Goal: Task Accomplishment & Management: Complete application form

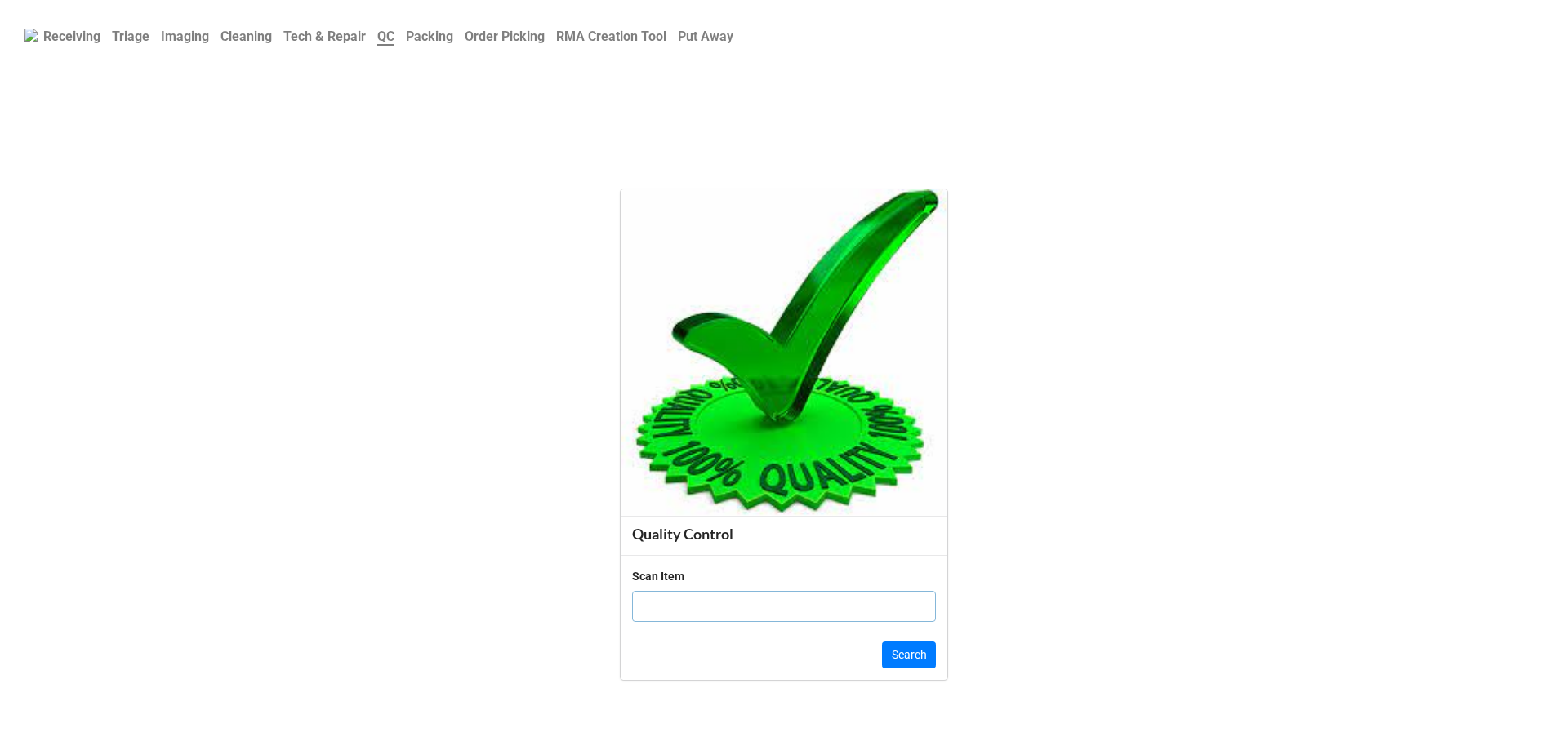
click at [123, 40] on b "Triage" at bounding box center [131, 36] width 38 height 16
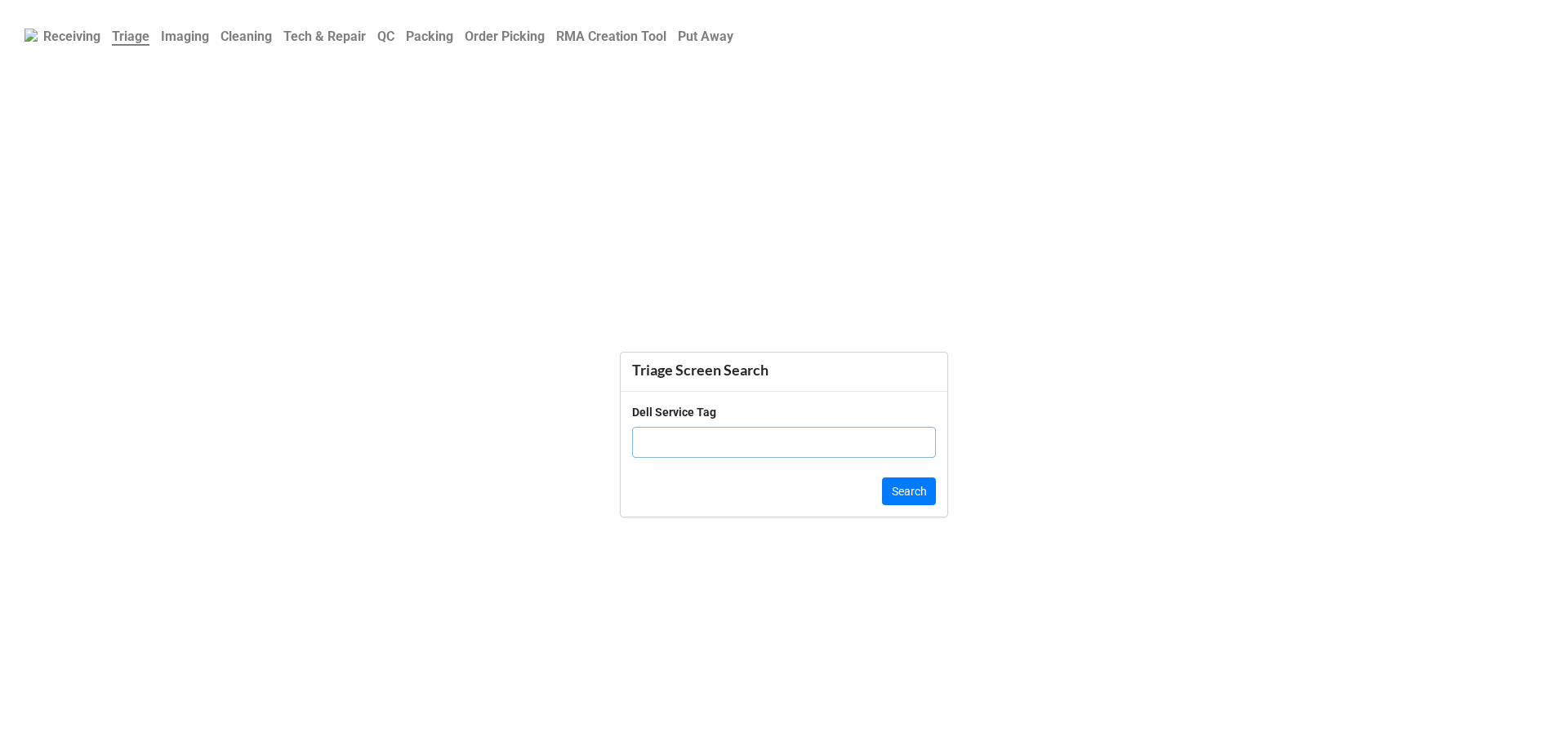
click at [754, 462] on div "Dell Service Tag" at bounding box center [784, 437] width 304 height 68
click at [769, 437] on input "text" at bounding box center [784, 442] width 304 height 31
type input "9J2FC14"
click at [900, 480] on button "Search" at bounding box center [909, 491] width 53 height 28
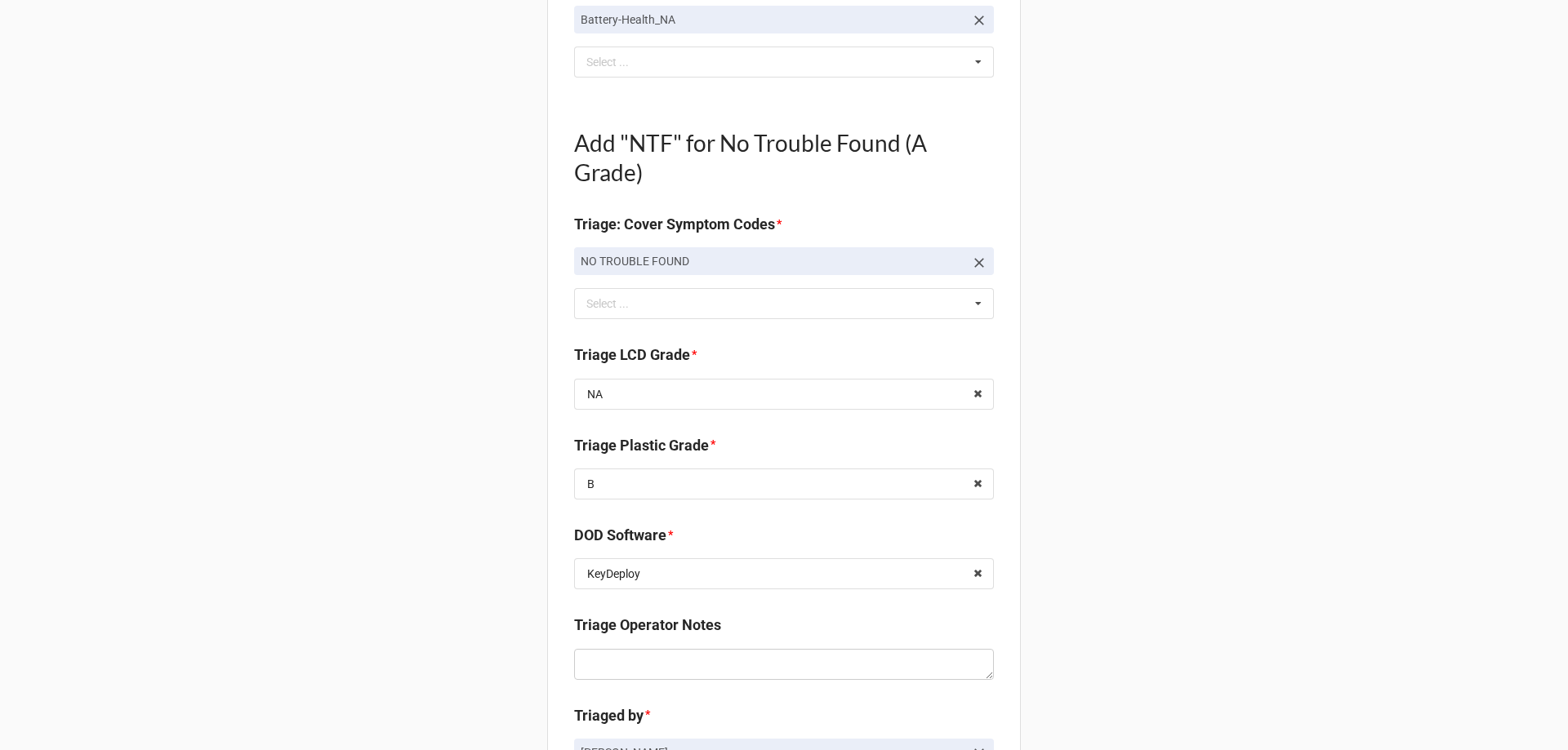
scroll to position [622, 0]
click at [667, 501] on input "text" at bounding box center [785, 487] width 418 height 29
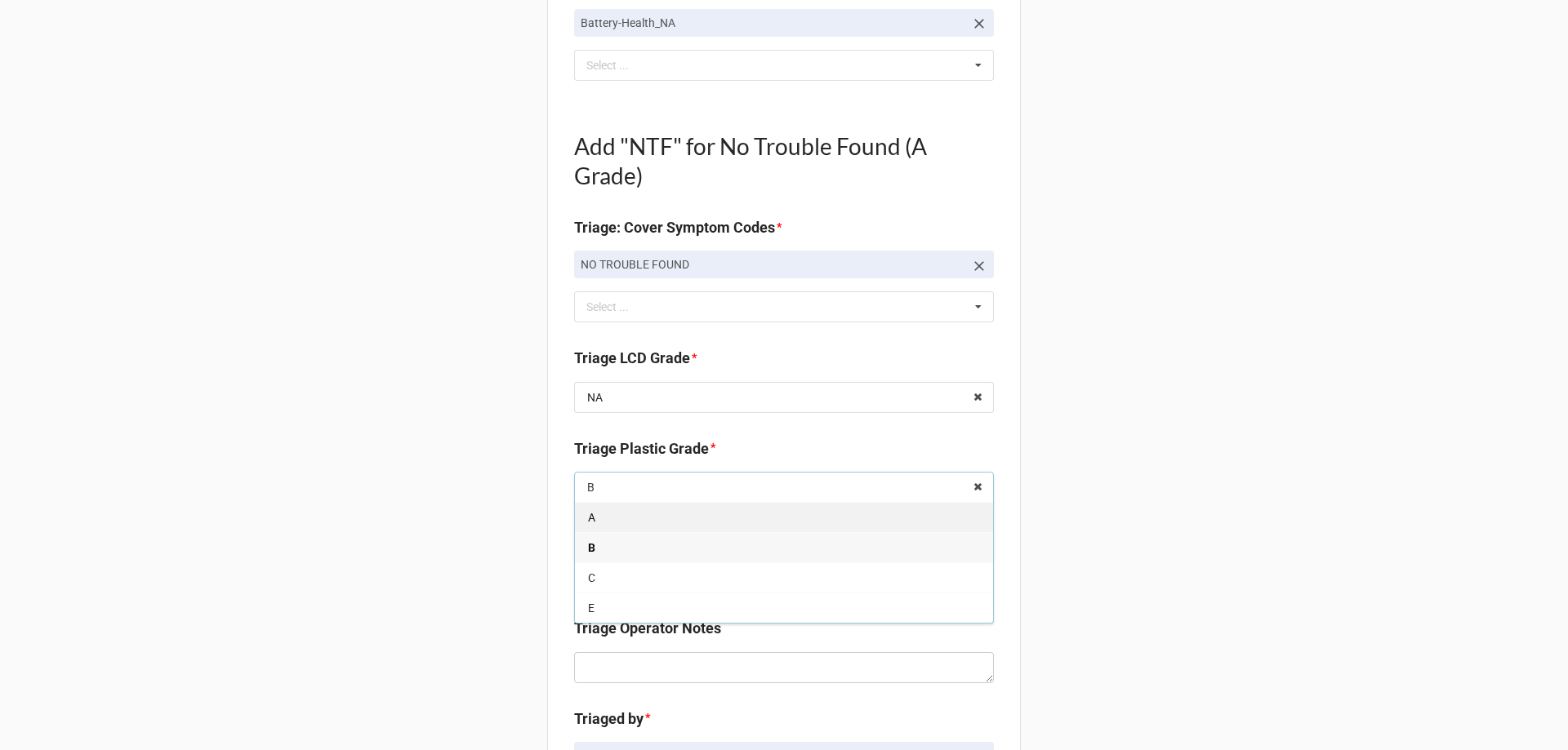
click at [626, 513] on div "A" at bounding box center [784, 516] width 418 height 30
click at [1211, 478] on div "Back Receiving Triage Imaging Cleaning Tech & Repair QC Packing Order Picking R…" at bounding box center [784, 431] width 1568 height 2106
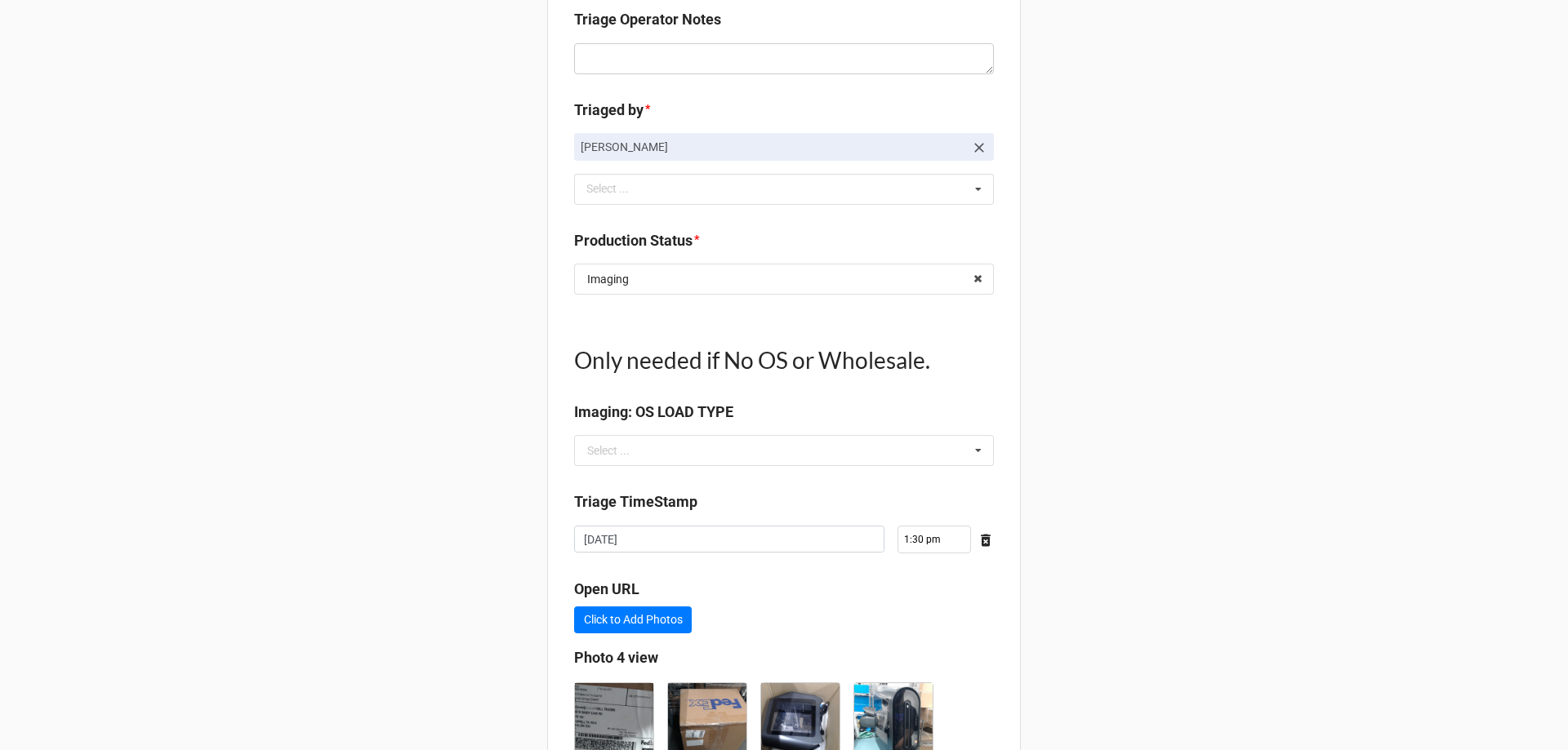
scroll to position [1356, 0]
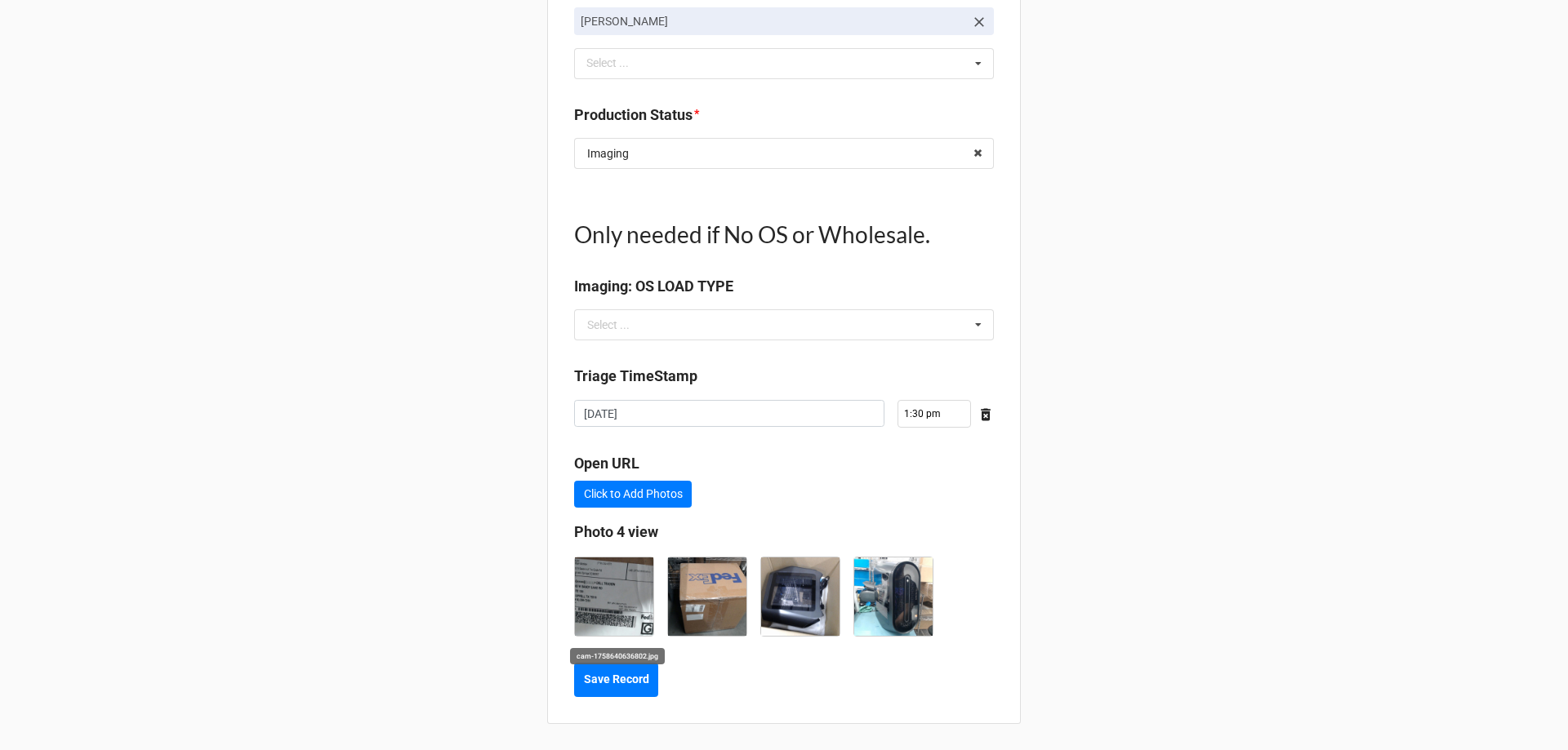
type textarea "x"
click at [631, 670] on button "Save Record" at bounding box center [617, 680] width 85 height 34
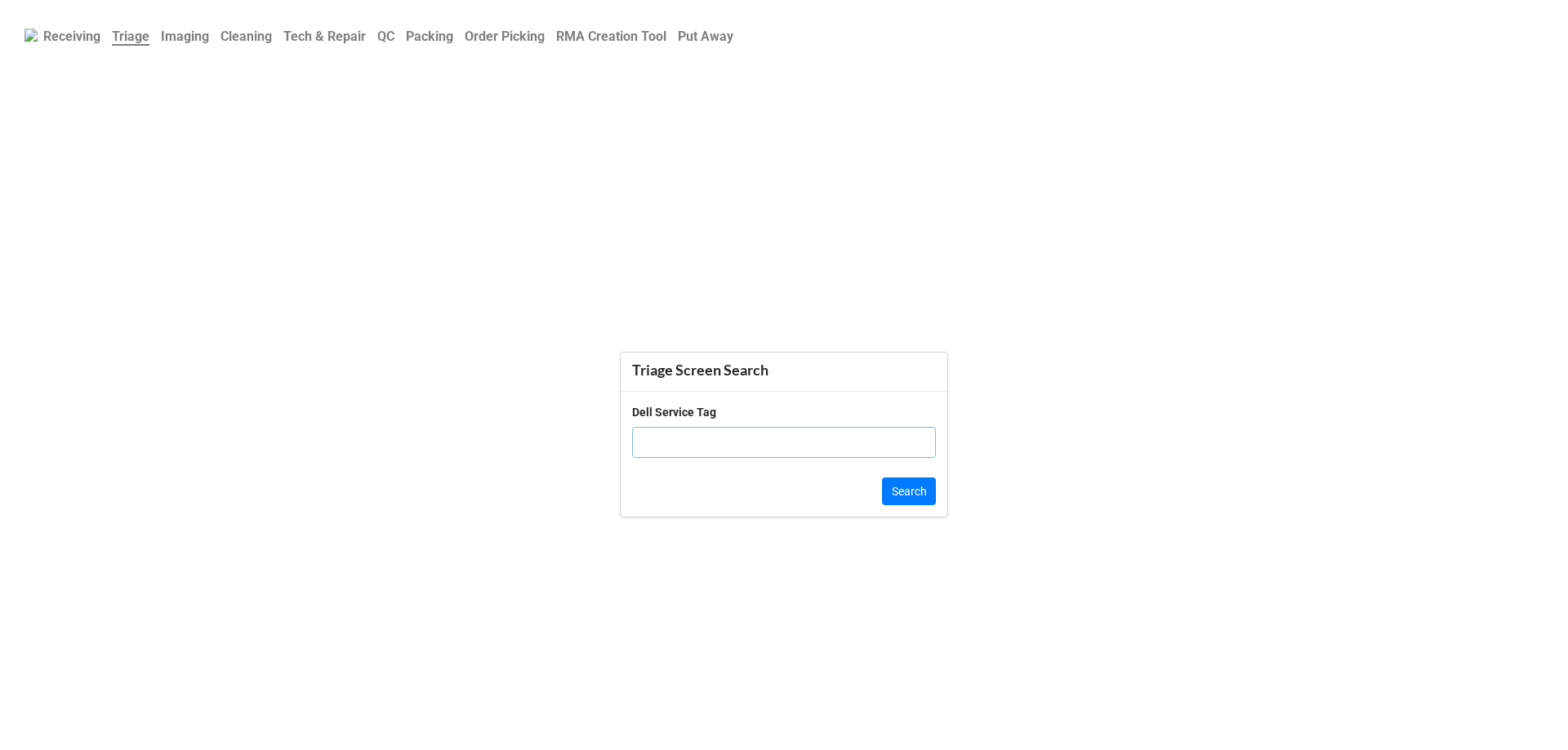
click at [171, 40] on b "Imaging" at bounding box center [185, 36] width 48 height 16
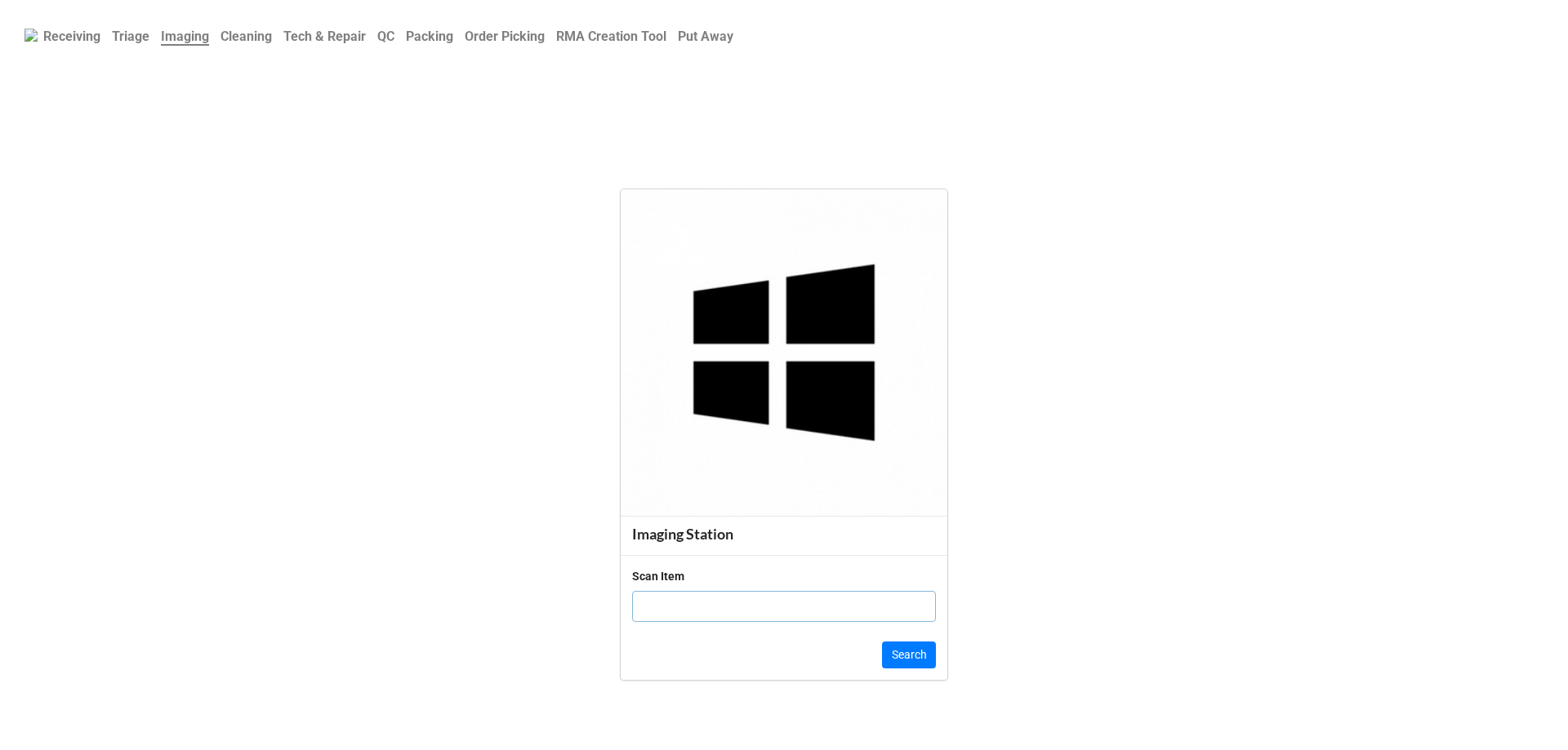
click at [788, 616] on input "text" at bounding box center [784, 607] width 304 height 31
click at [796, 592] on input "text" at bounding box center [784, 607] width 304 height 31
type input "19863984"
click button "Search" at bounding box center [909, 655] width 53 height 28
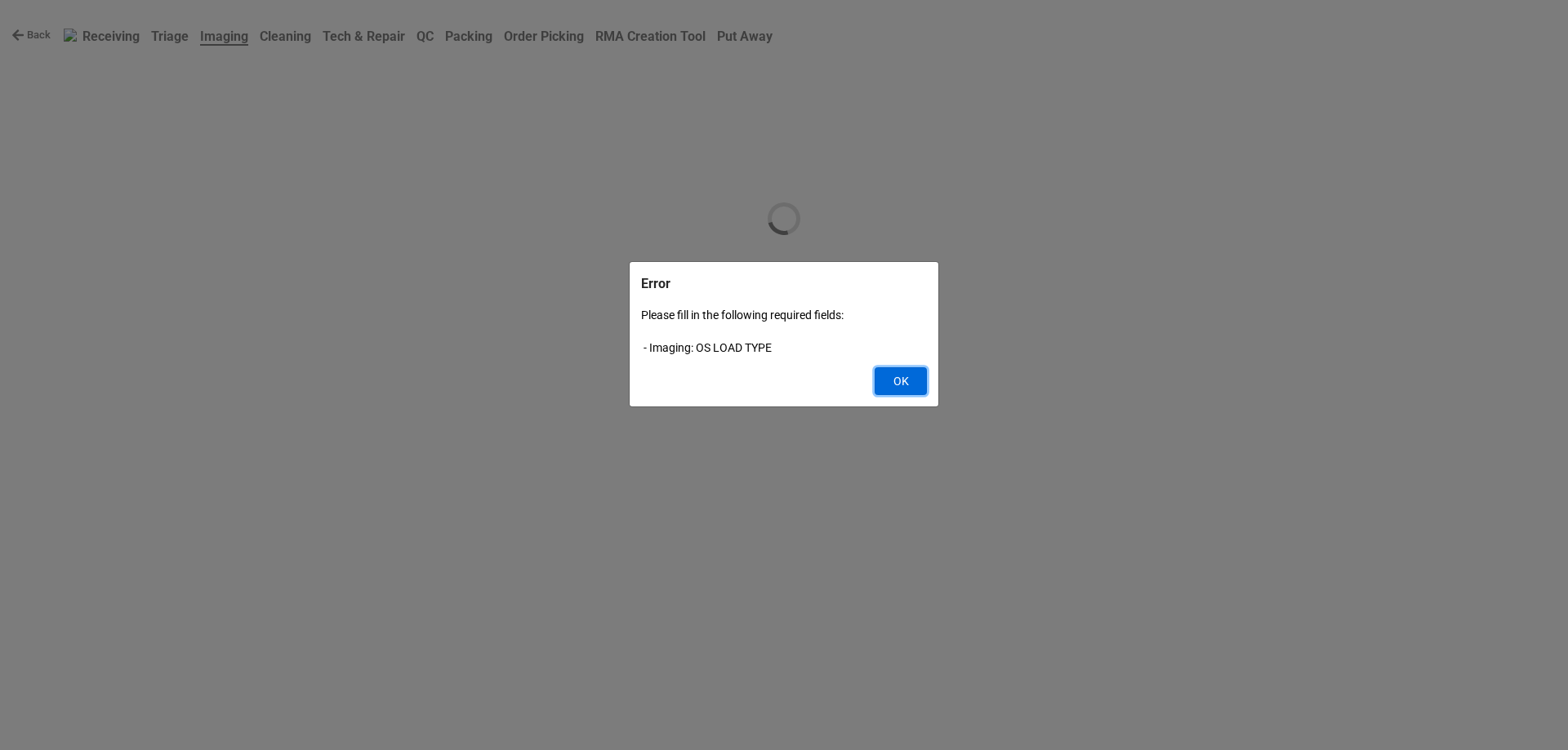
click at [883, 377] on button "OK" at bounding box center [900, 381] width 53 height 28
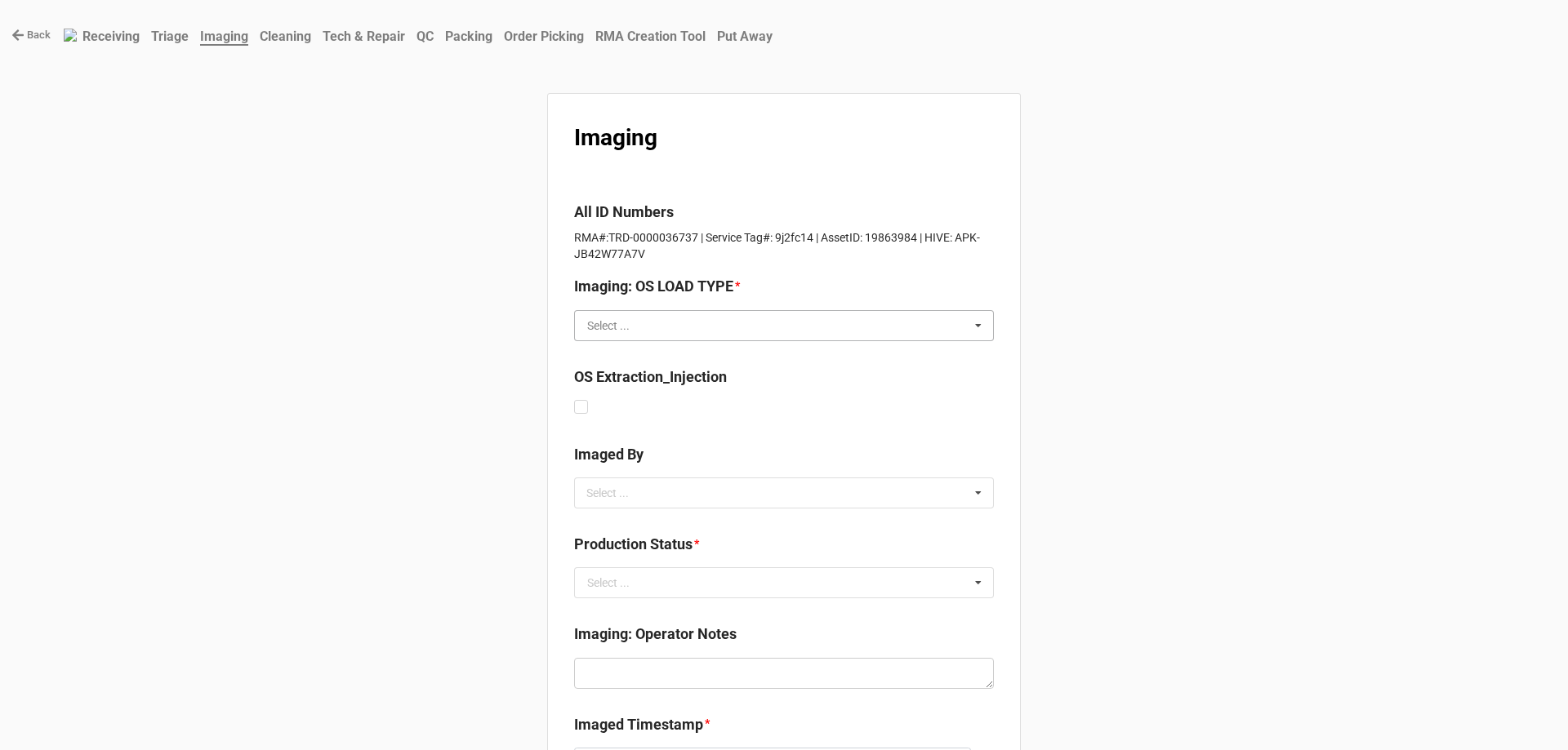
click at [881, 332] on input "text" at bounding box center [785, 326] width 418 height 29
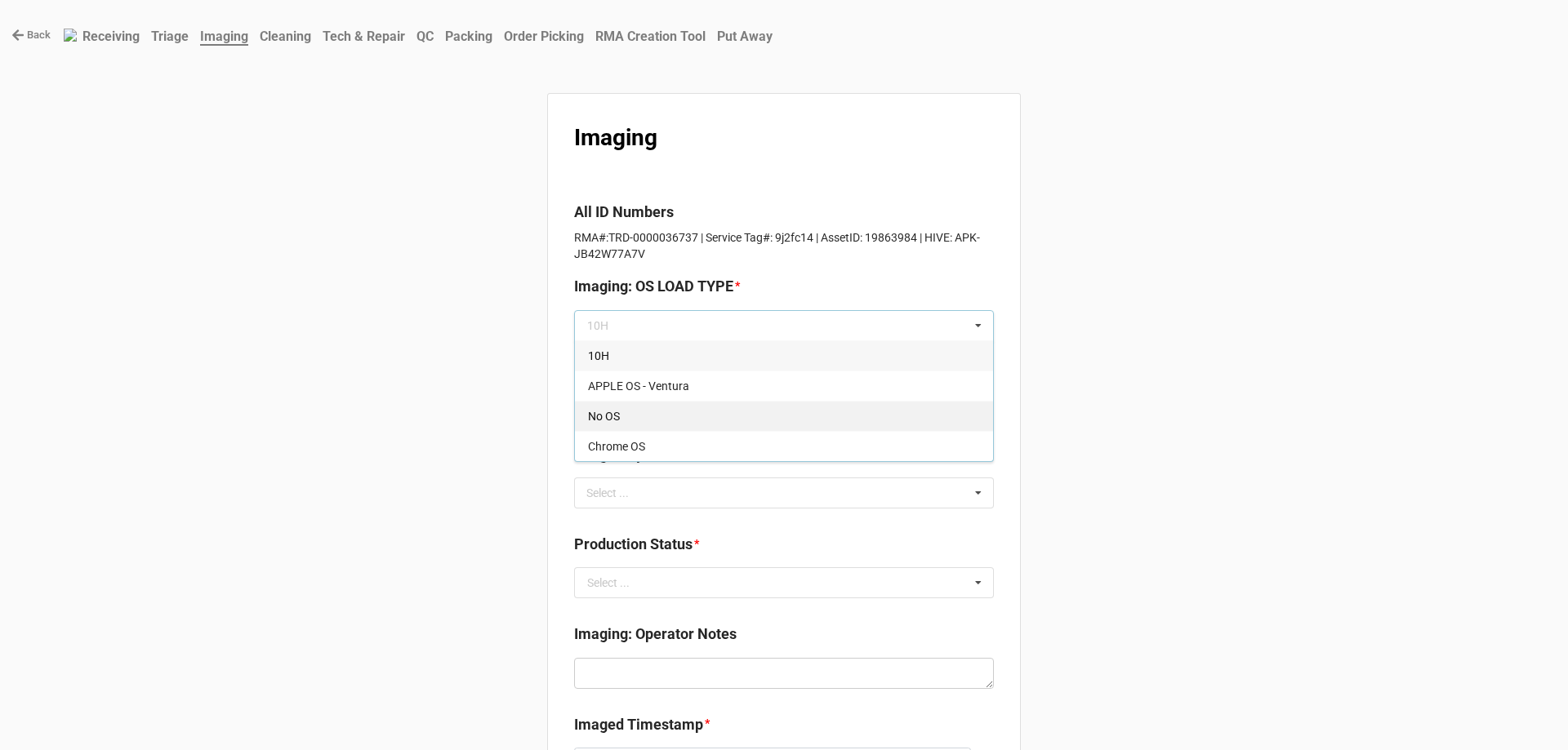
click at [707, 408] on div "No OS" at bounding box center [784, 416] width 418 height 30
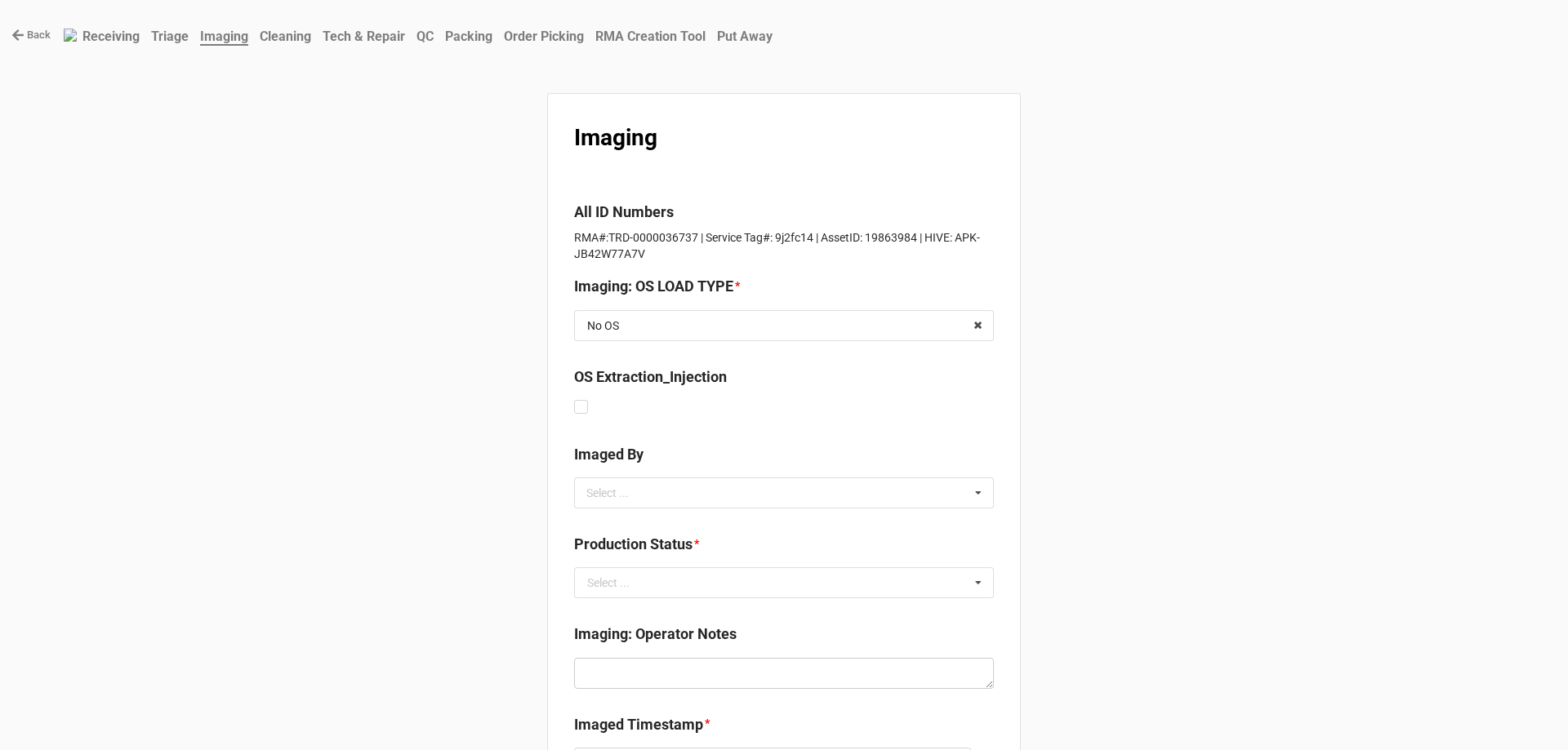
click at [1177, 400] on div "Back Receiving Triage Imaging Cleaning Tech & Repair QC Packing Order Picking R…" at bounding box center [784, 450] width 1568 height 900
click at [691, 500] on div "Select ... No results found." at bounding box center [784, 493] width 420 height 31
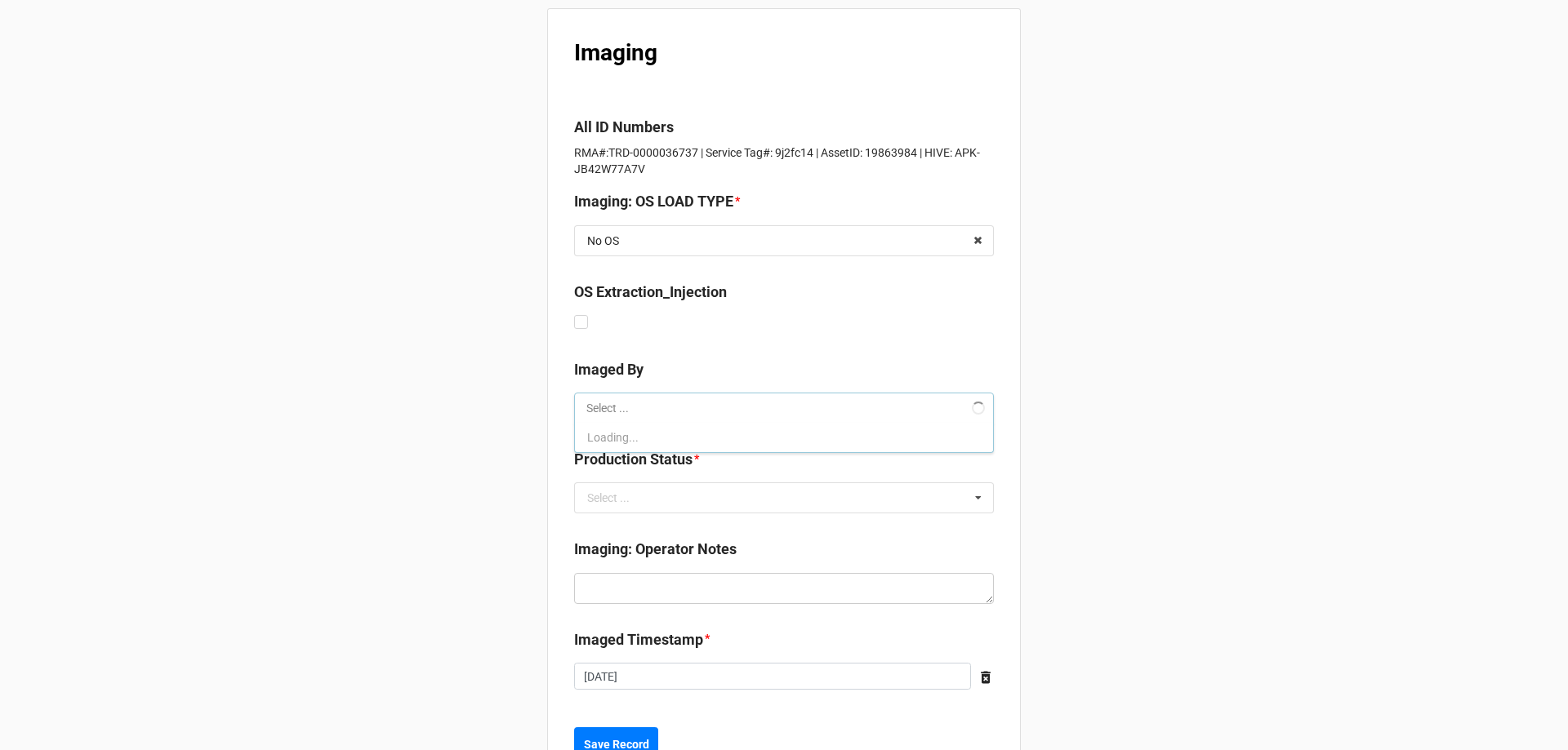
scroll to position [149, 0]
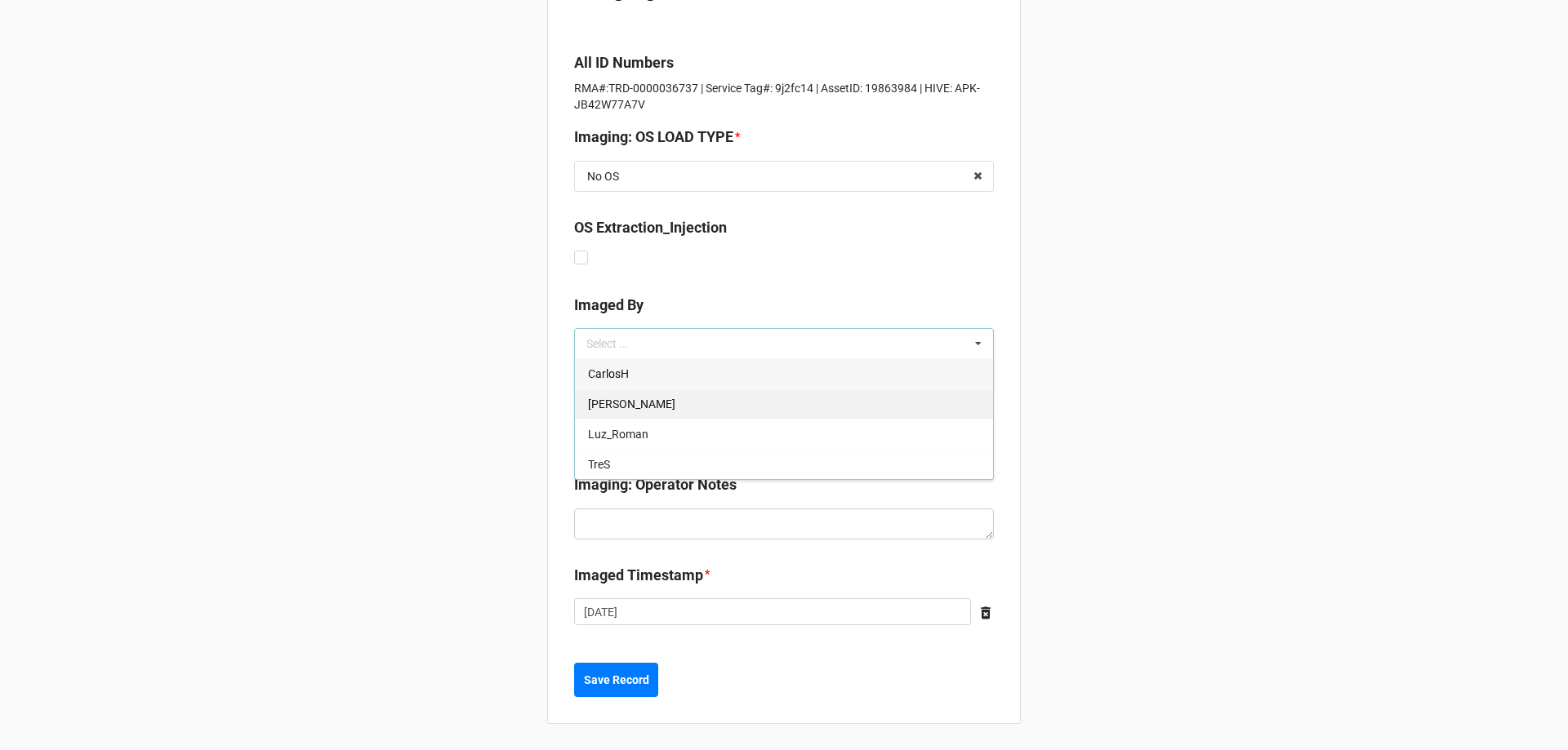
click at [674, 396] on div "Christian R" at bounding box center [784, 403] width 418 height 30
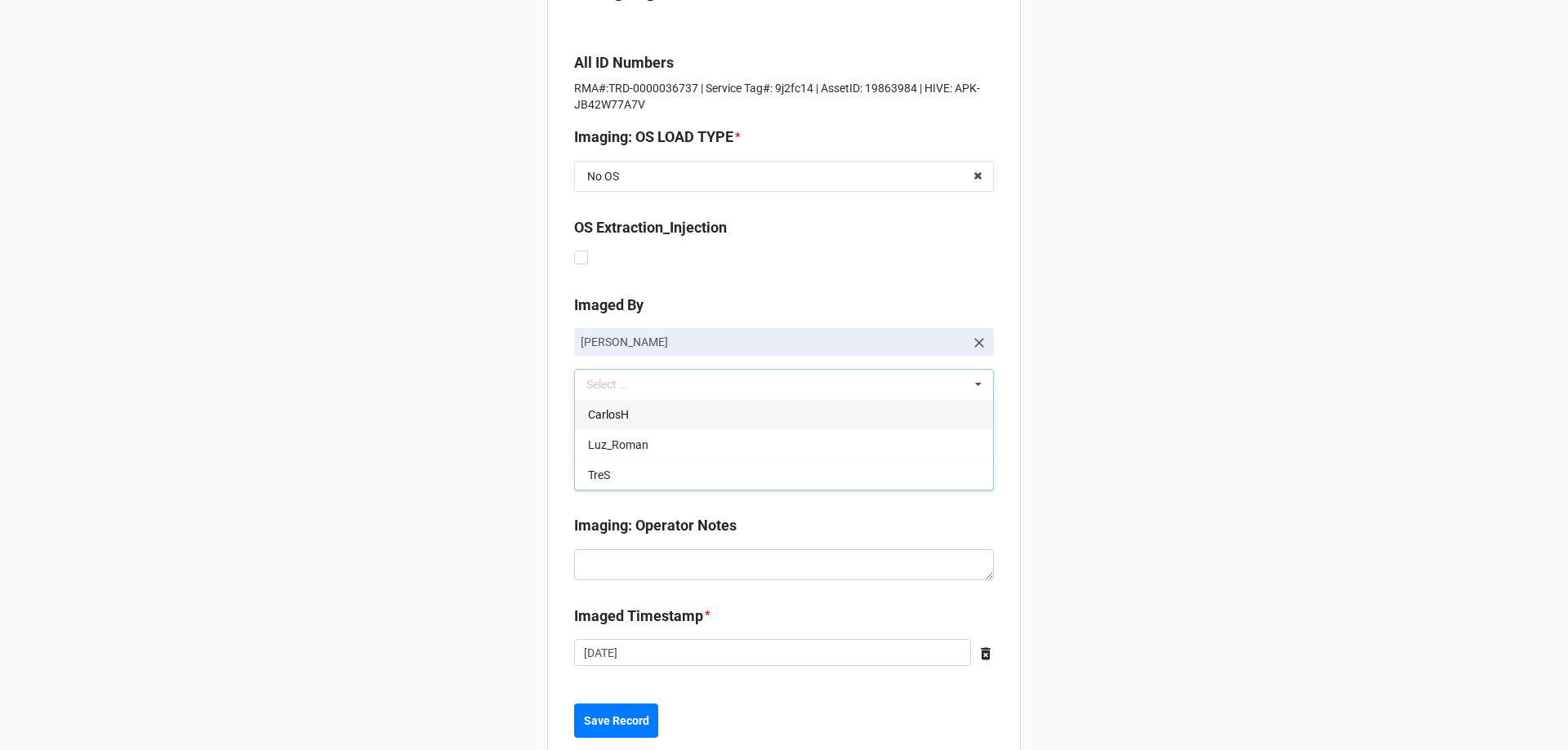
click at [530, 489] on div "Back Receiving Triage Imaging Cleaning Tech & Repair QC Packing Order Picking R…" at bounding box center [784, 321] width 1568 height 941
click at [602, 478] on div "Select ..." at bounding box center [608, 474] width 42 height 11
click at [1129, 503] on div "Back Receiving Triage Imaging Cleaning Tech & Repair QC Packing Order Picking R…" at bounding box center [784, 321] width 1568 height 941
click at [804, 473] on input "text" at bounding box center [785, 474] width 418 height 29
click at [1147, 501] on div "Back Receiving Triage Imaging Cleaning Tech & Repair QC Packing Order Picking R…" at bounding box center [784, 321] width 1568 height 941
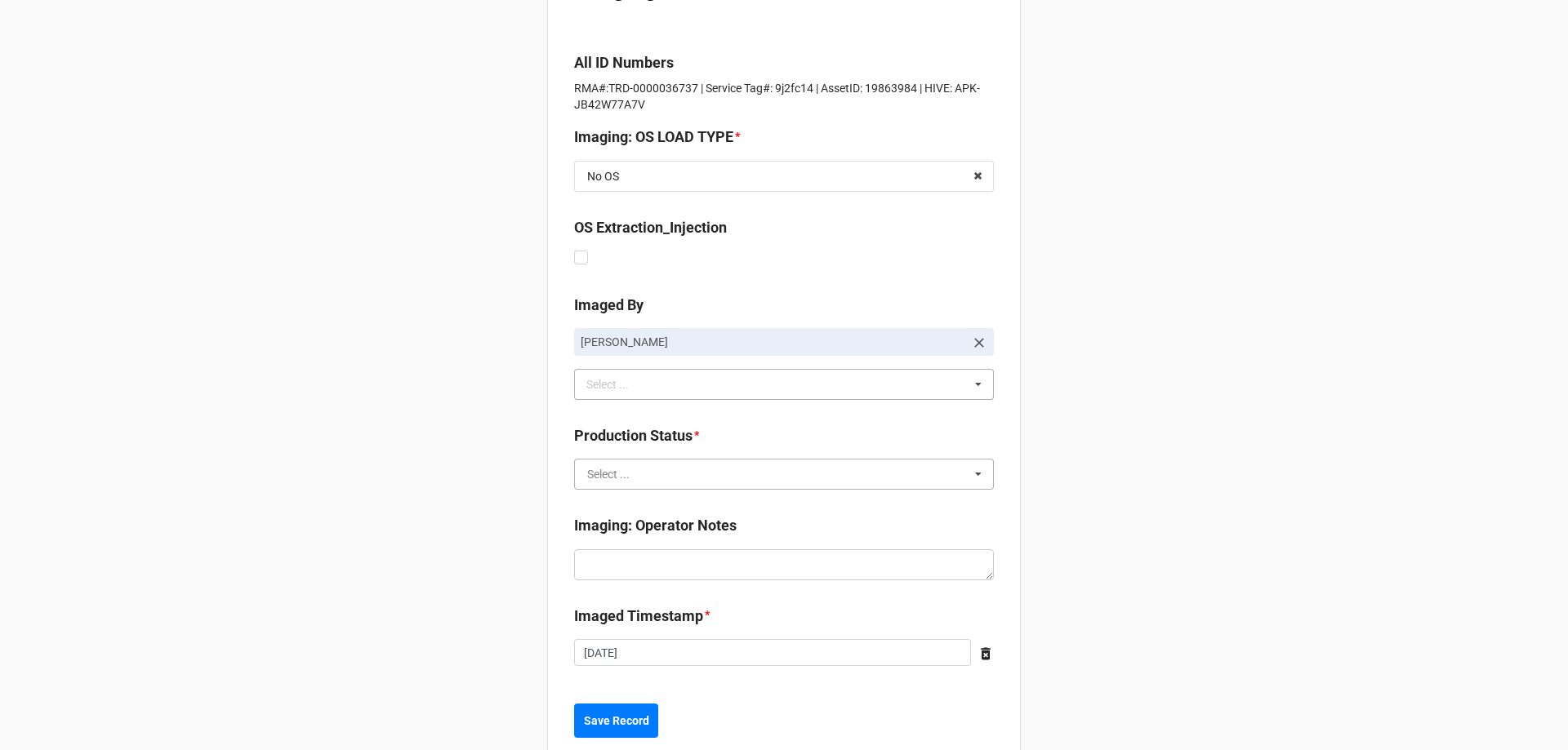
click at [826, 478] on input "text" at bounding box center [785, 474] width 418 height 29
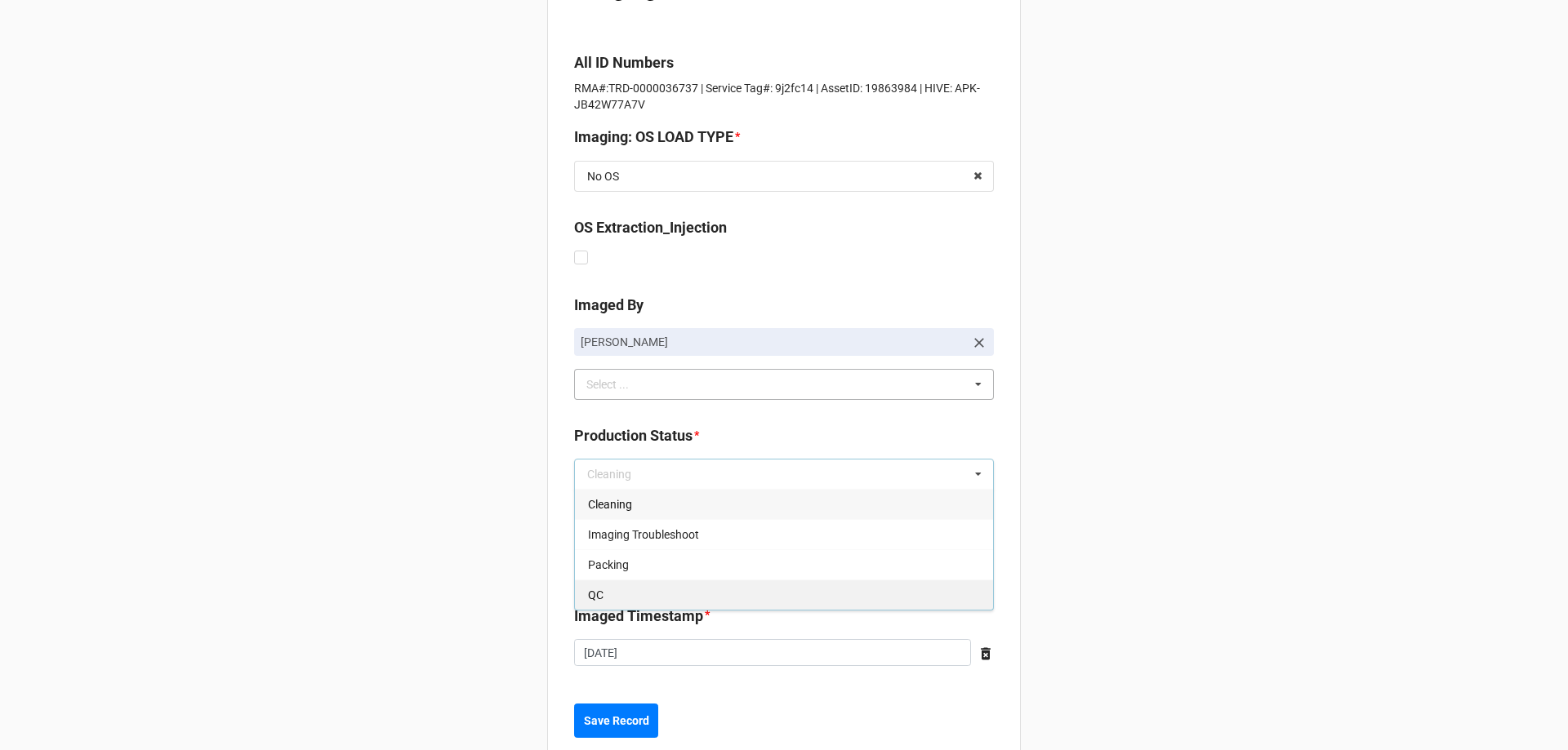
click at [700, 594] on div "QC" at bounding box center [784, 594] width 418 height 30
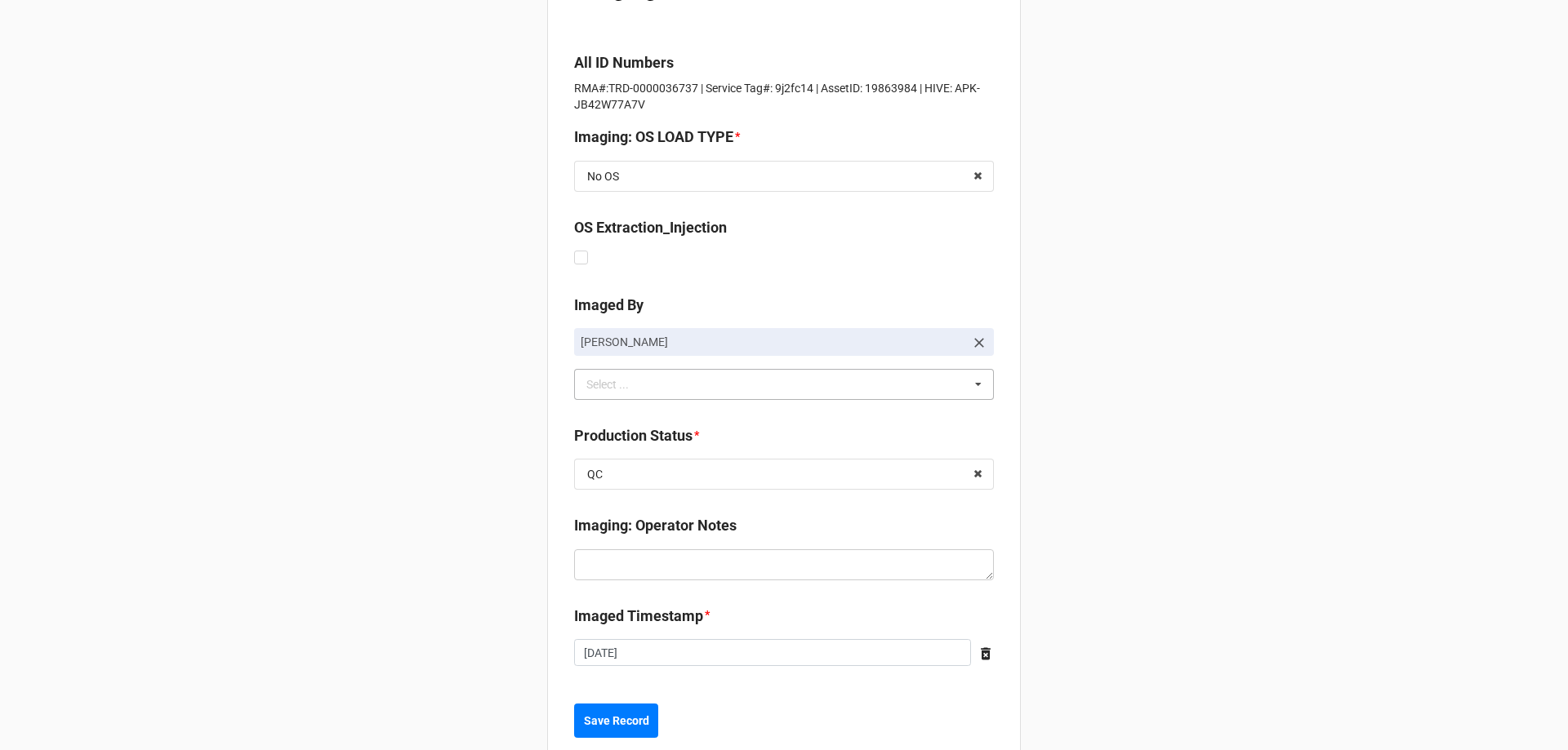
click at [1170, 497] on div "Back Receiving Triage Imaging Cleaning Tech & Repair QC Packing Order Picking R…" at bounding box center [784, 321] width 1568 height 941
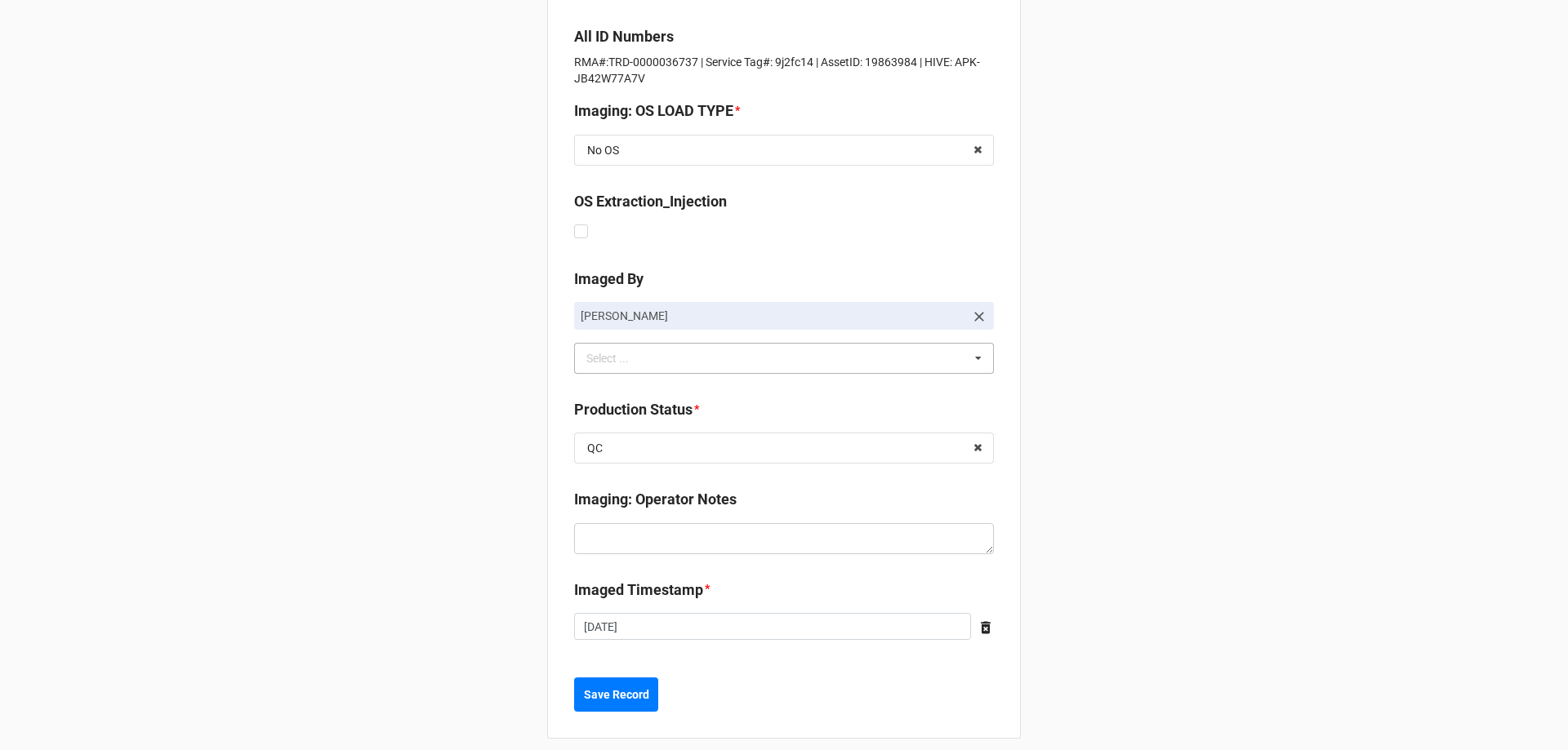
scroll to position [191, 0]
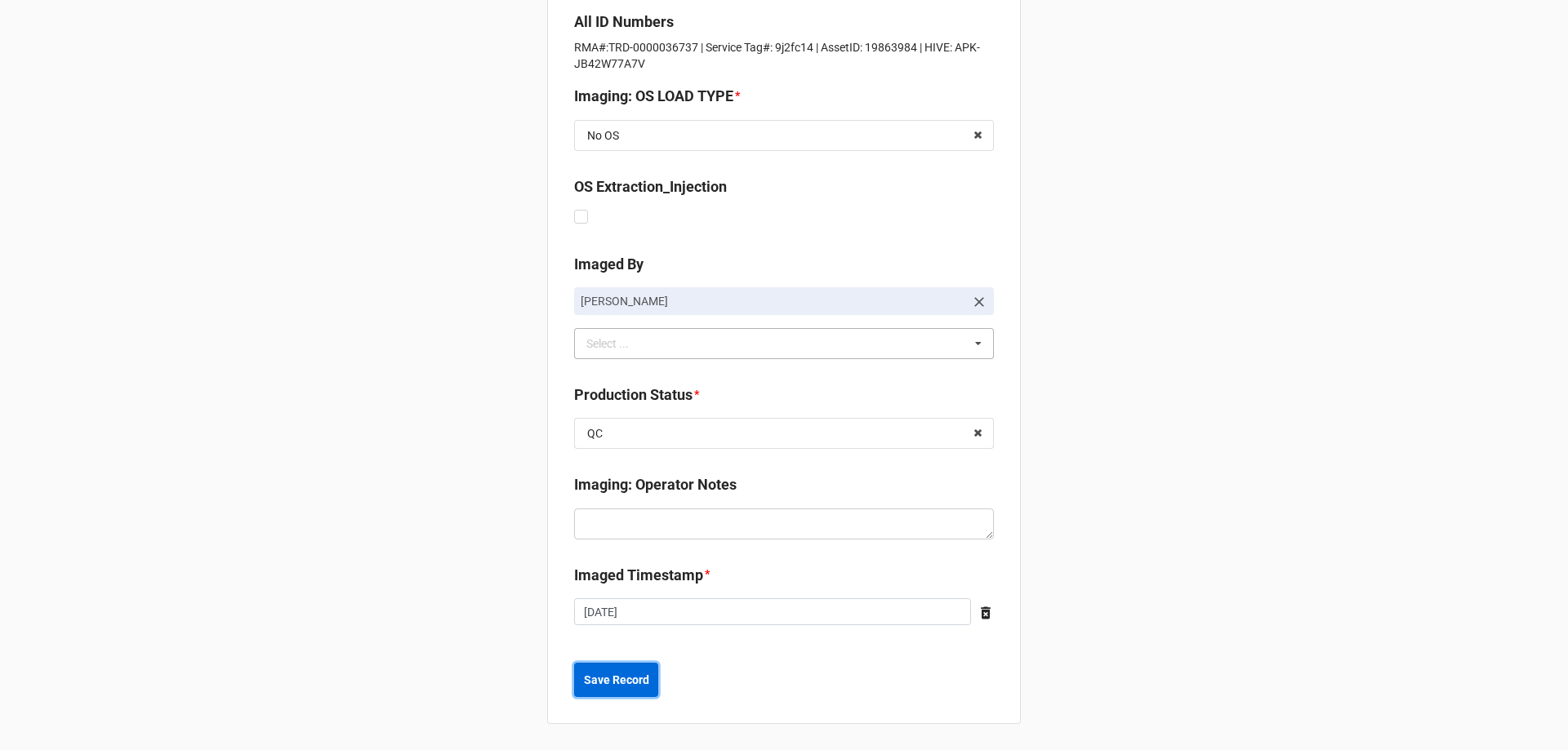
click at [620, 664] on button "Save Record" at bounding box center [617, 680] width 85 height 34
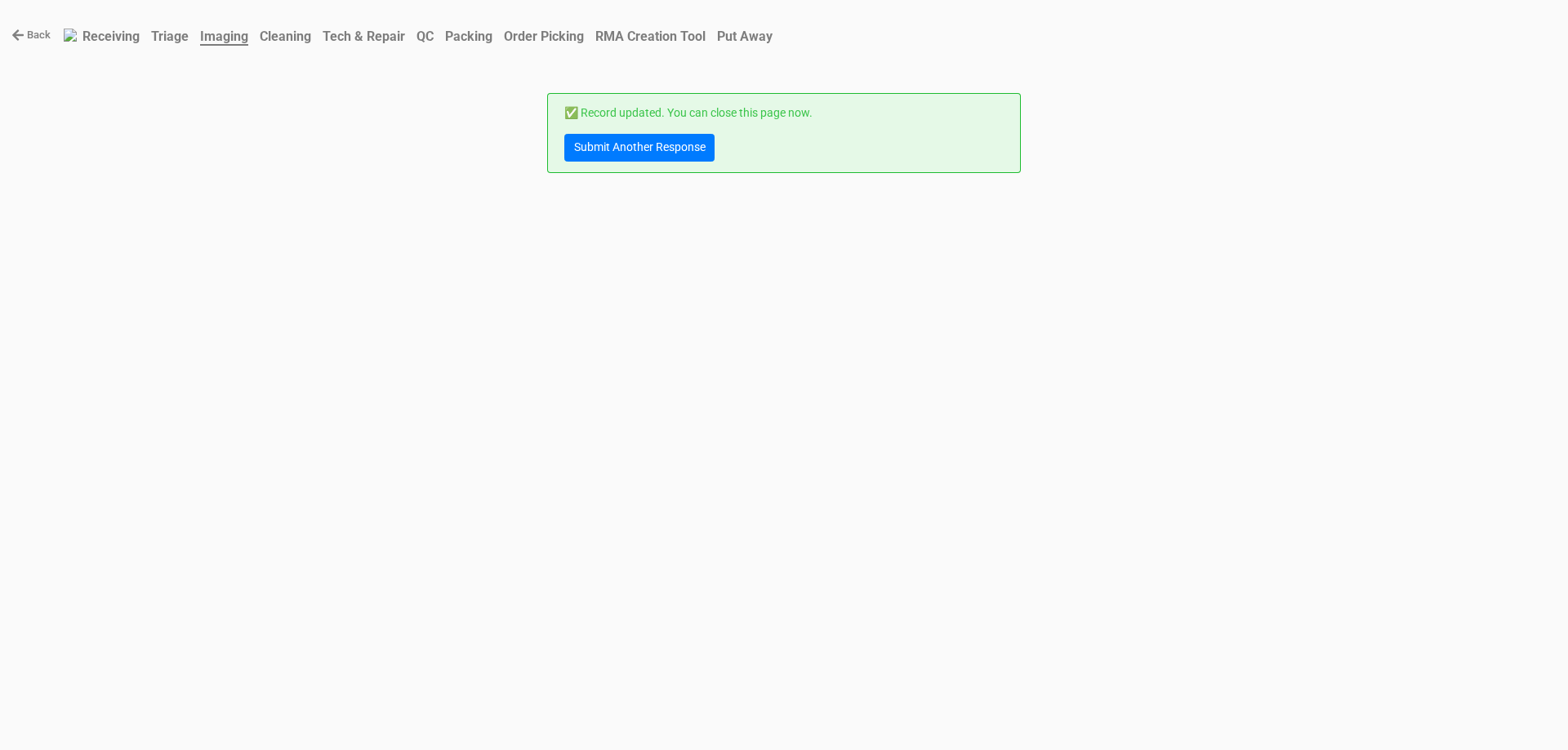
scroll to position [0, 0]
click at [423, 38] on link "QC" at bounding box center [424, 36] width 28 height 32
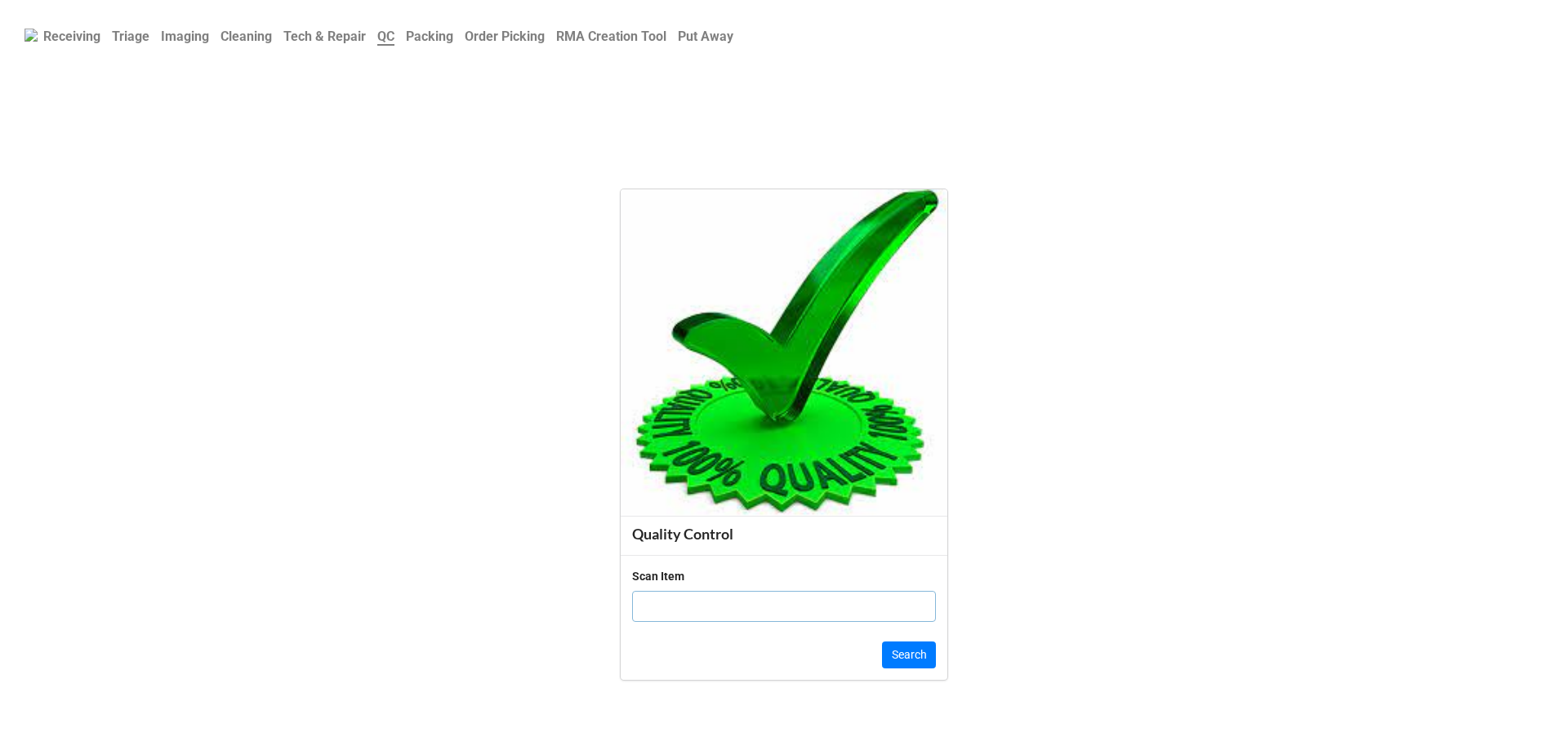
click at [673, 607] on input "text" at bounding box center [784, 607] width 304 height 31
type input "198639"
click button "Search" at bounding box center [909, 655] width 53 height 28
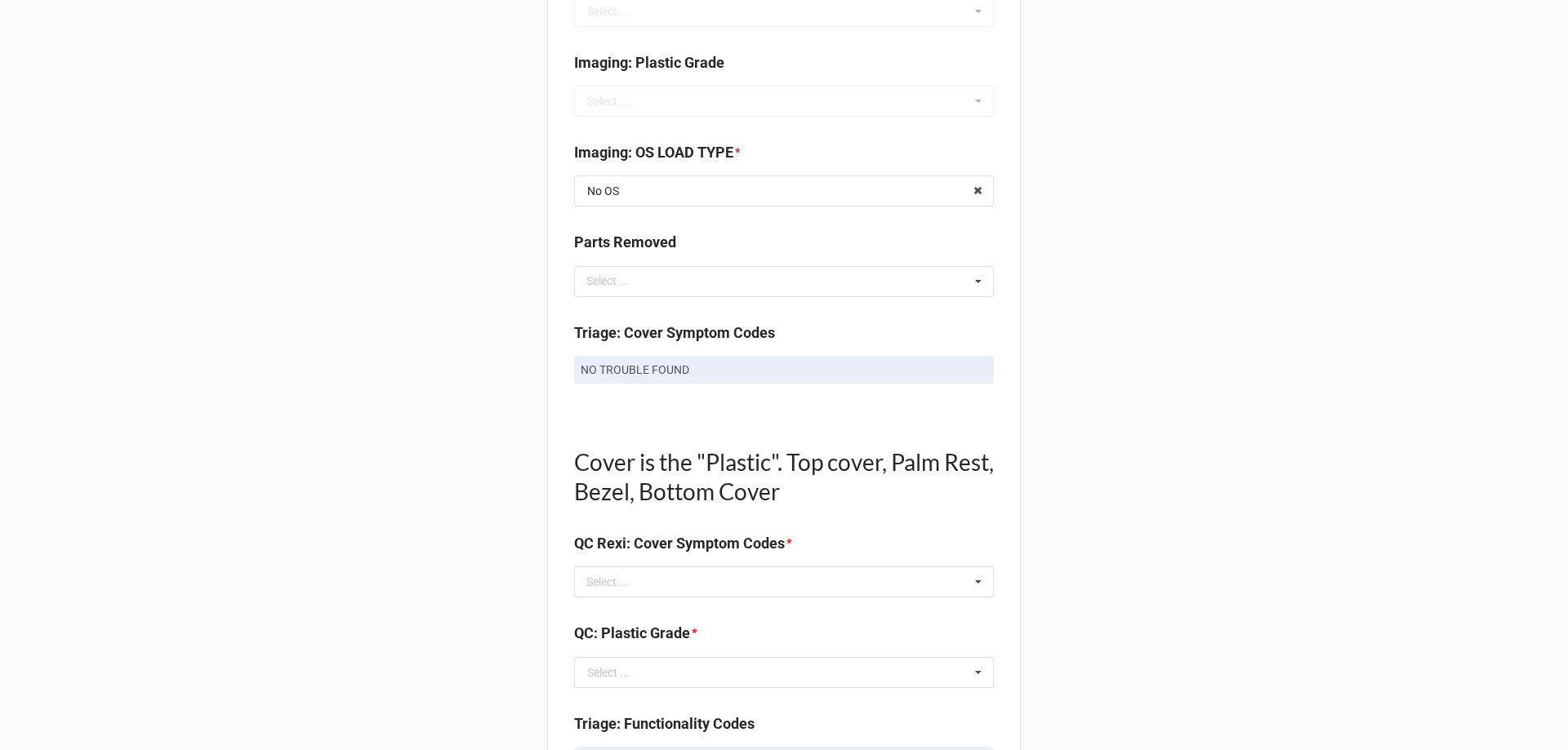
scroll to position [898, 0]
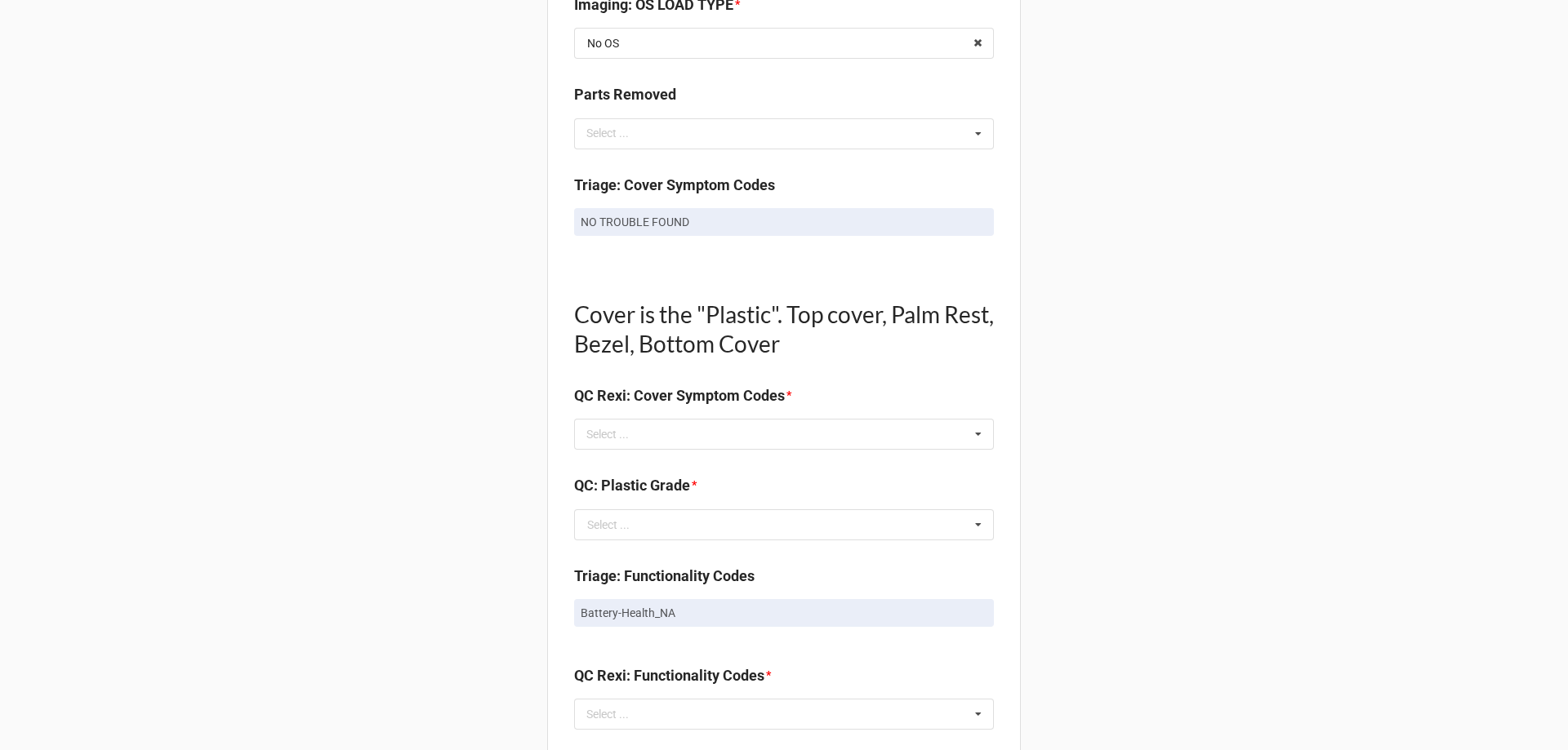
click at [662, 218] on p "NO TROUBLE FOUND" at bounding box center [784, 222] width 407 height 16
copy div "NO TROUBLE FOUND"
click at [640, 448] on div "Select ... No results found." at bounding box center [784, 434] width 420 height 31
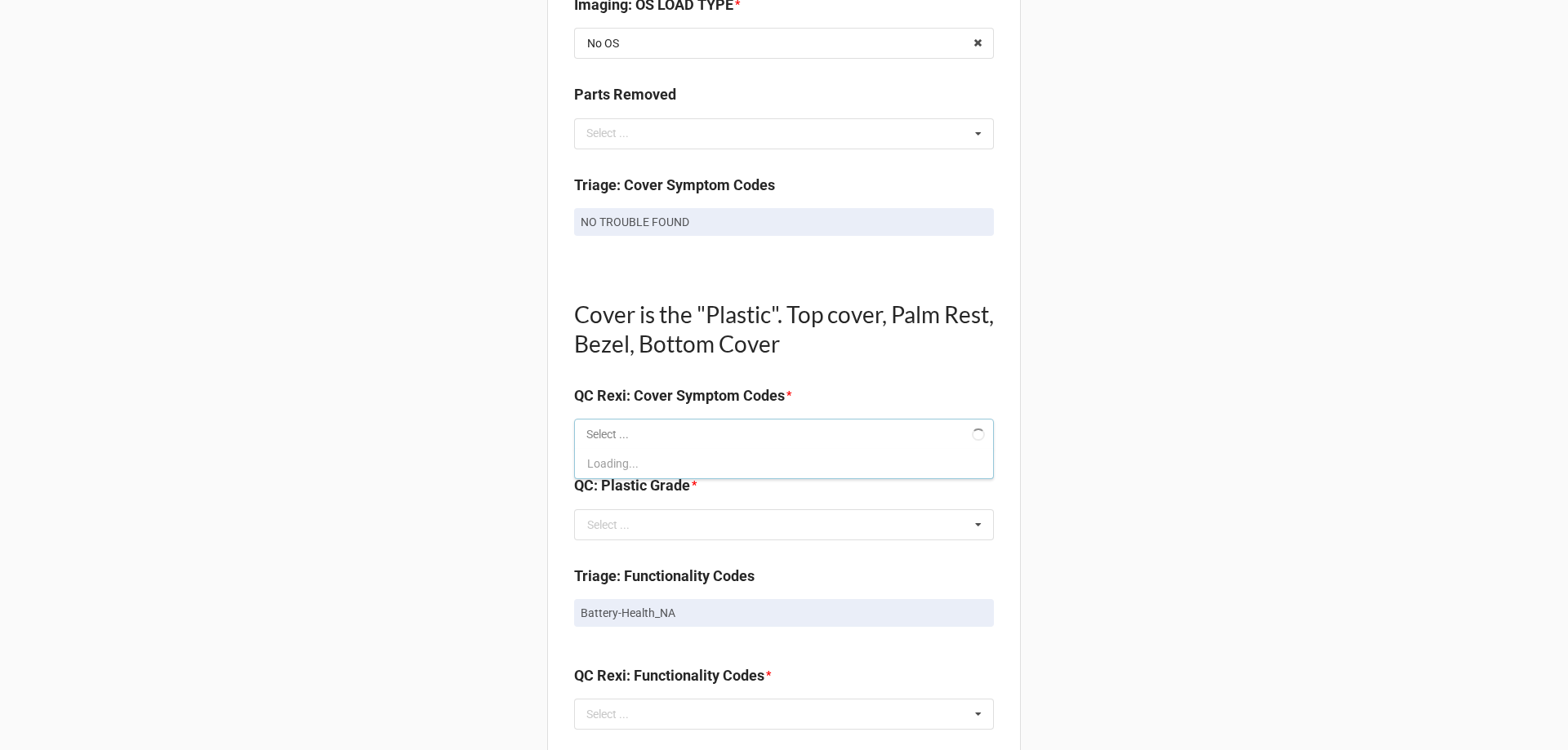
paste input "NO TROUBLE FOUND"
type input "NO TROUBLE FOUND"
click at [739, 449] on div "NO TROUBLE FOUND" at bounding box center [784, 464] width 418 height 30
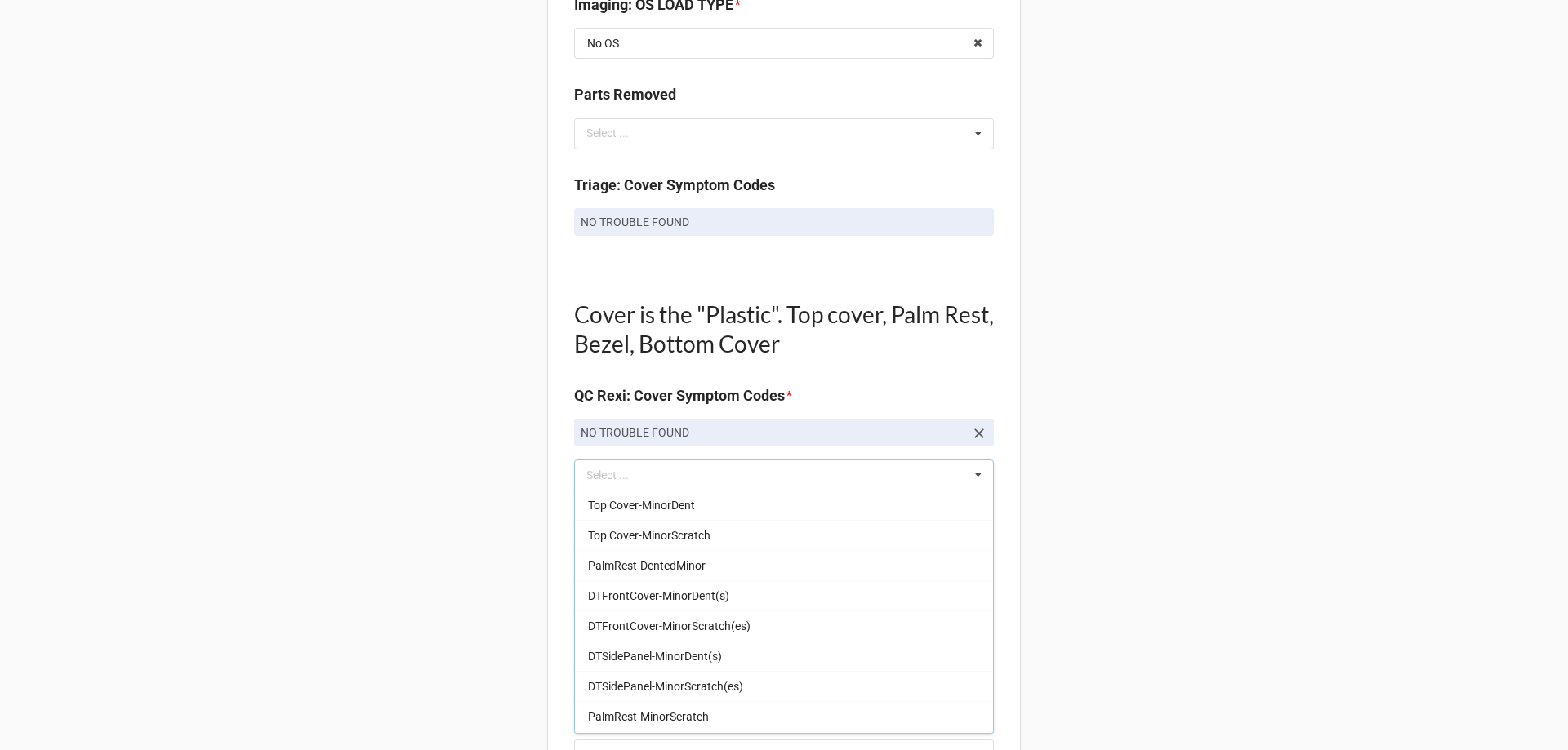
click at [1161, 462] on div "Back Receiving Triage Imaging Cleaning Tech & Repair QC Packing Order Picking R…" at bounding box center [784, 537] width 1568 height 2871
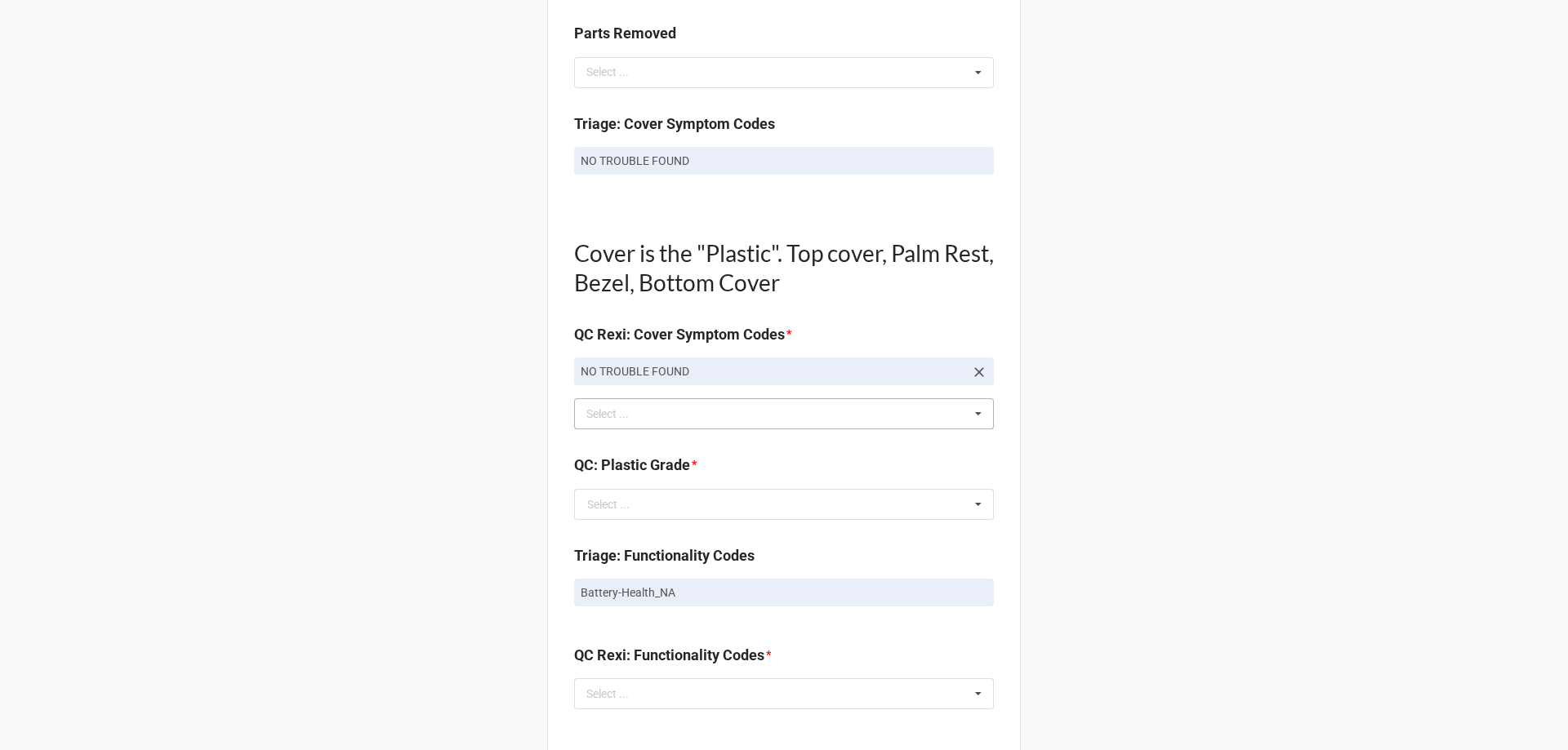
scroll to position [1061, 0]
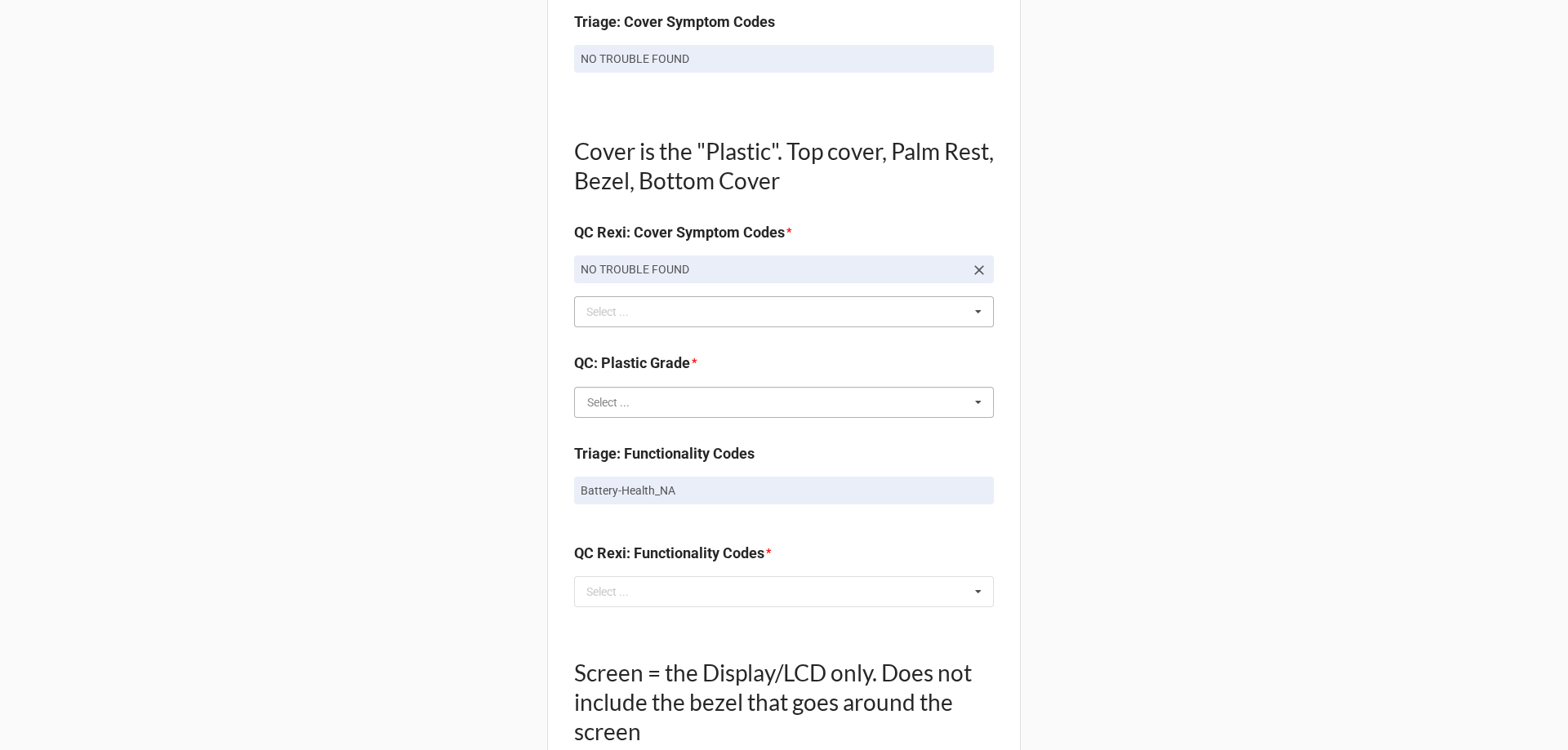
click at [744, 403] on input "text" at bounding box center [785, 403] width 418 height 29
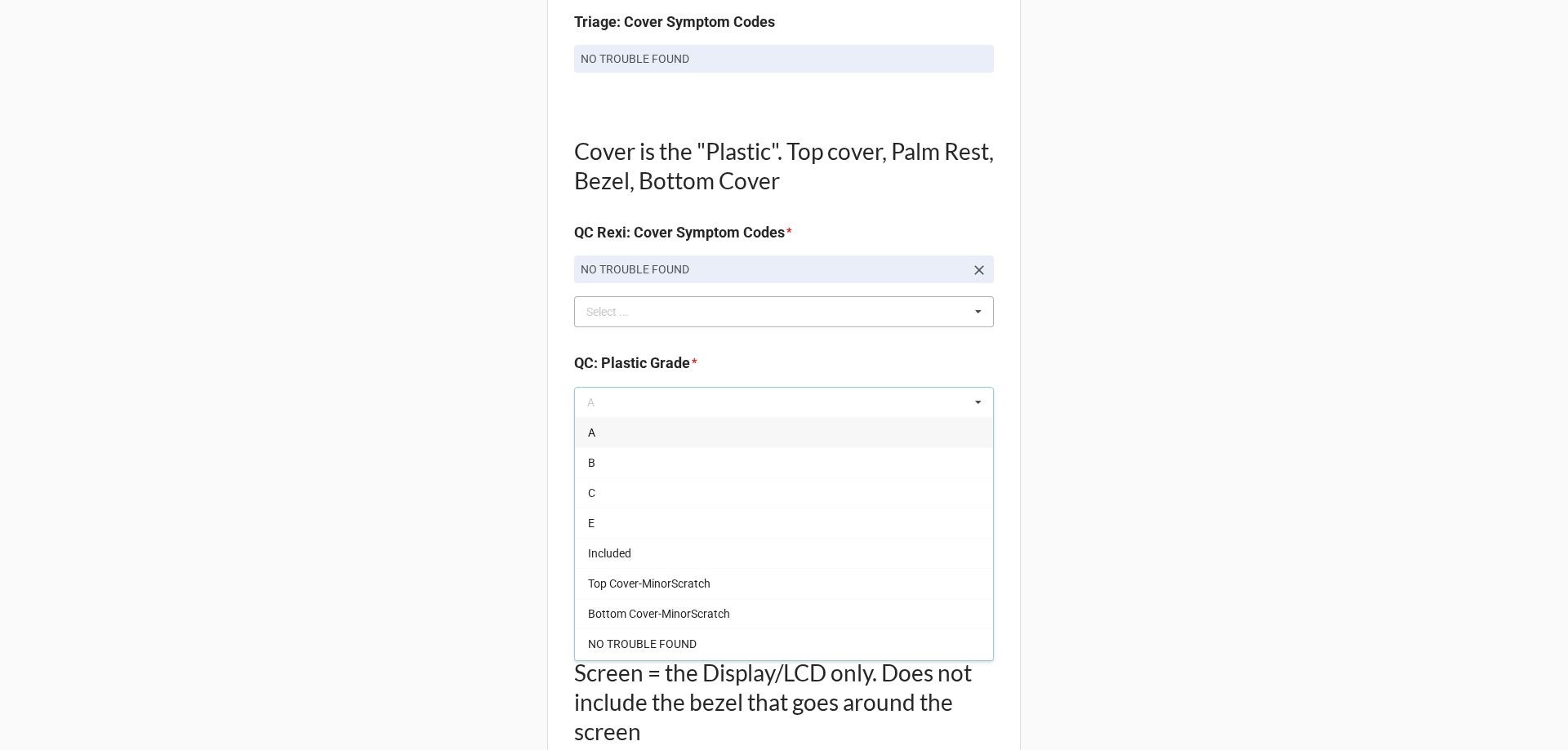
click at [655, 440] on div "A" at bounding box center [784, 432] width 418 height 30
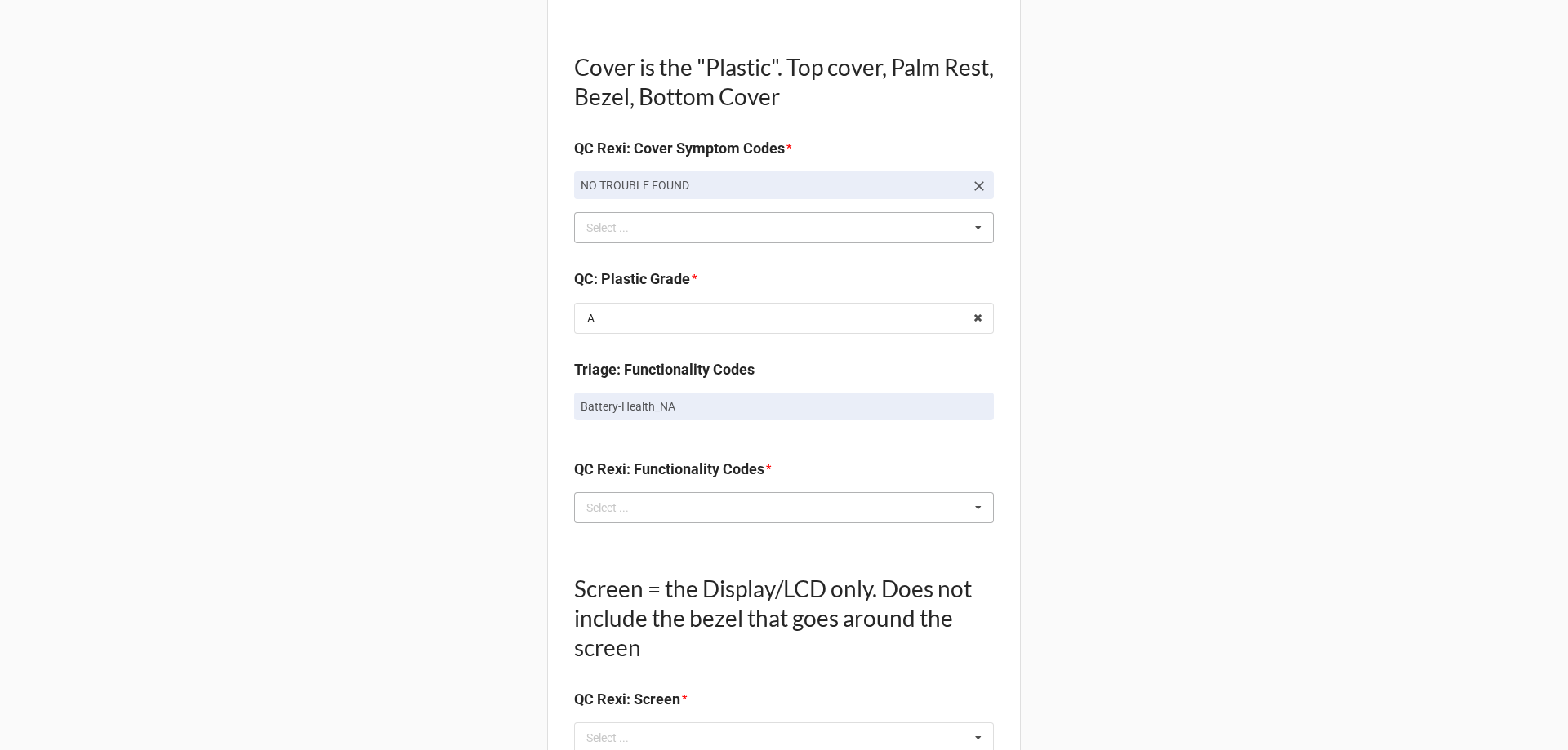
scroll to position [1224, 0]
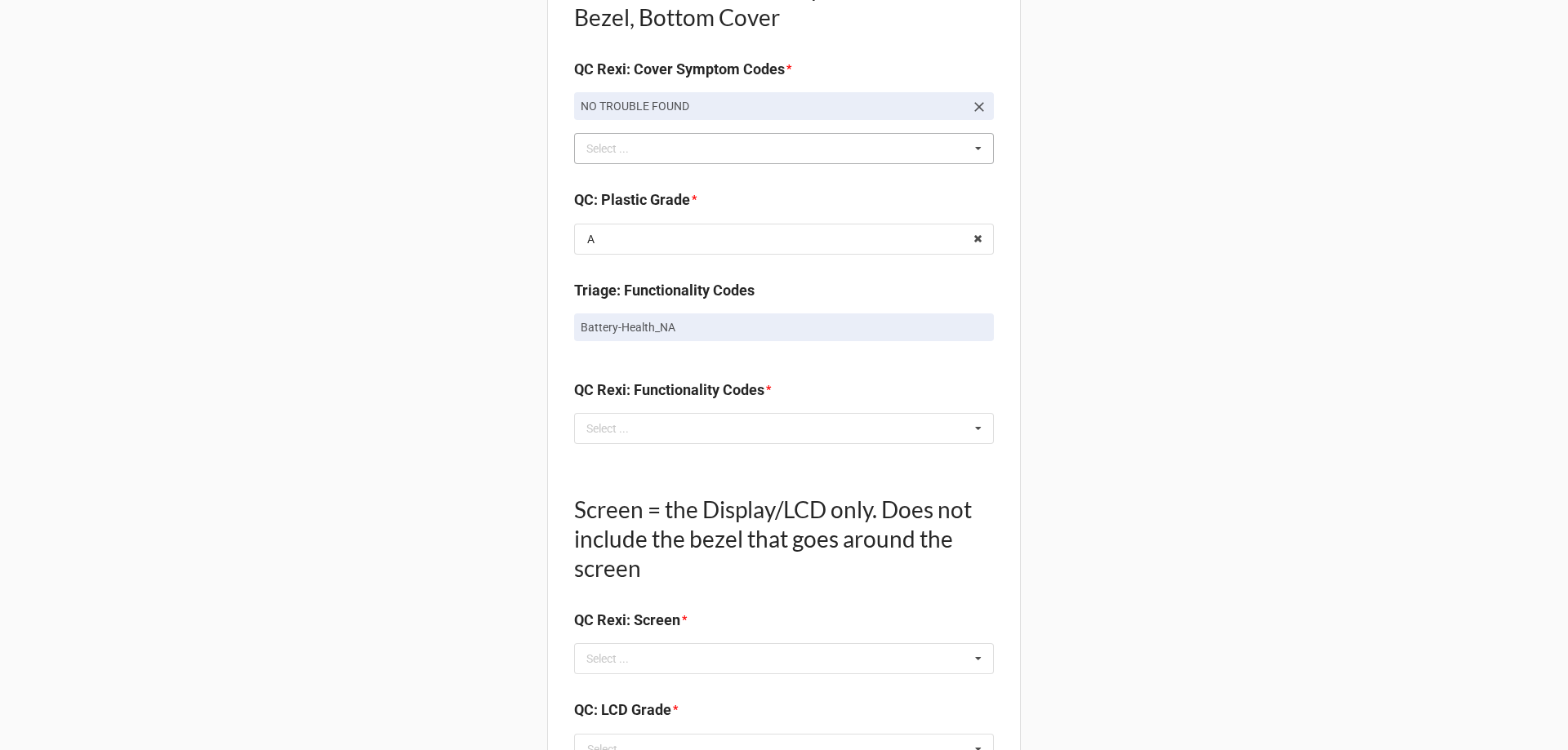
click at [656, 335] on link "Battery-Health_NA" at bounding box center [784, 328] width 420 height 28
copy div "Battery-Health_NA"
click at [668, 427] on div "Select ... No results found." at bounding box center [784, 428] width 420 height 31
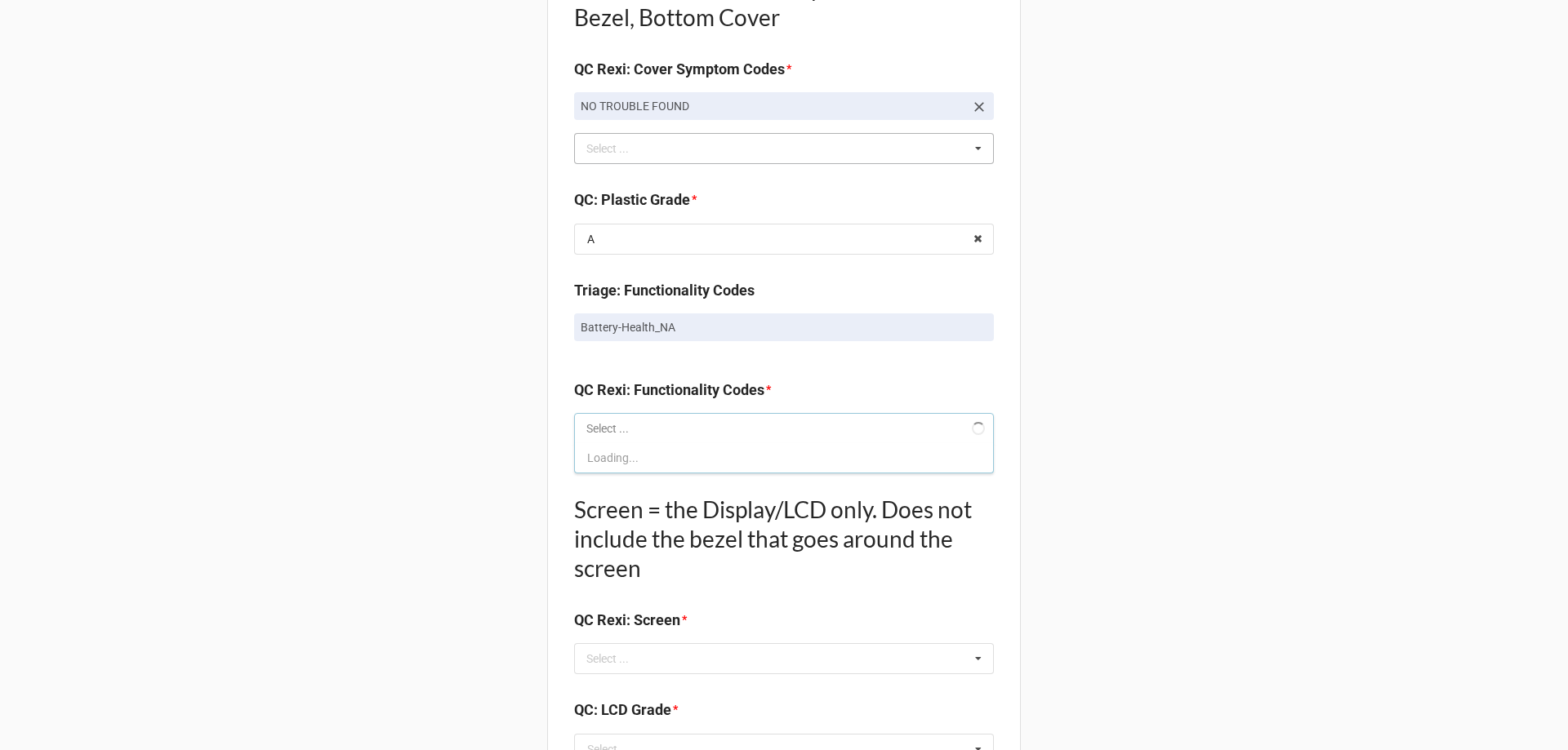
paste input "Battery-Health_NA"
click at [632, 457] on div "No results found." at bounding box center [784, 458] width 420 height 29
type input "Battery-Health_N"
click at [699, 457] on div "Battery-Health_NA" at bounding box center [784, 458] width 418 height 30
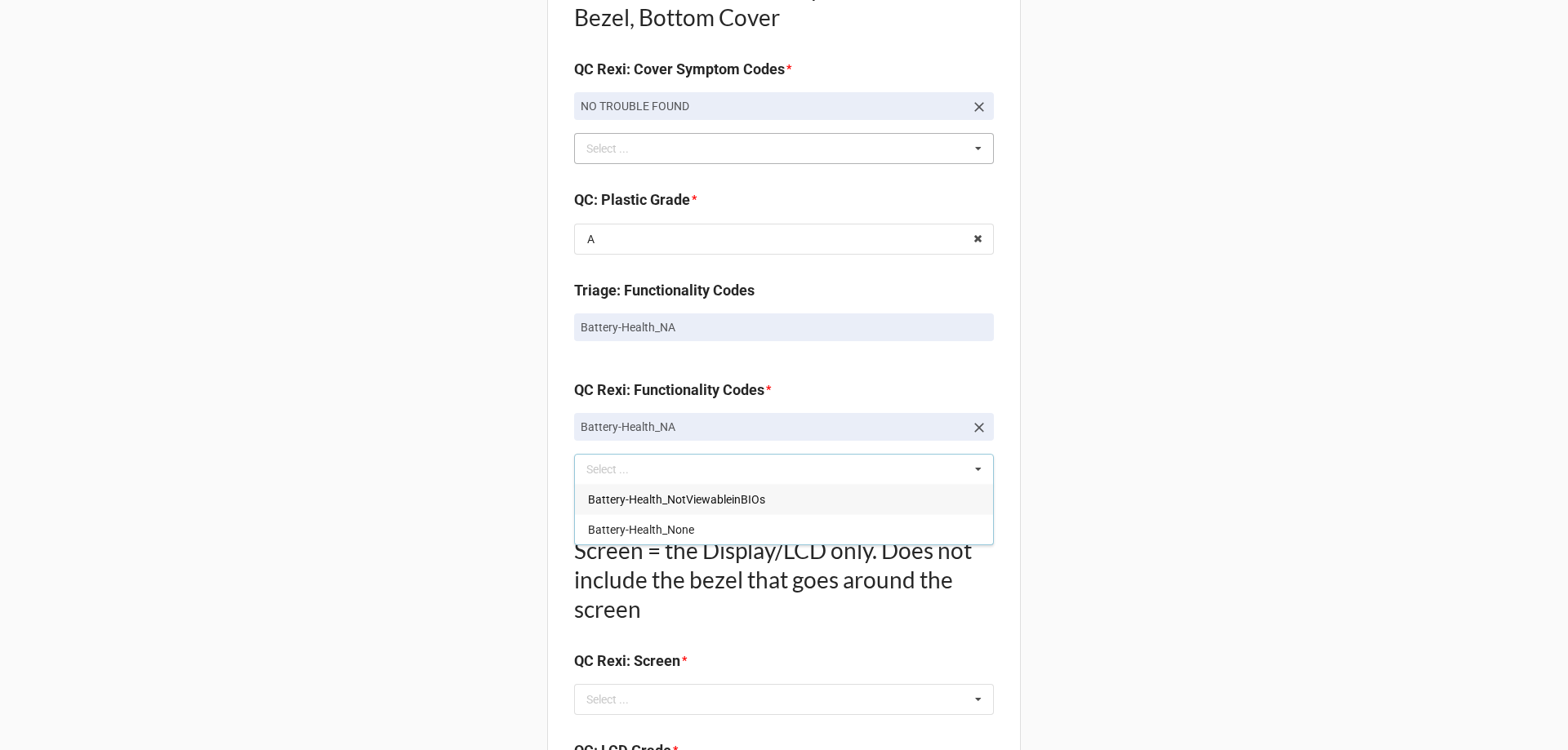
click at [1409, 484] on div "Back Receiving Triage Imaging Cleaning Tech & Repair QC Packing Order Picking R…" at bounding box center [784, 232] width 1568 height 2912
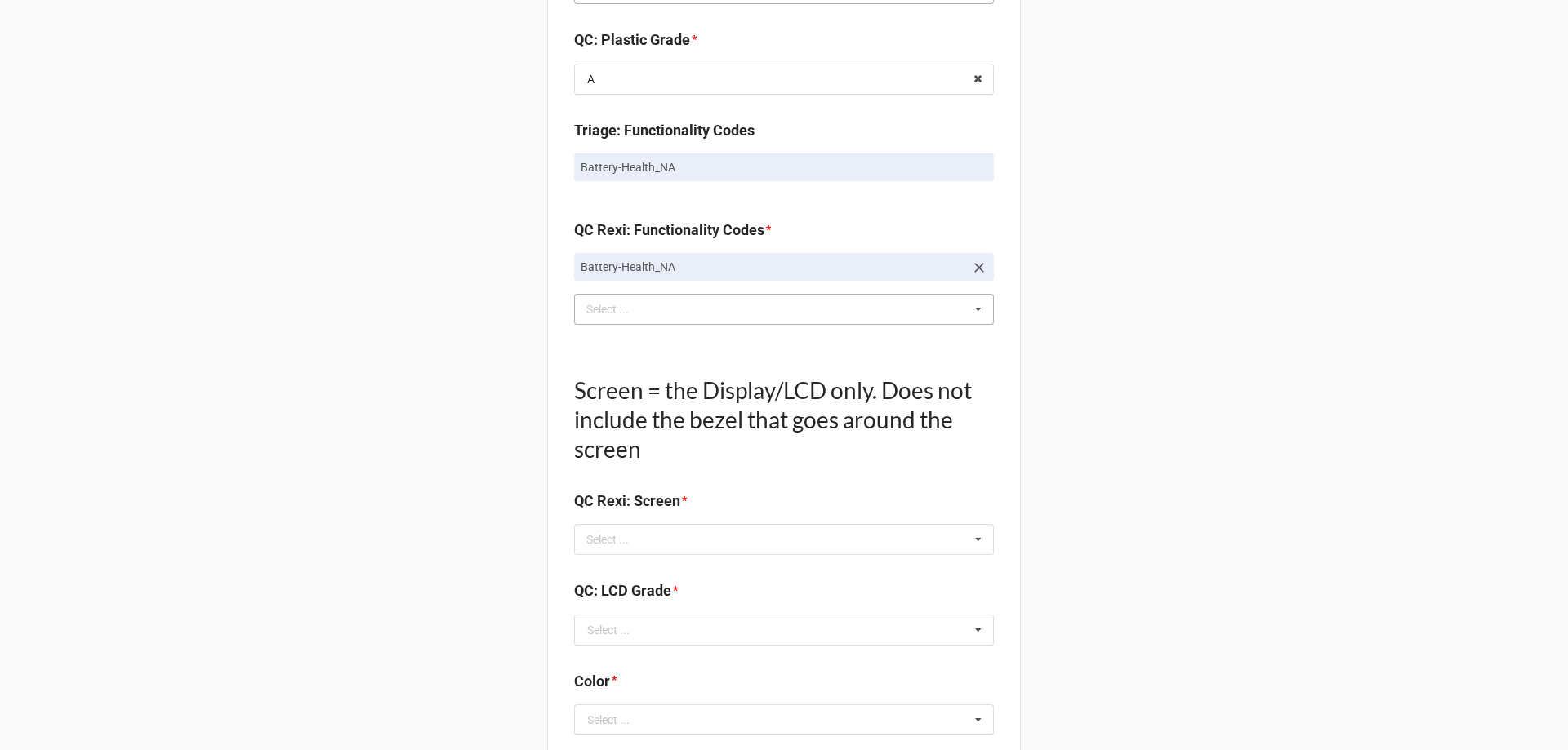
scroll to position [1469, 0]
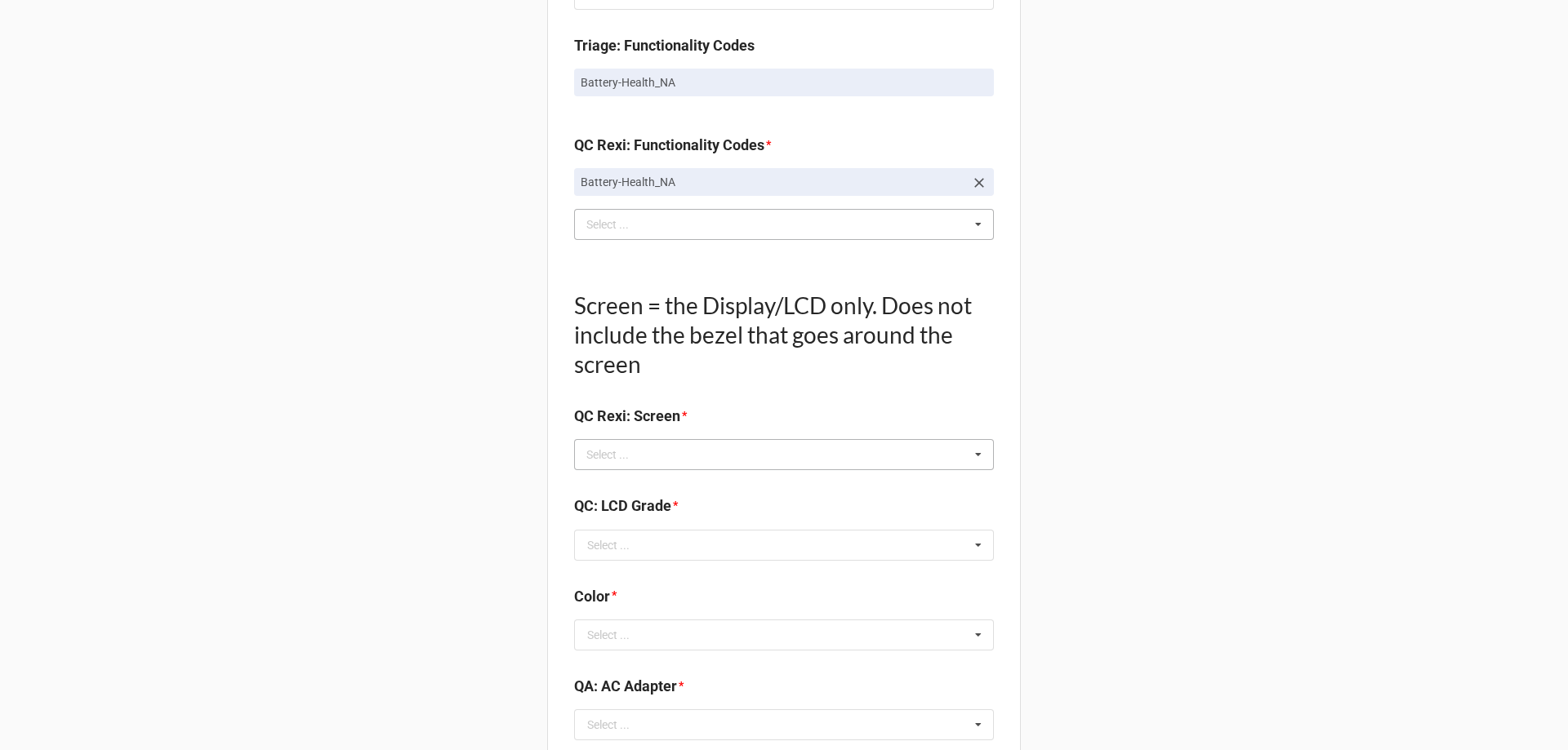
click at [641, 461] on div "Select ..." at bounding box center [617, 455] width 70 height 19
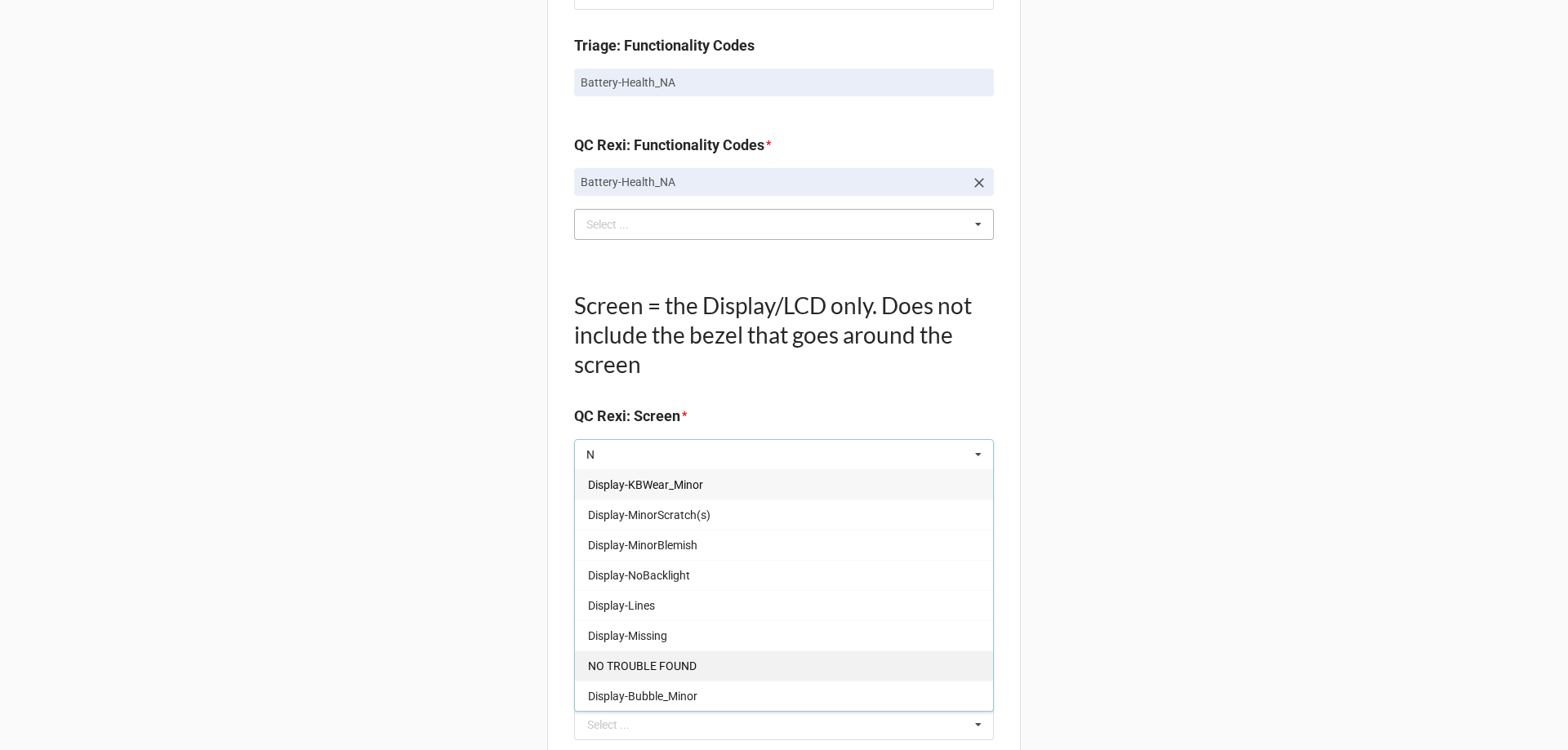
type input "N"
drag, startPoint x: 667, startPoint y: 658, endPoint x: 1056, endPoint y: 561, distance: 400.9
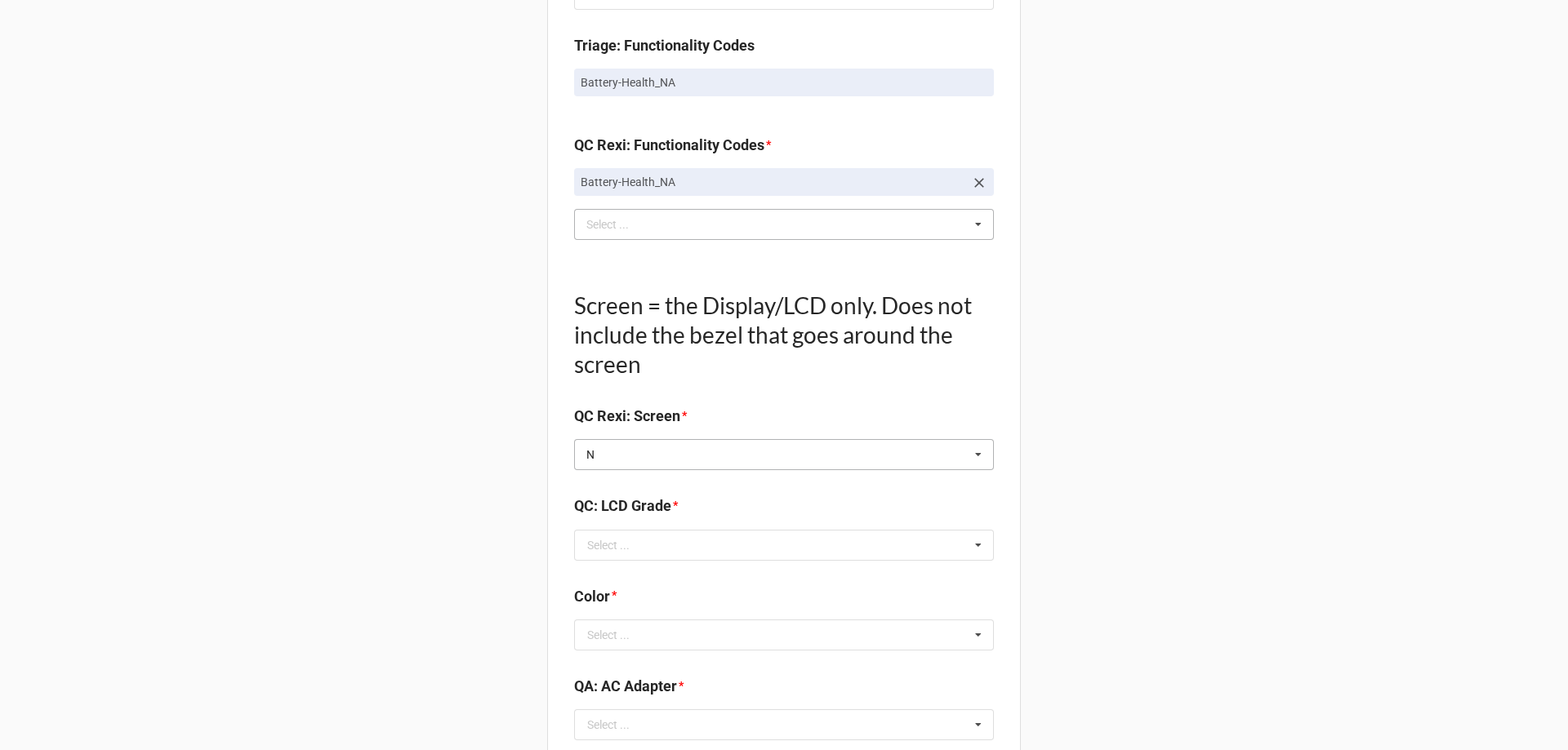
click at [725, 453] on div "N N Select ... Display-KBWear_Minor Display-MinorScratch(s) Display-MinorBlemis…" at bounding box center [784, 454] width 420 height 31
type input "N"
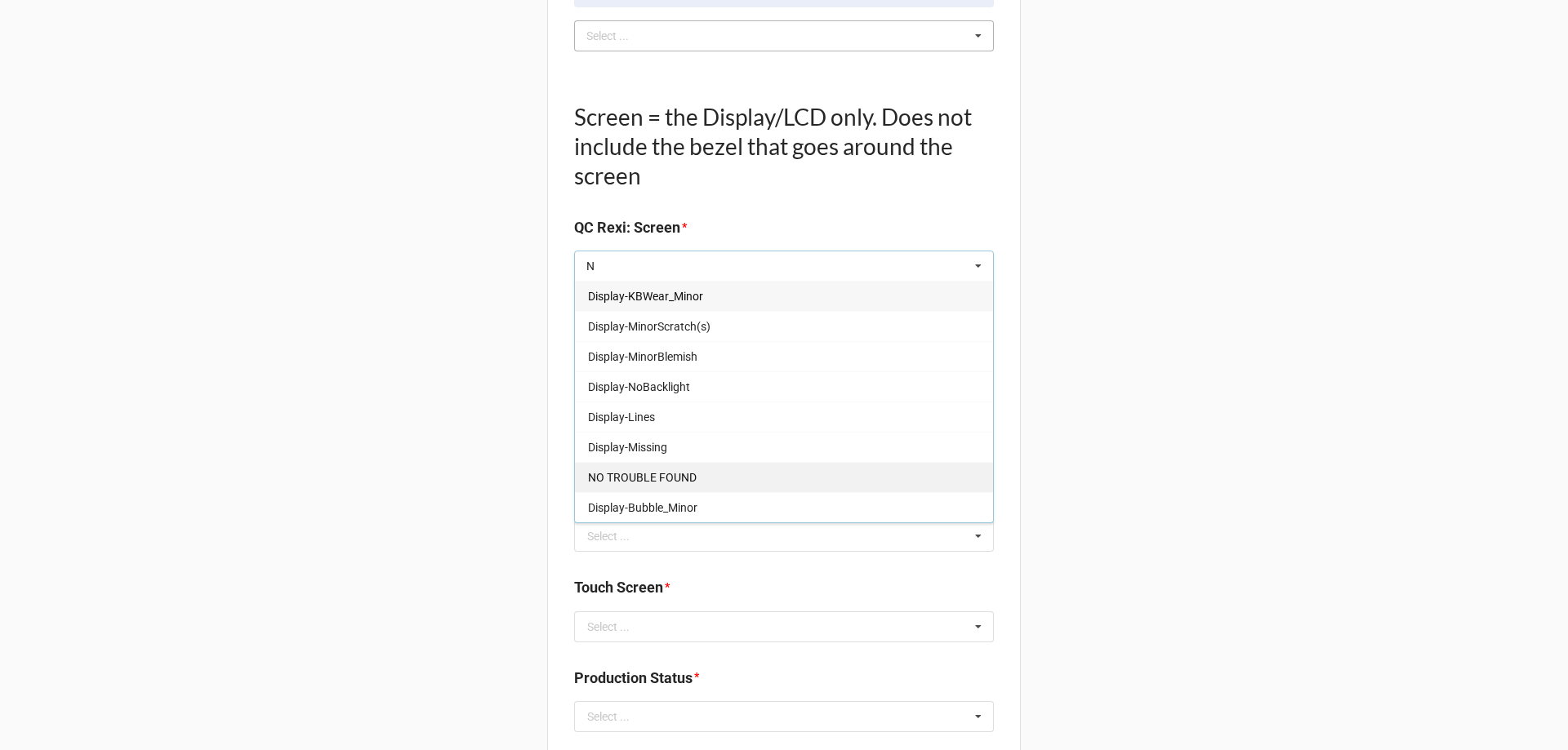
scroll to position [1715, 0]
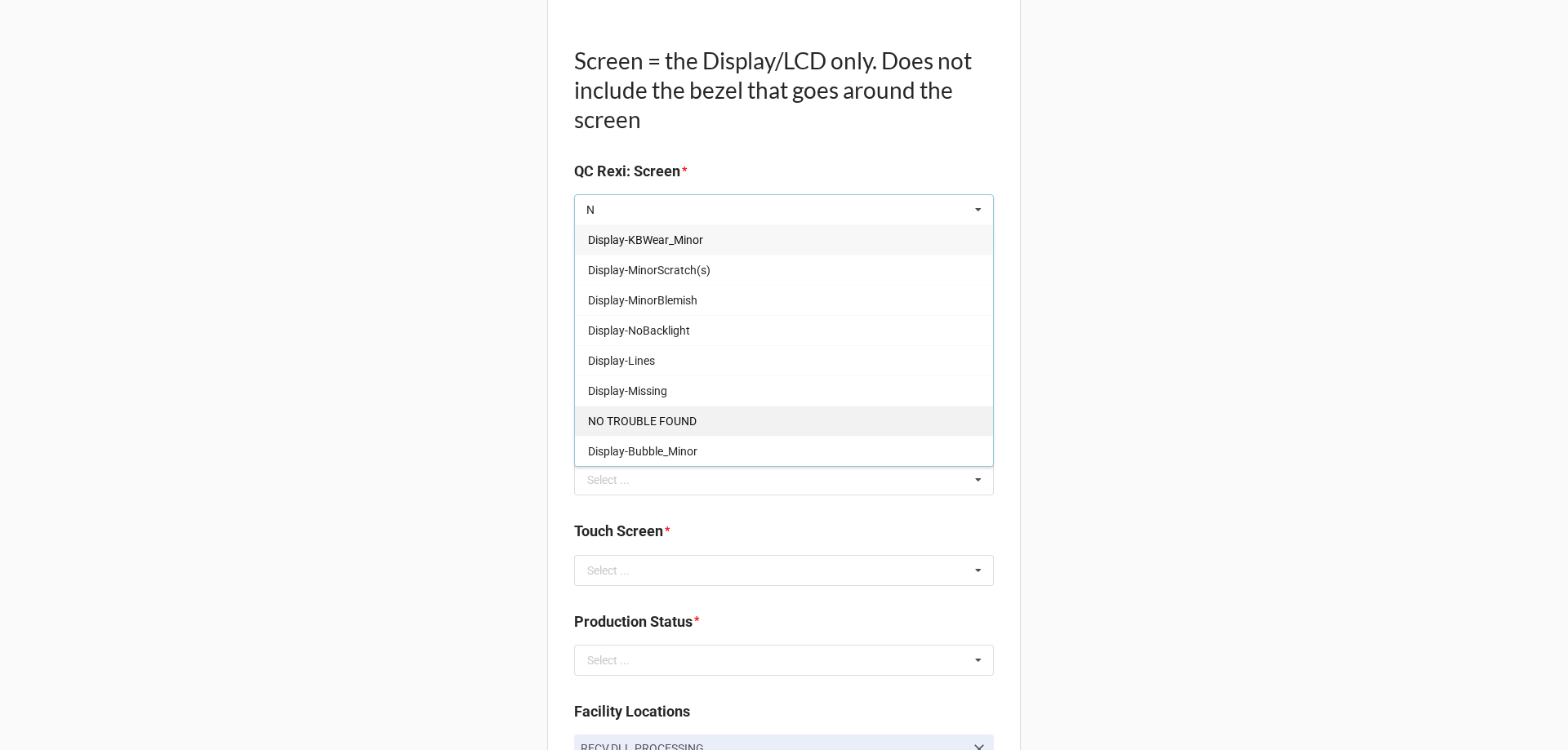
click at [687, 416] on span "NO TROUBLE FOUND" at bounding box center [643, 421] width 109 height 13
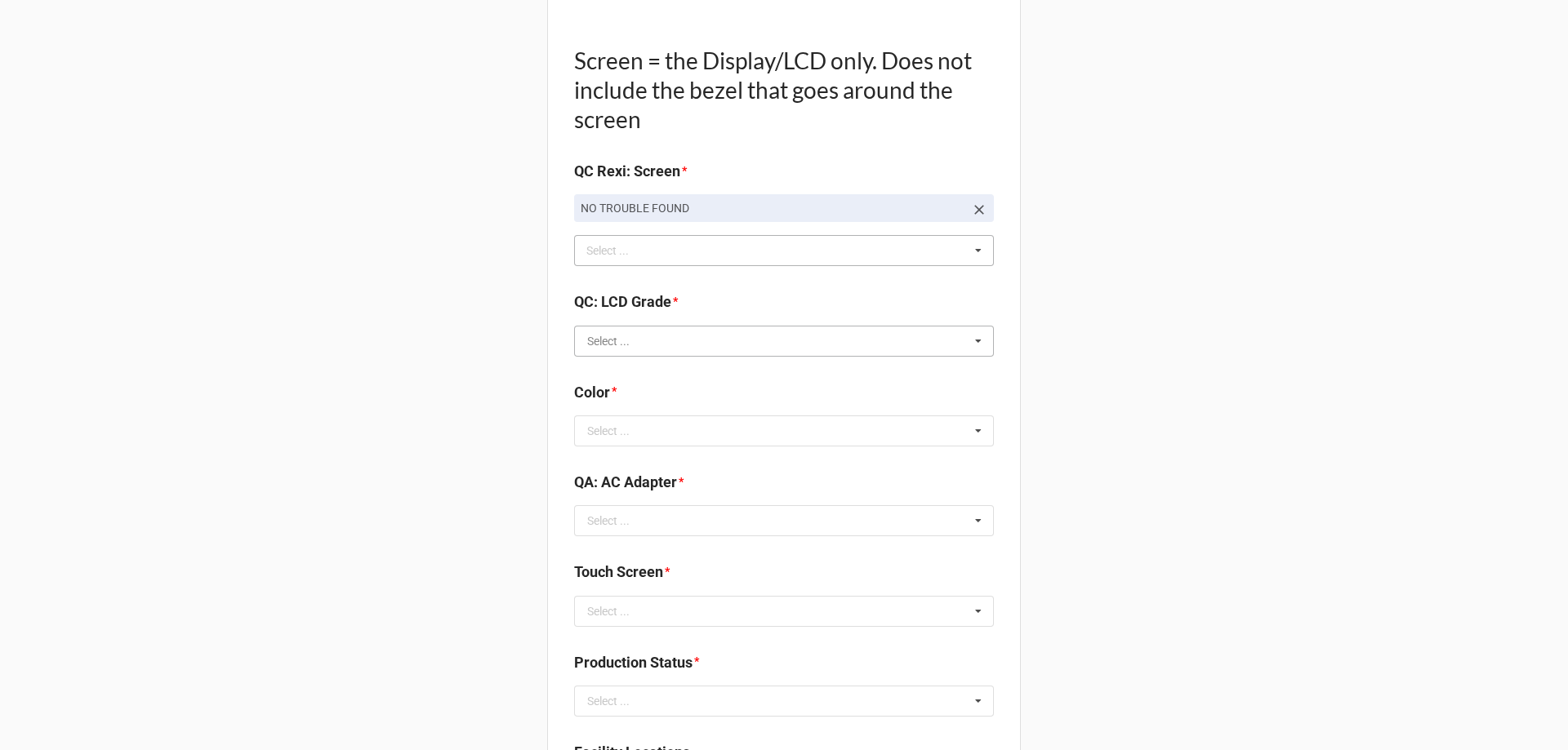
click at [707, 351] on input "text" at bounding box center [785, 341] width 418 height 29
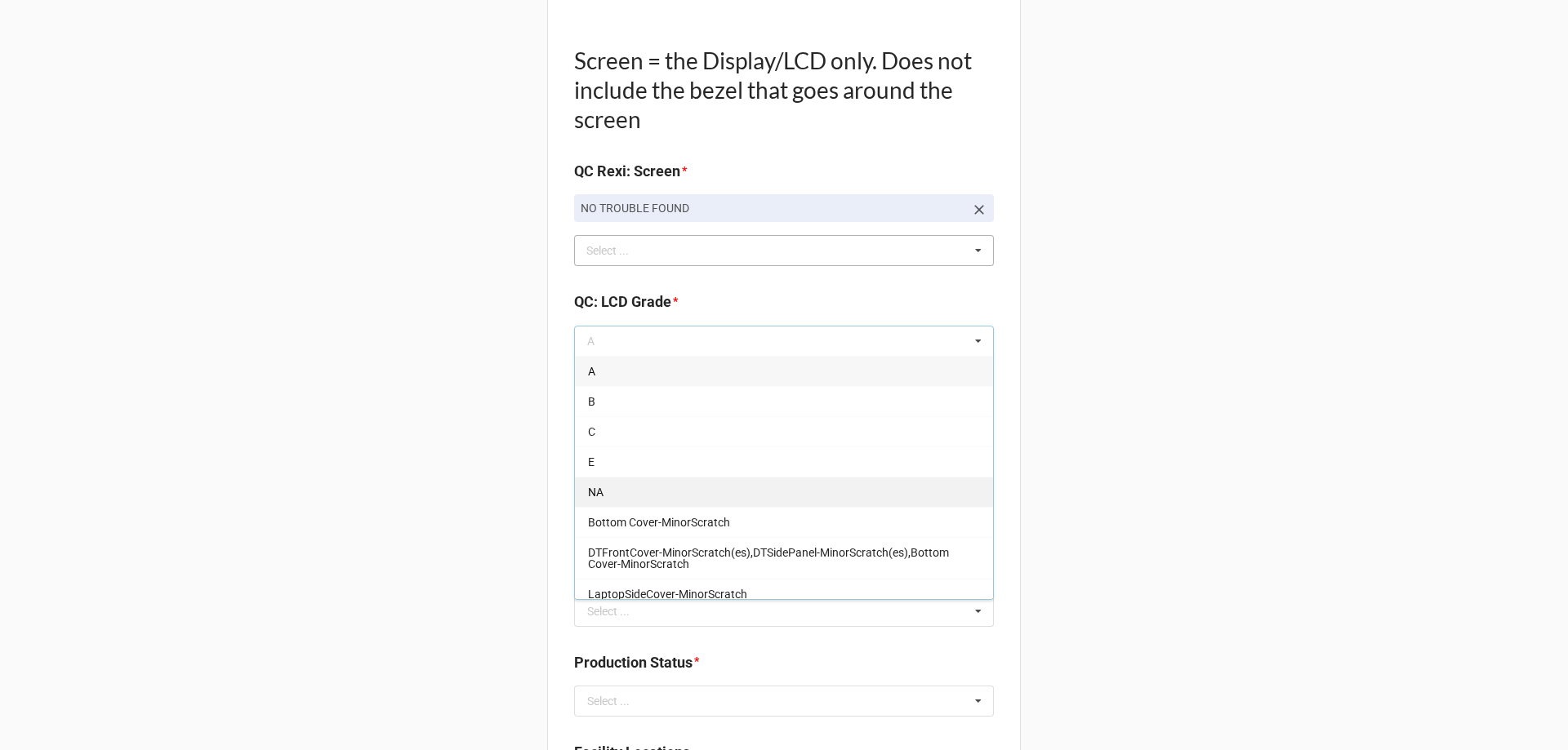
click at [681, 490] on div "NA" at bounding box center [784, 491] width 418 height 30
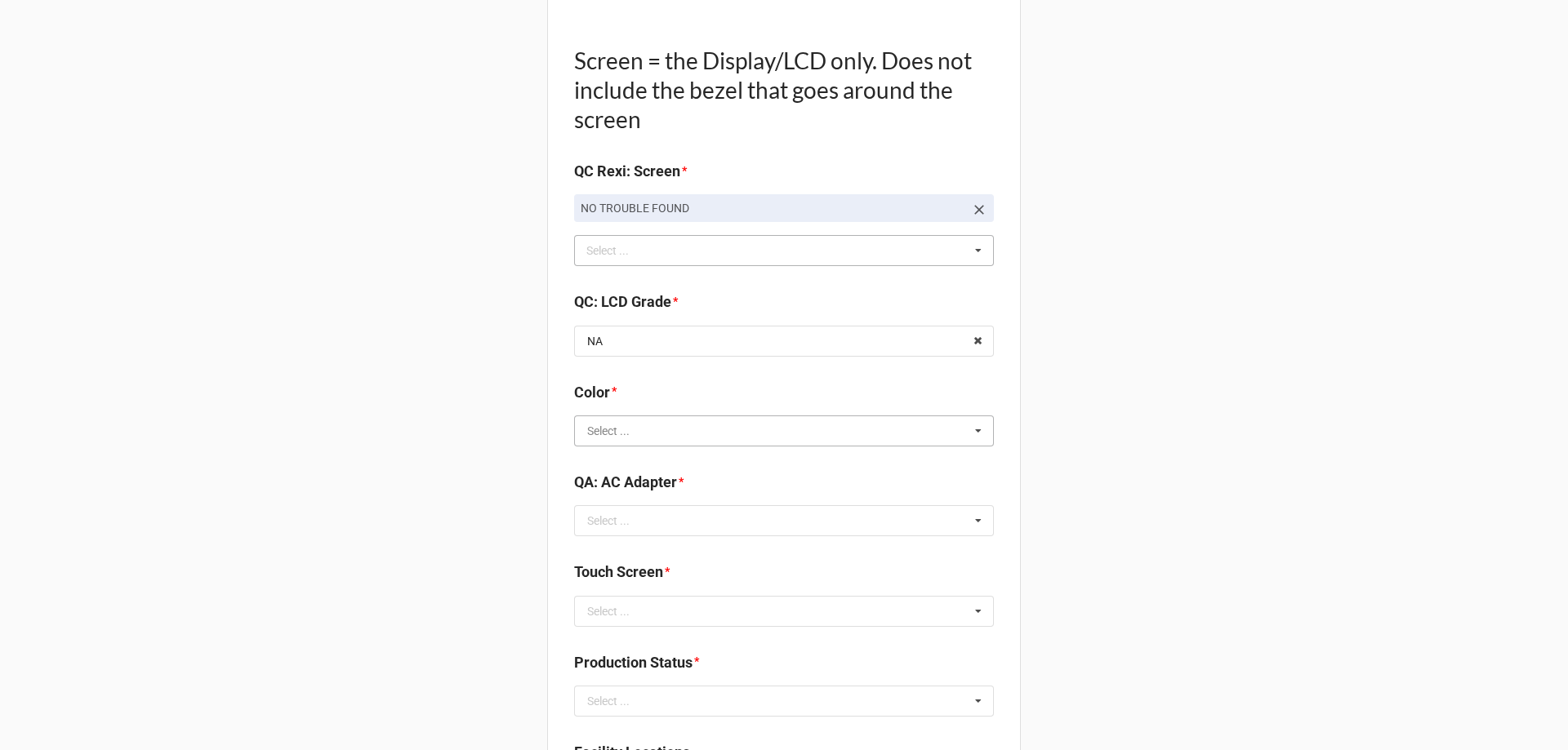
click at [712, 426] on input "text" at bounding box center [785, 431] width 418 height 29
click at [679, 454] on div "BLACK" at bounding box center [784, 460] width 418 height 30
click at [683, 509] on input "text" at bounding box center [785, 521] width 418 height 29
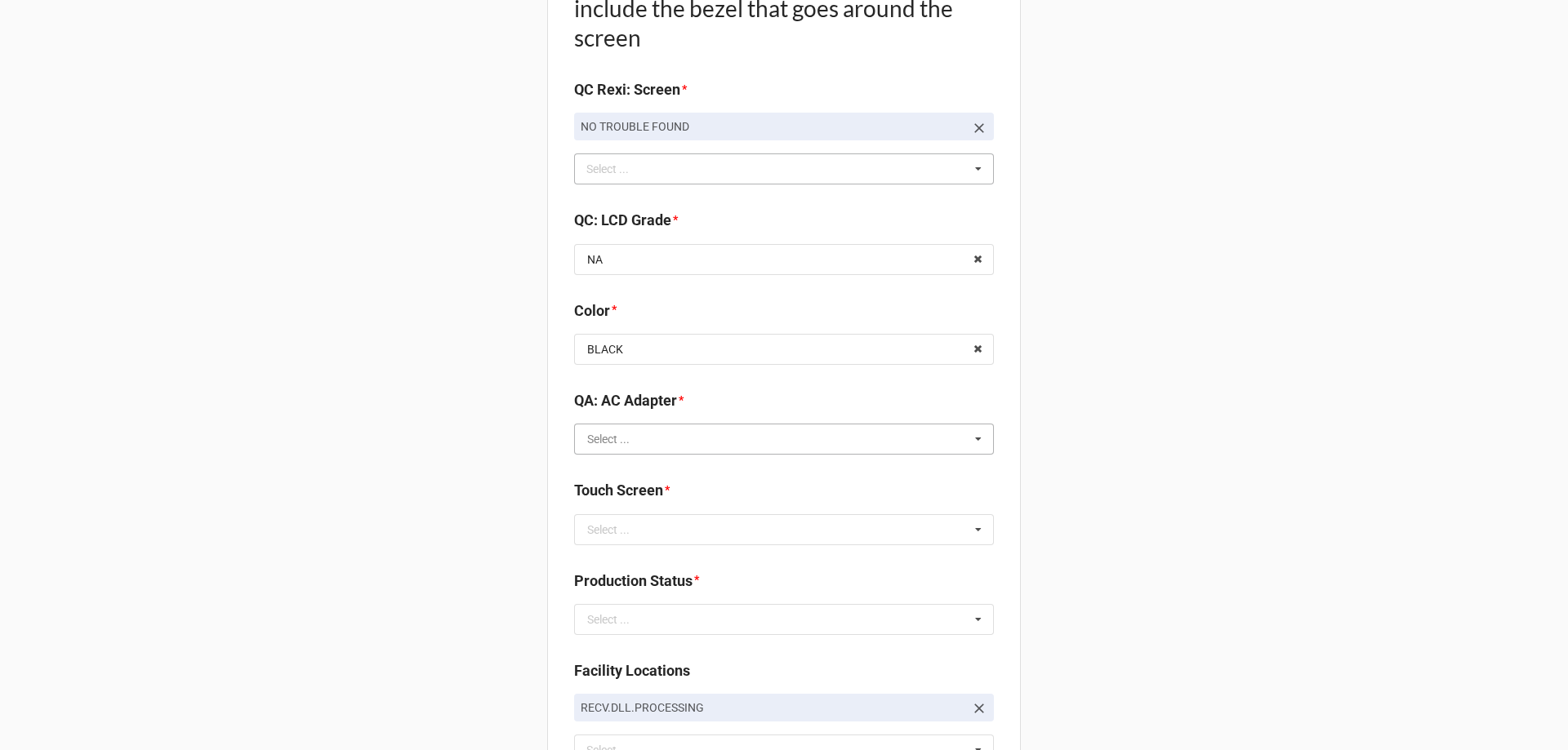
click at [937, 436] on input "text" at bounding box center [785, 439] width 418 height 29
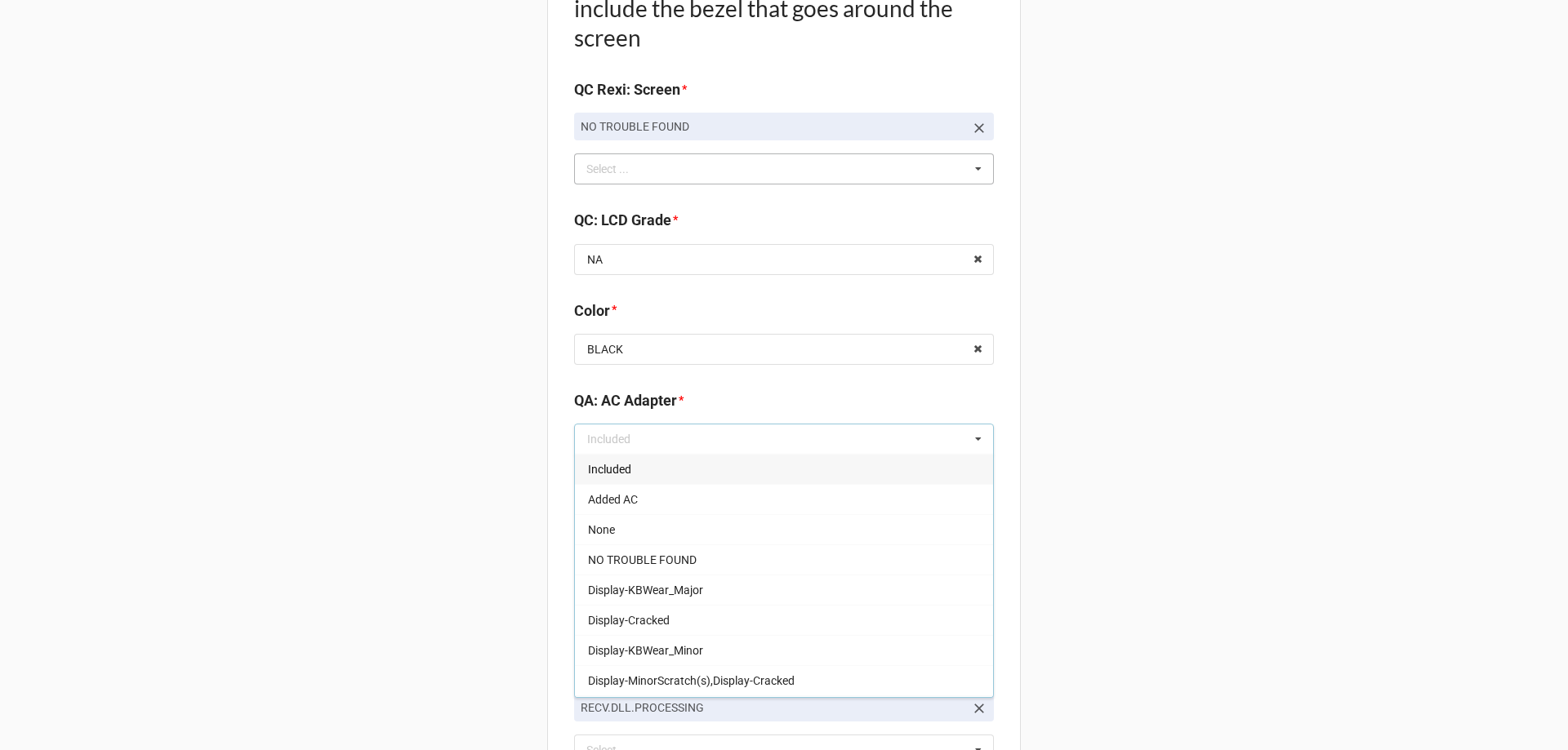
click at [928, 460] on div "Included" at bounding box center [784, 468] width 418 height 30
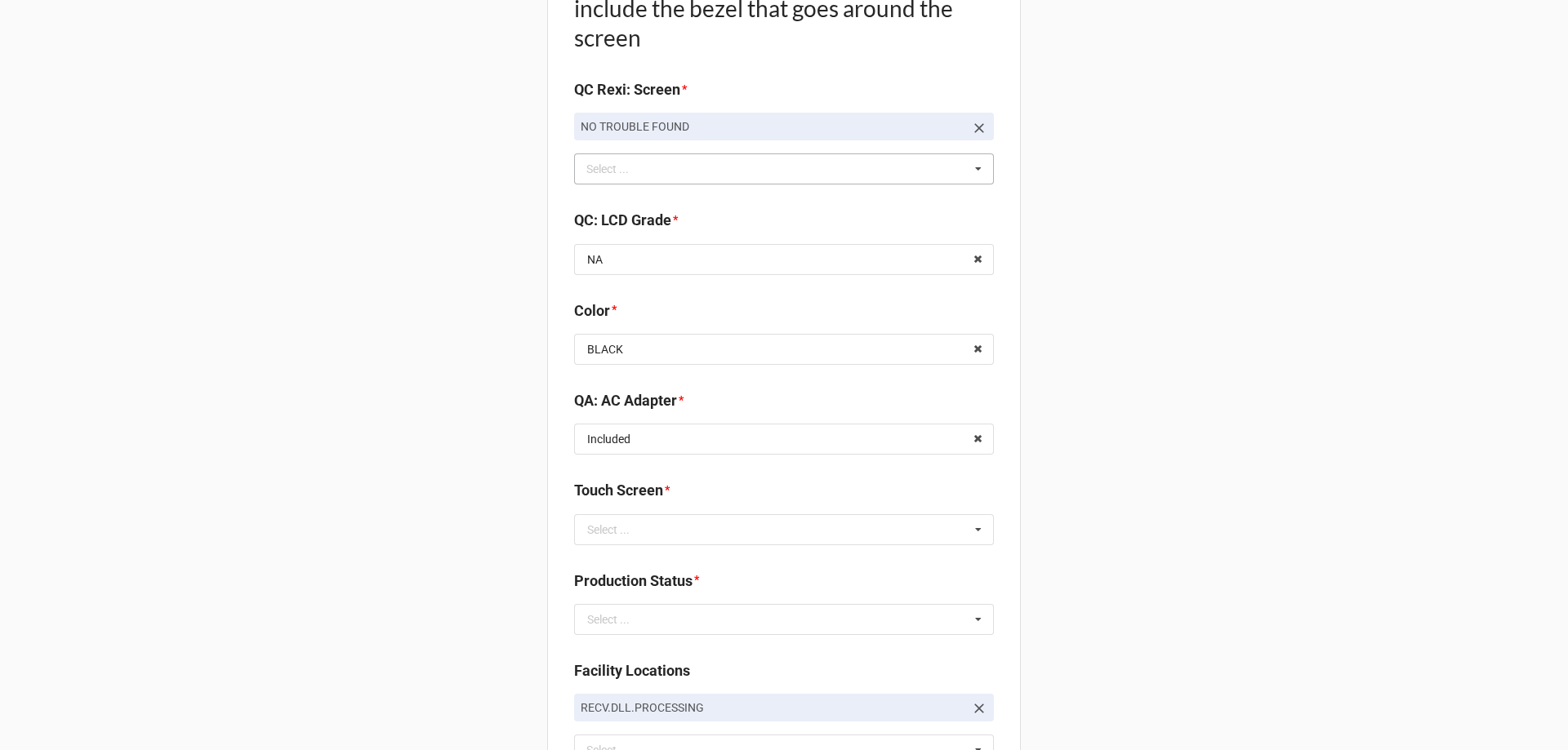
click at [885, 509] on div "Touch Screen *" at bounding box center [784, 497] width 420 height 34
click at [875, 526] on input "text" at bounding box center [785, 530] width 418 height 29
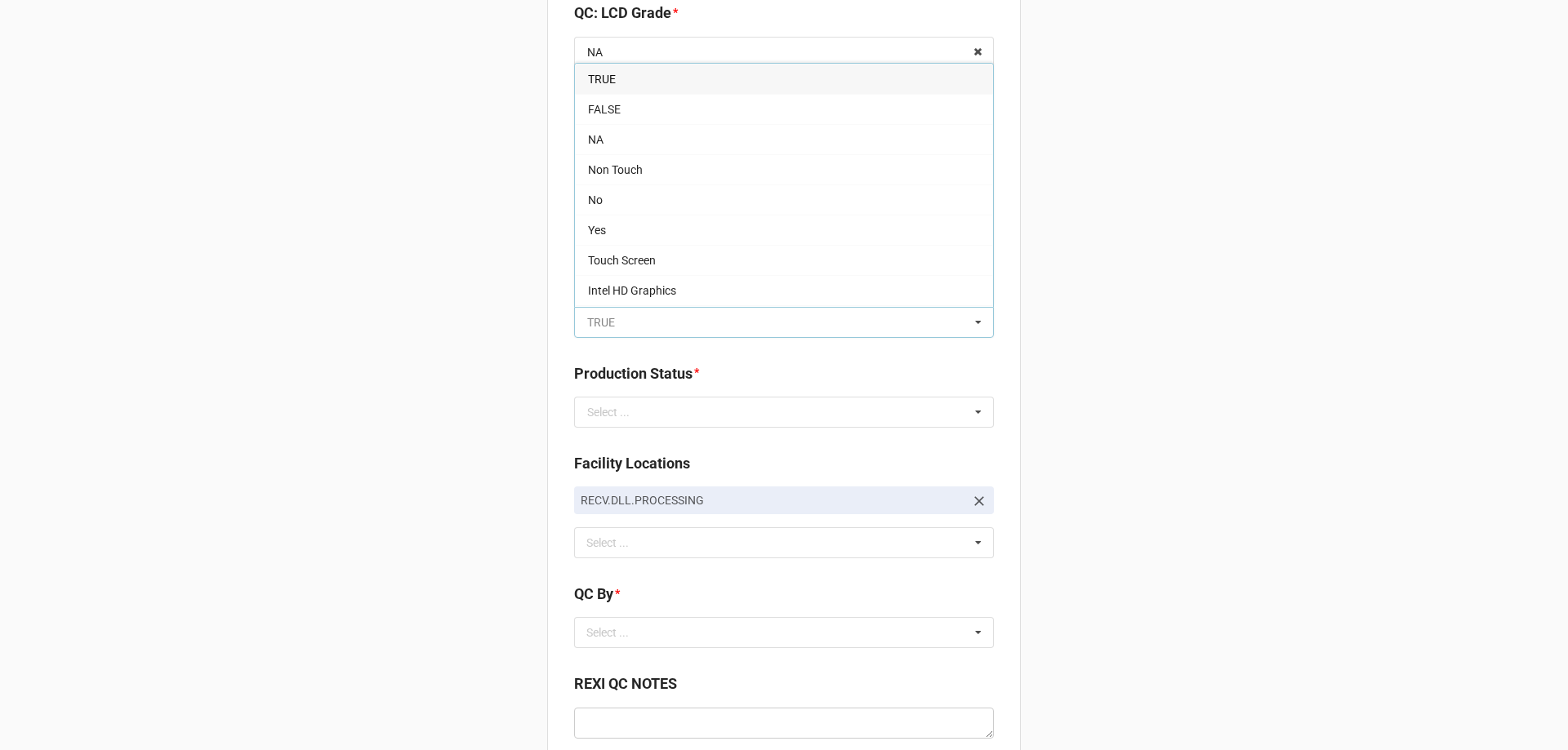
scroll to position [2041, 0]
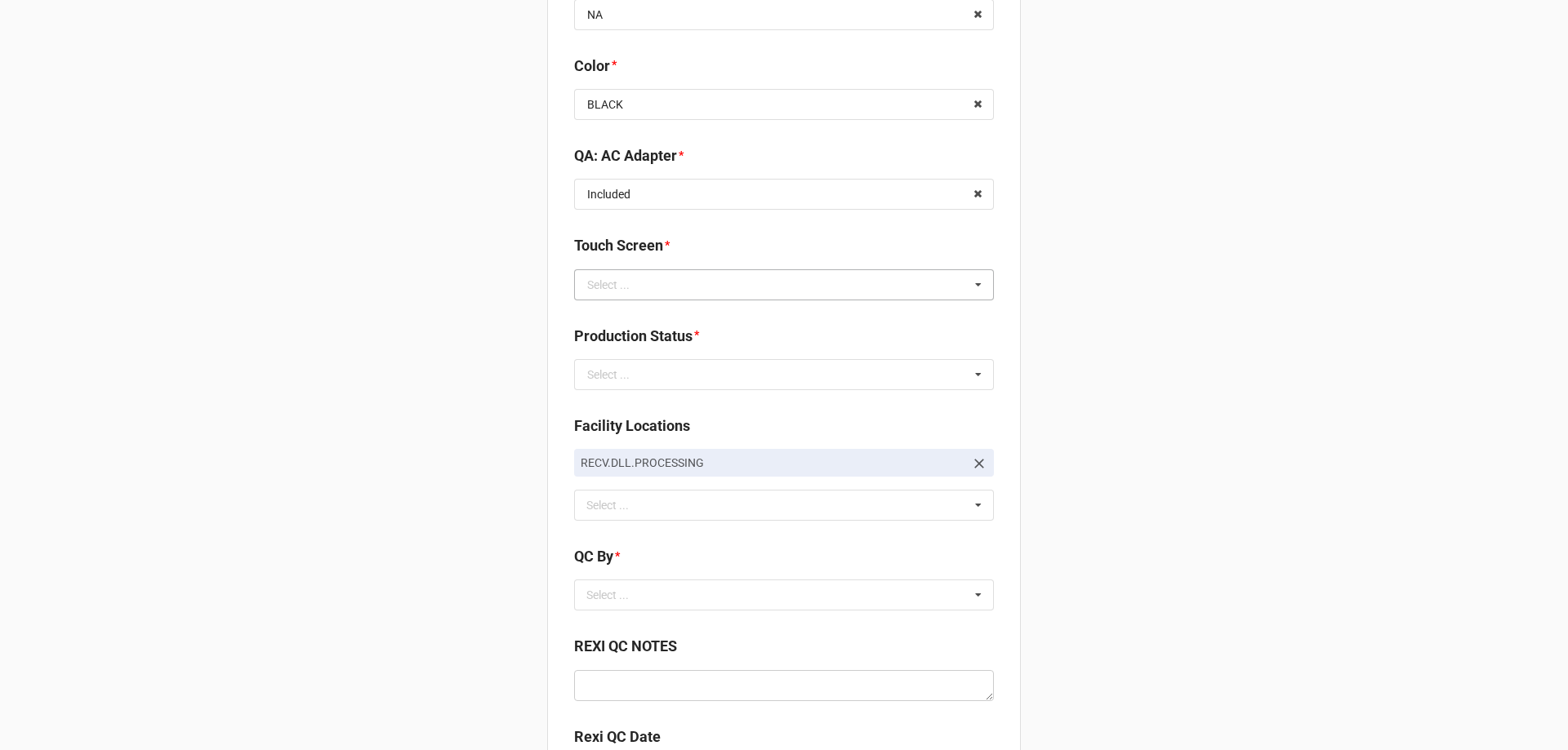
click at [735, 270] on div "Touch Screen * Select ... TRUE FALSE NA Non Touch No Yes Touch Screen Intel HD …" at bounding box center [784, 267] width 420 height 66
click at [738, 275] on input "text" at bounding box center [785, 284] width 418 height 29
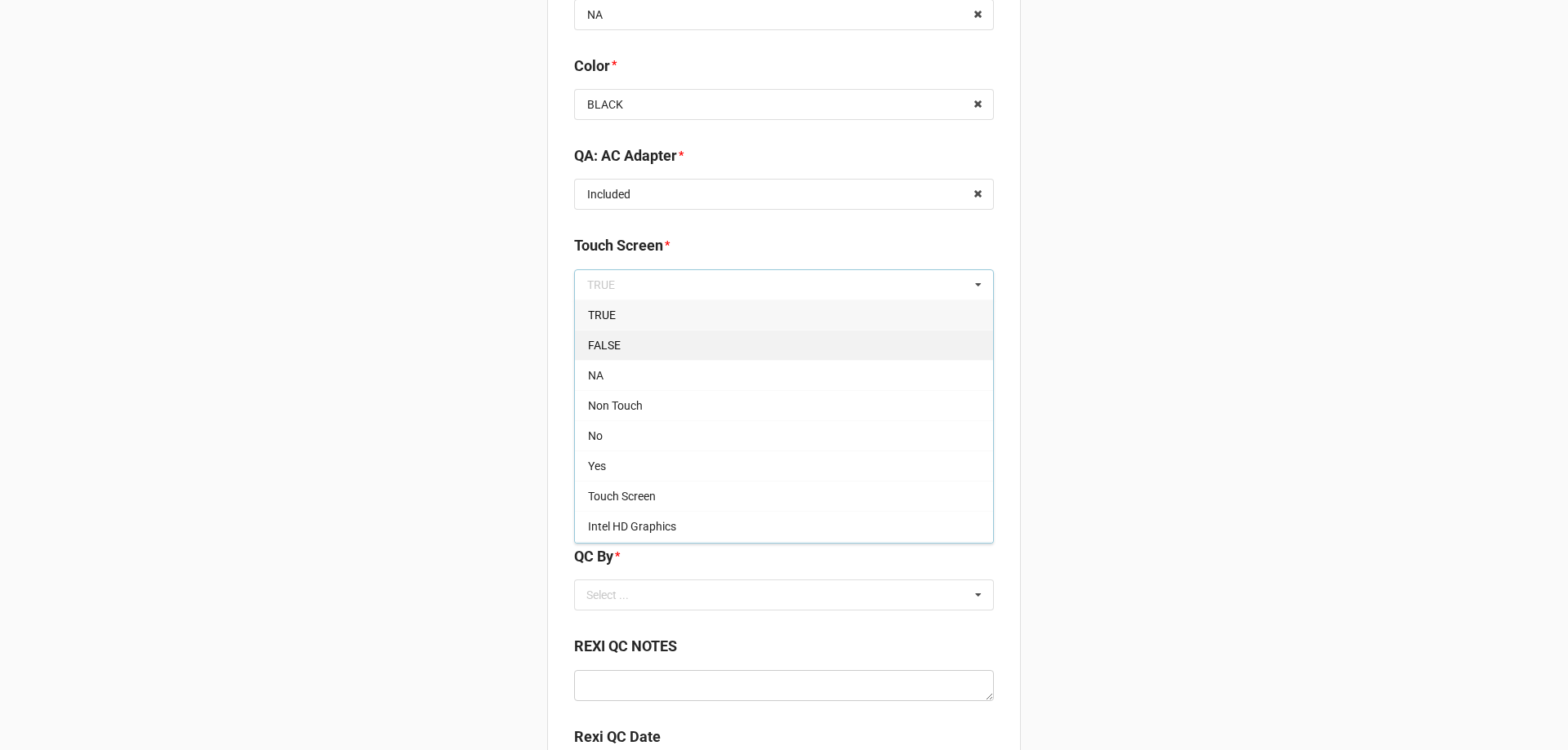
click at [674, 349] on div "FALSE" at bounding box center [784, 345] width 418 height 30
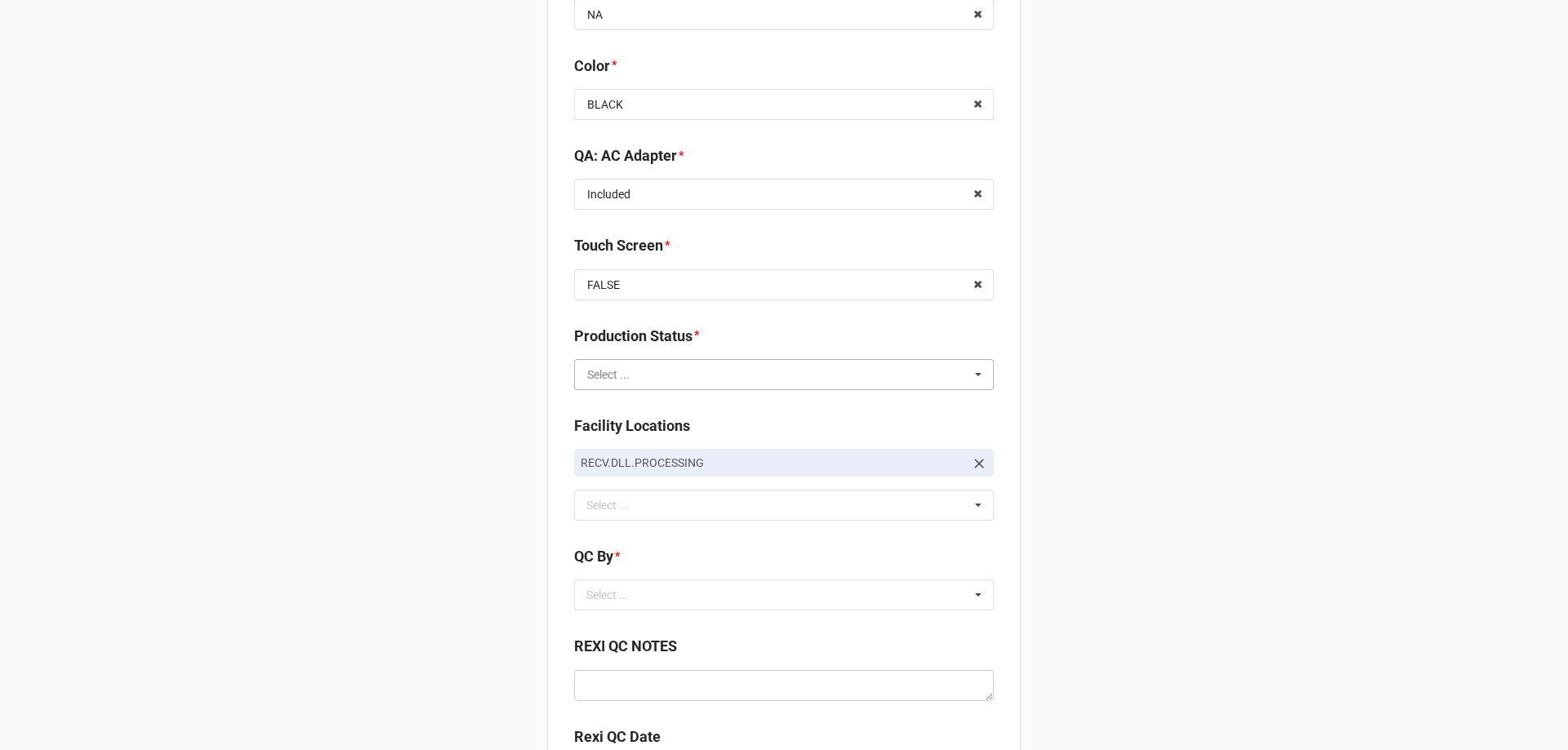
click at [893, 381] on input "text" at bounding box center [785, 375] width 418 height 29
click at [839, 408] on div "Cleaning" at bounding box center [784, 404] width 418 height 30
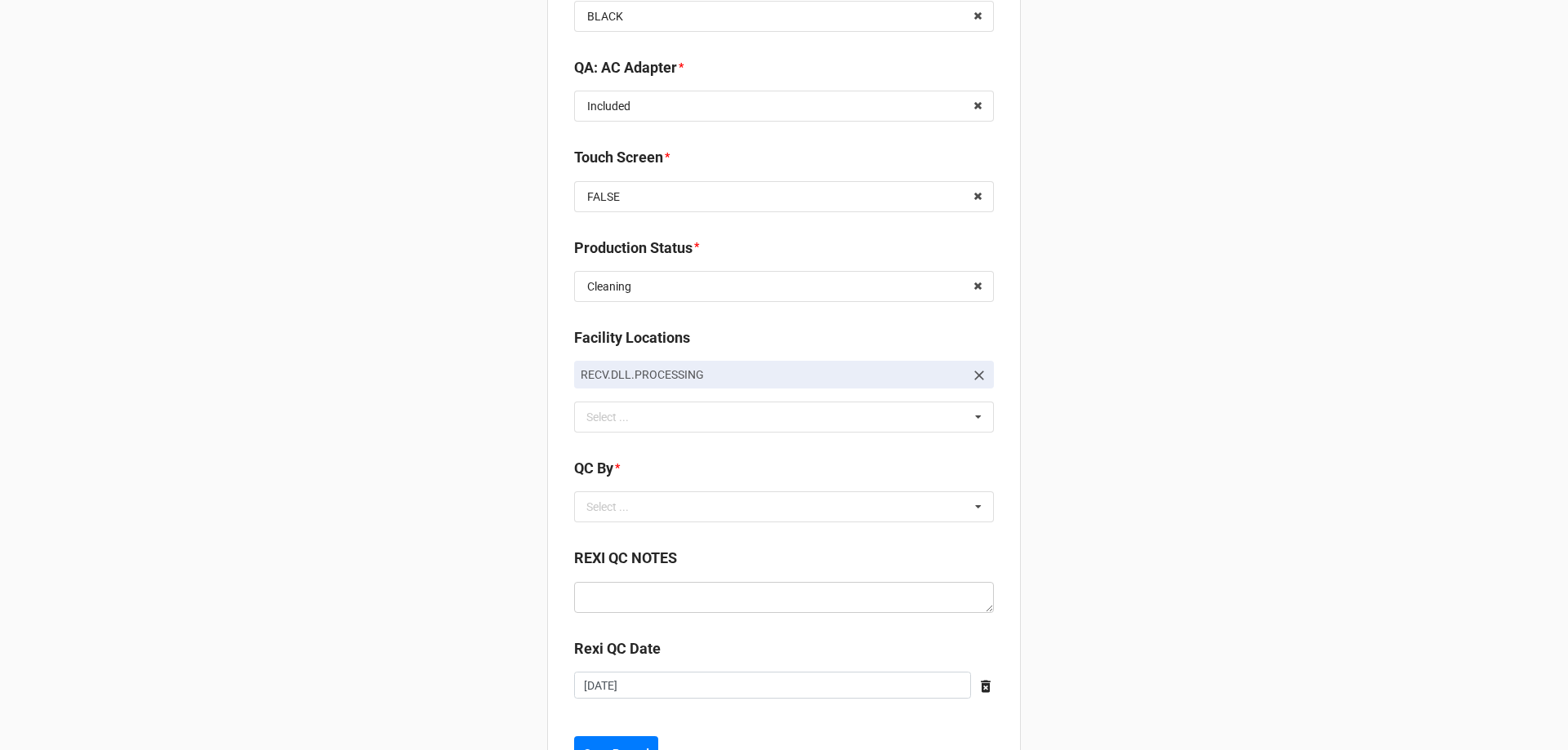
scroll to position [2203, 0]
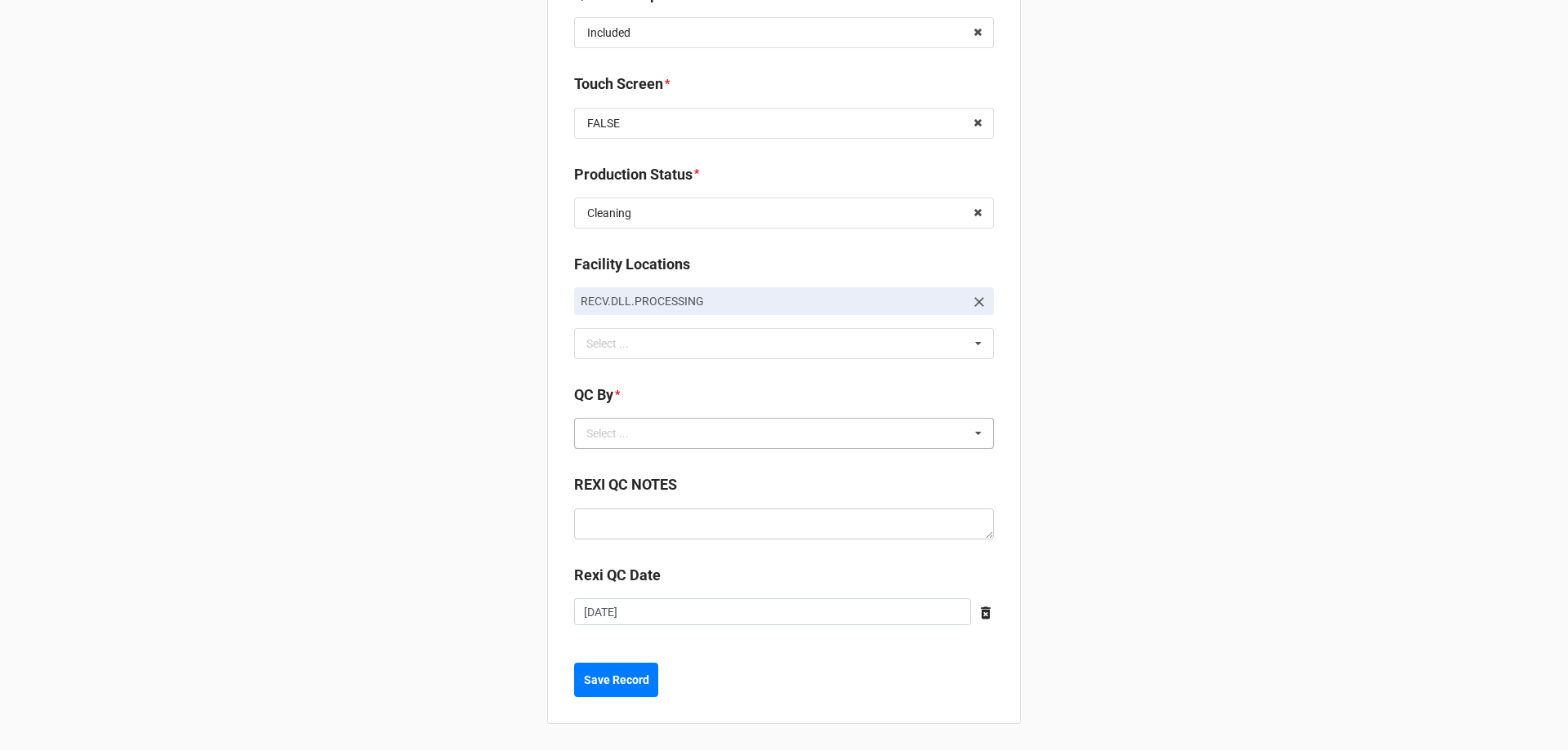
click at [681, 440] on div "Select ... No results found." at bounding box center [784, 434] width 420 height 31
click at [664, 485] on div "Christian R" at bounding box center [784, 493] width 418 height 30
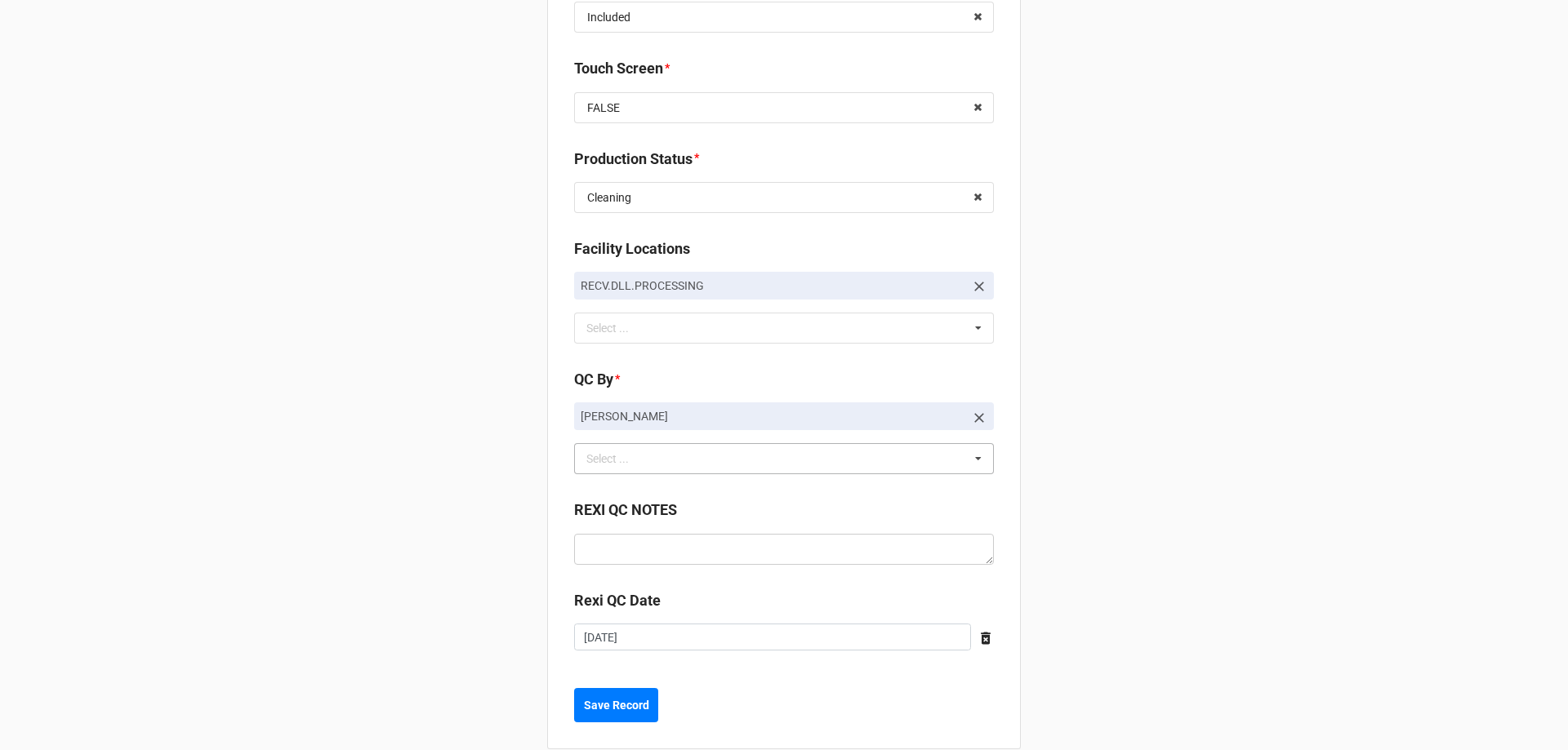
scroll to position [2243, 0]
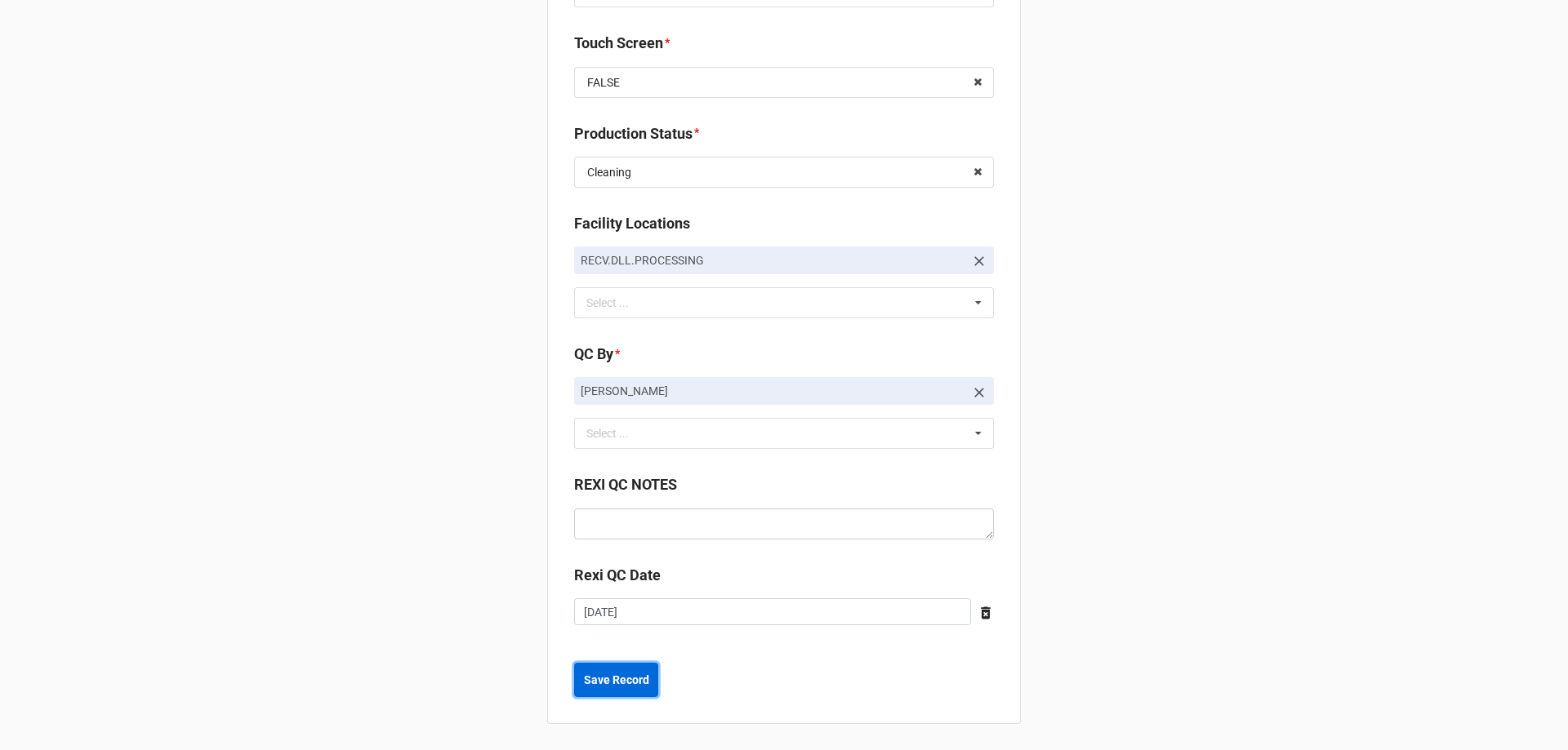
click at [631, 697] on button "Save Record" at bounding box center [617, 680] width 85 height 34
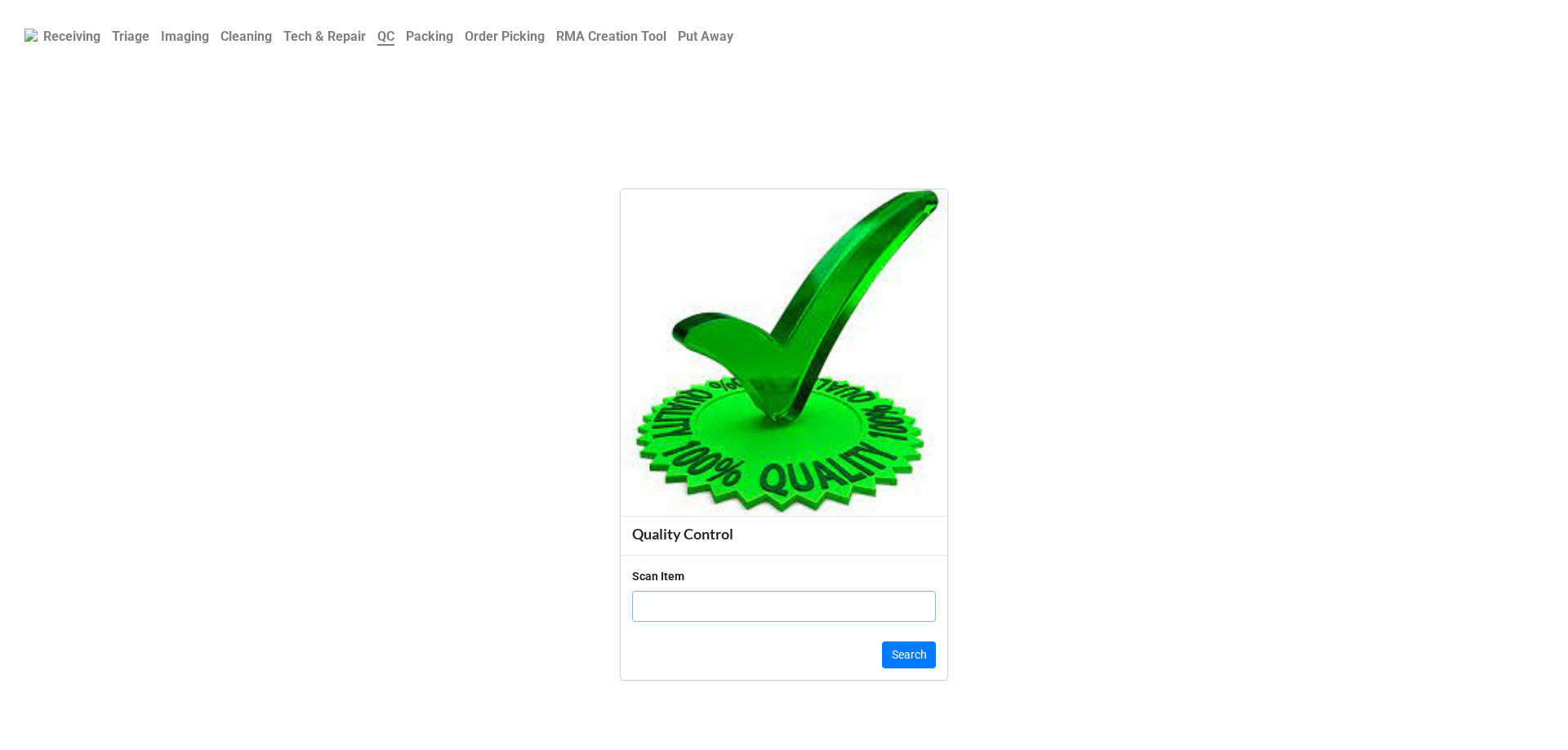
click at [729, 608] on input "text" at bounding box center [784, 607] width 304 height 31
click button "Search" at bounding box center [909, 655] width 53 height 28
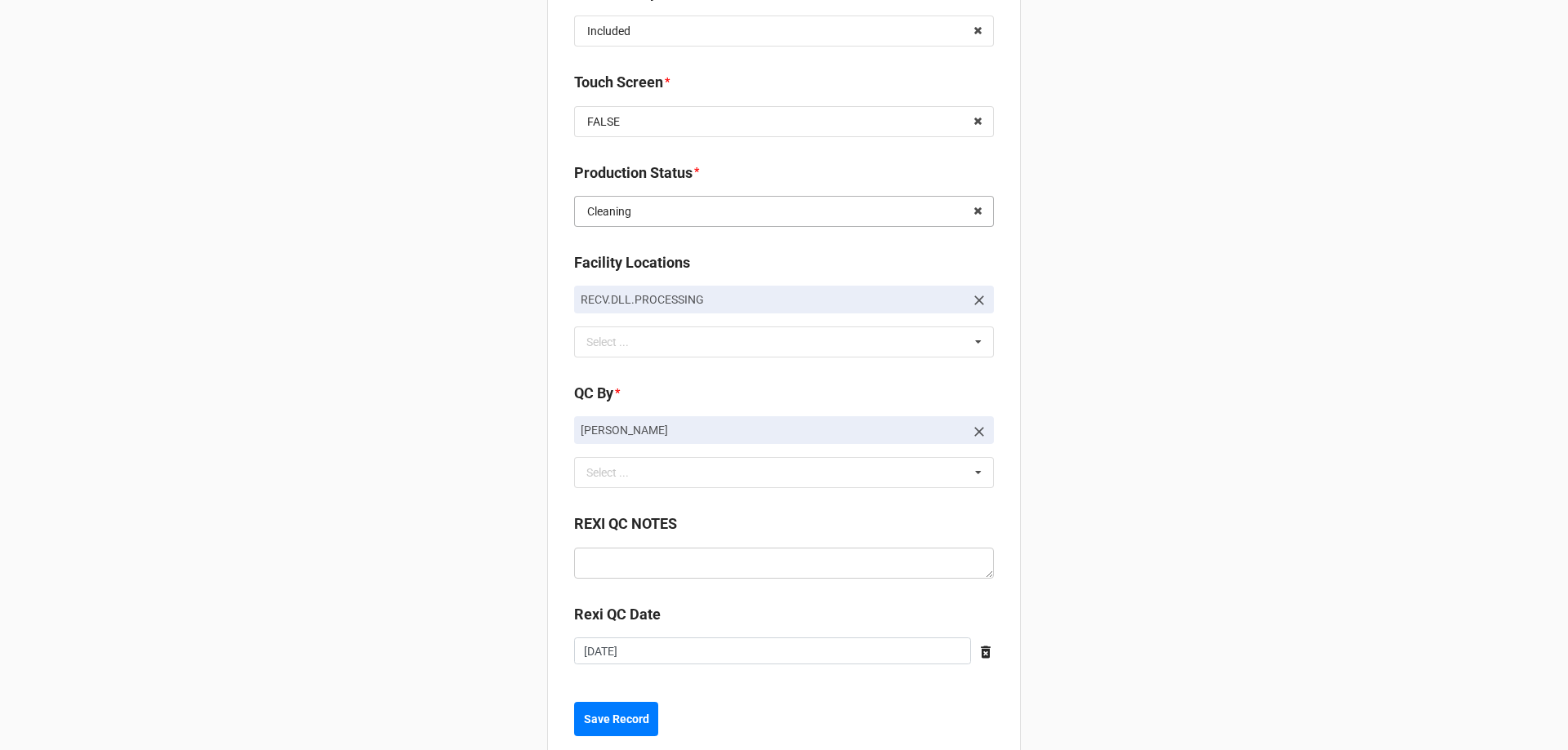
scroll to position [2243, 0]
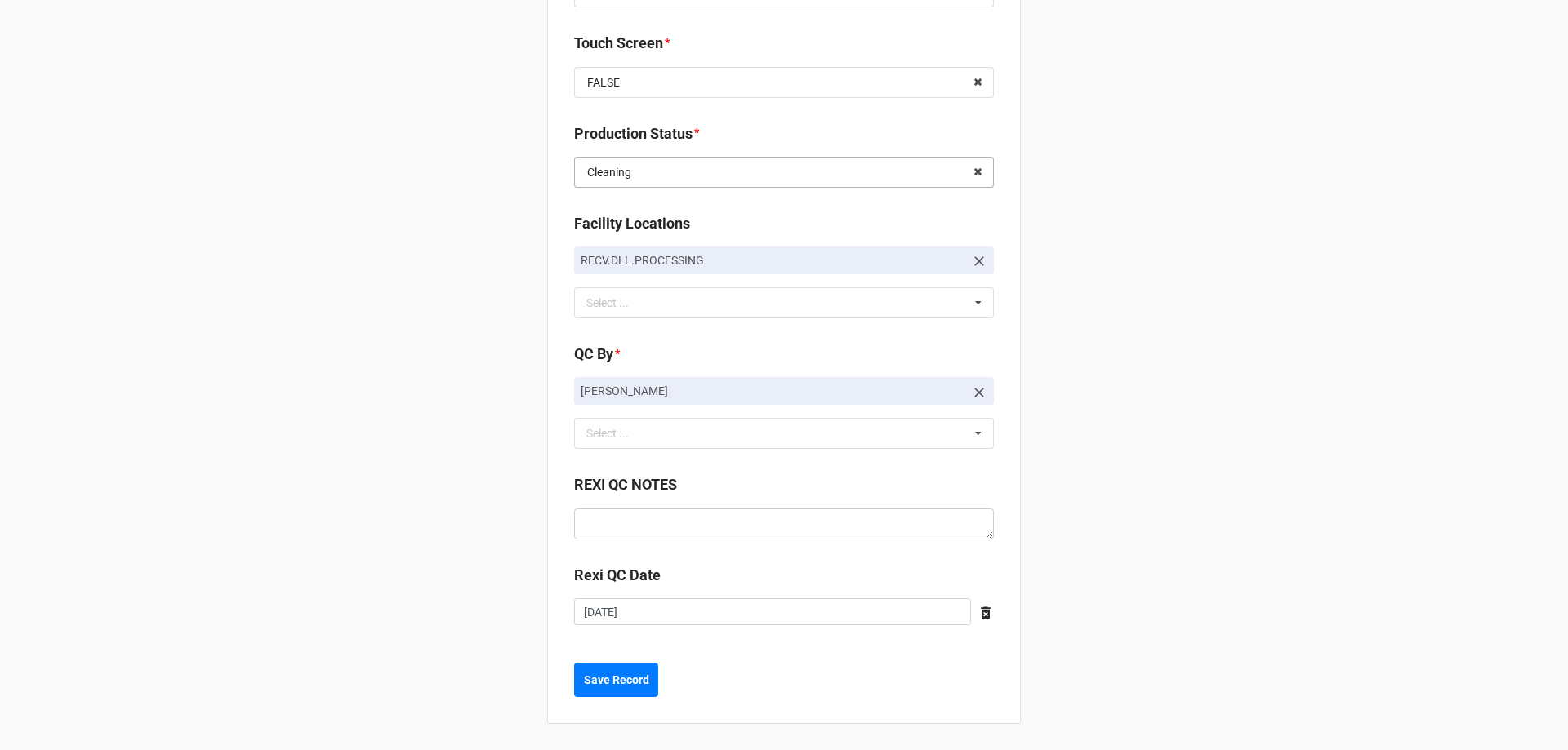
click at [633, 166] on input "text" at bounding box center [785, 172] width 418 height 29
click at [642, 669] on button "Save Record" at bounding box center [617, 680] width 85 height 34
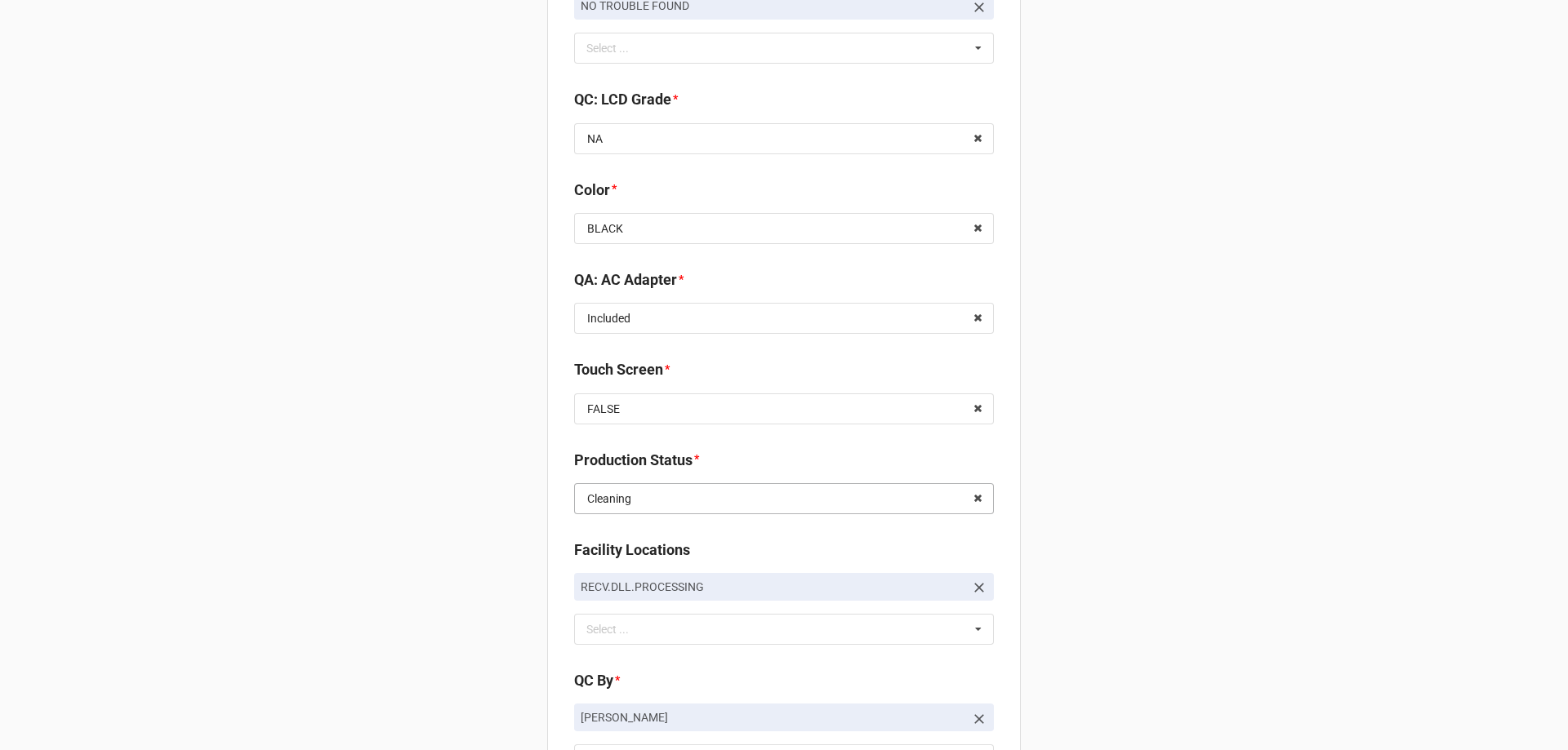
scroll to position [0, 0]
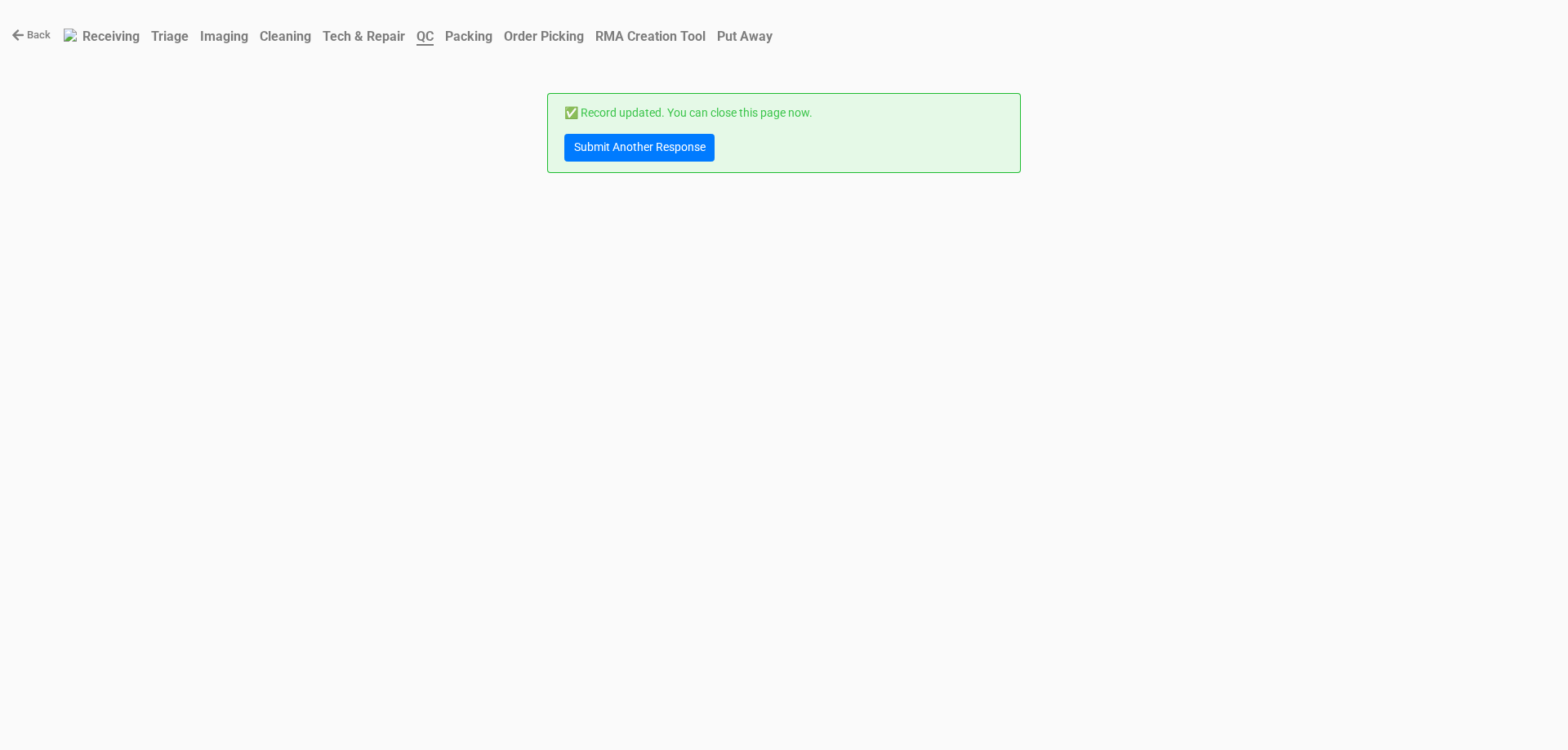
click at [291, 36] on b "Cleaning" at bounding box center [285, 36] width 52 height 16
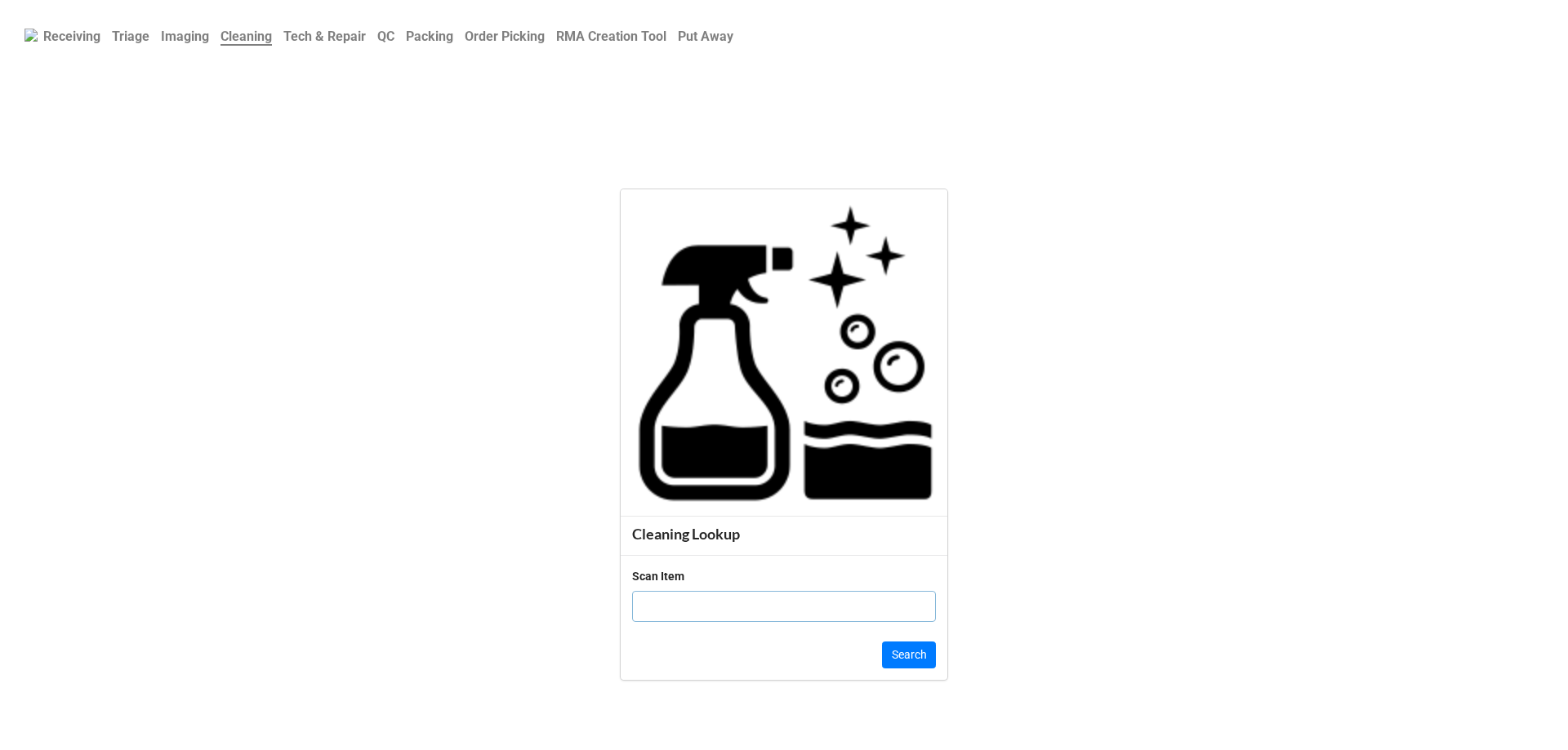
click at [442, 41] on b "Packing" at bounding box center [430, 36] width 47 height 16
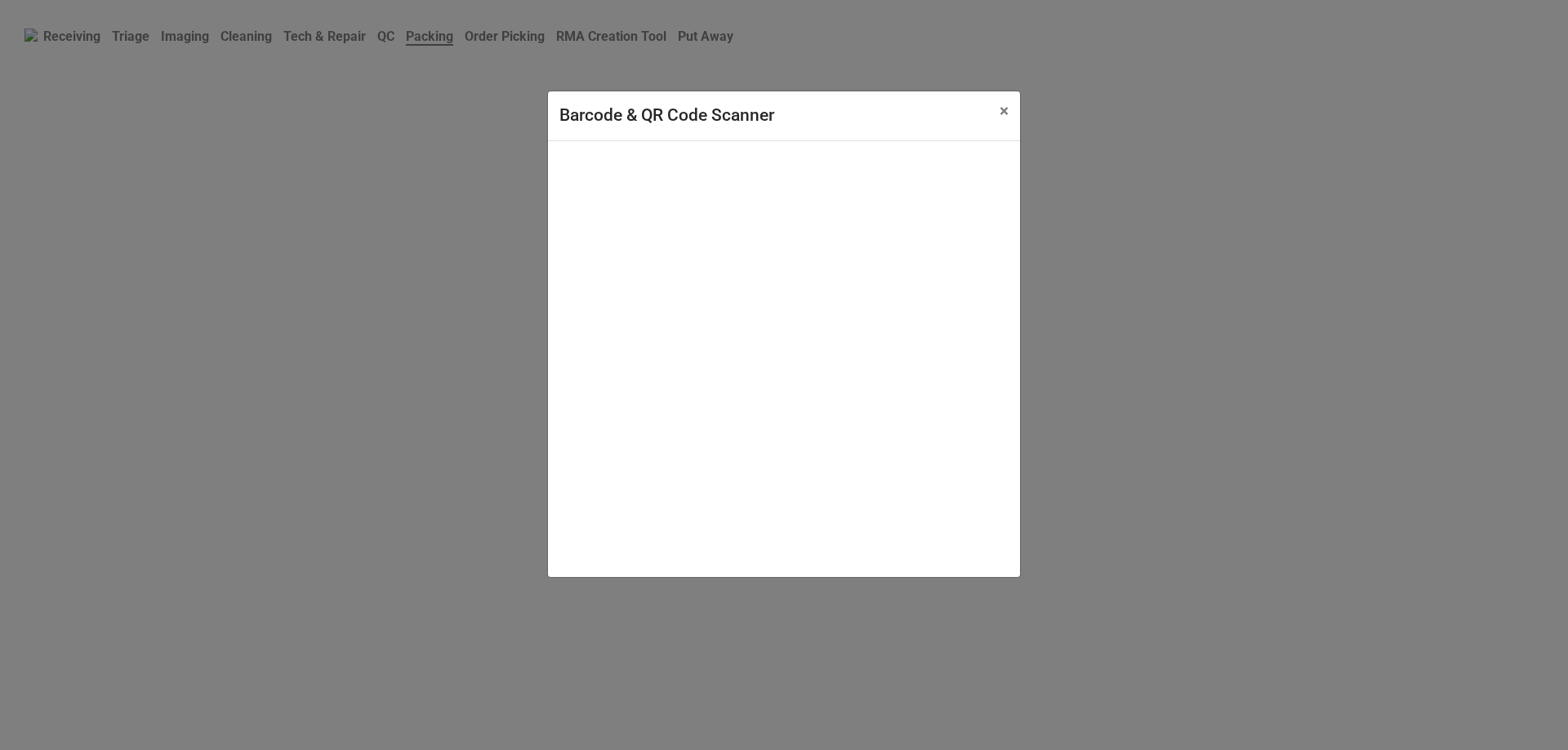
click at [391, 247] on div "Barcode & QR Code Scanner × Close" at bounding box center [784, 375] width 1568 height 750
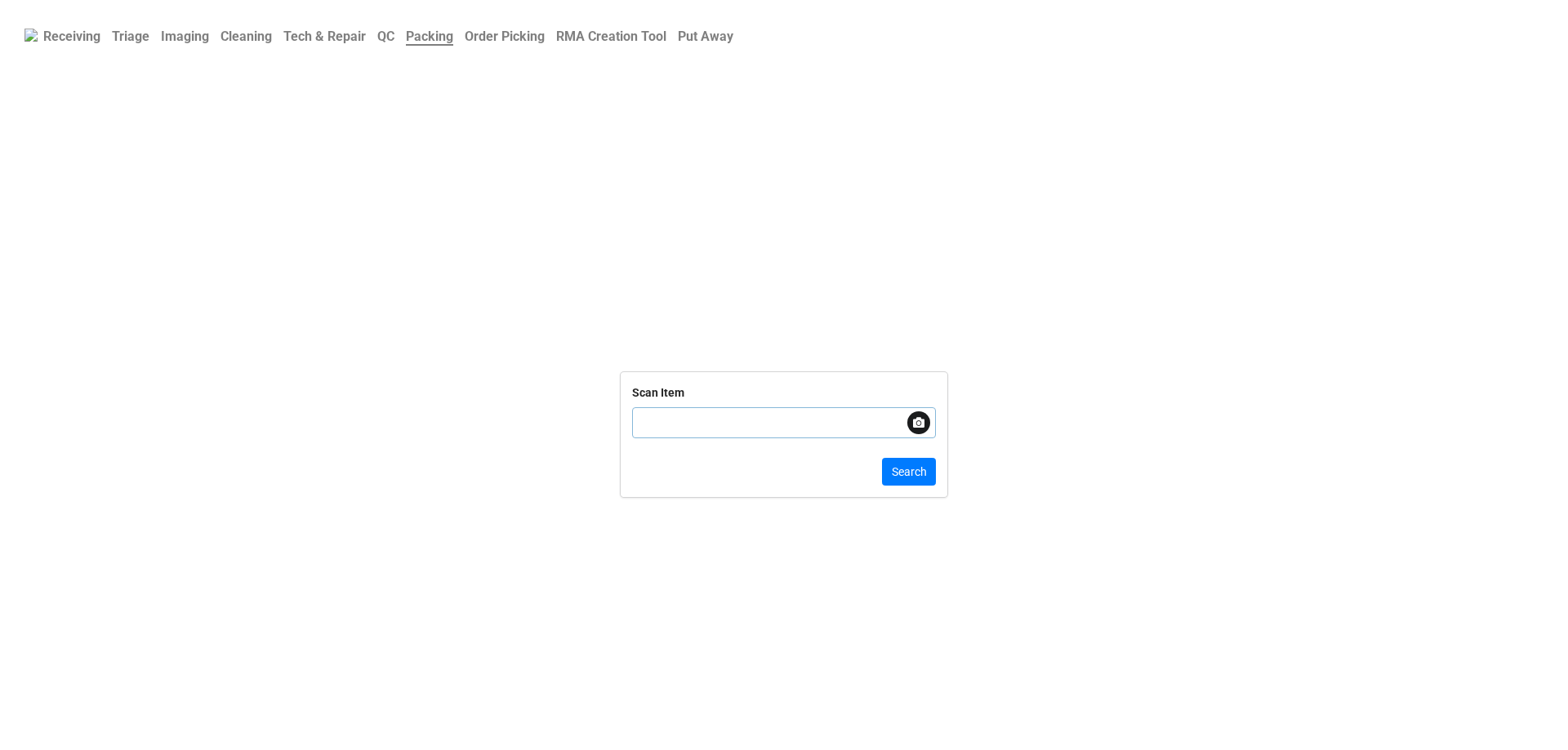
click at [731, 423] on input "text" at bounding box center [784, 423] width 304 height 31
click at [262, 38] on b "Cleaning" at bounding box center [247, 36] width 52 height 16
